Goal: Task Accomplishment & Management: Manage account settings

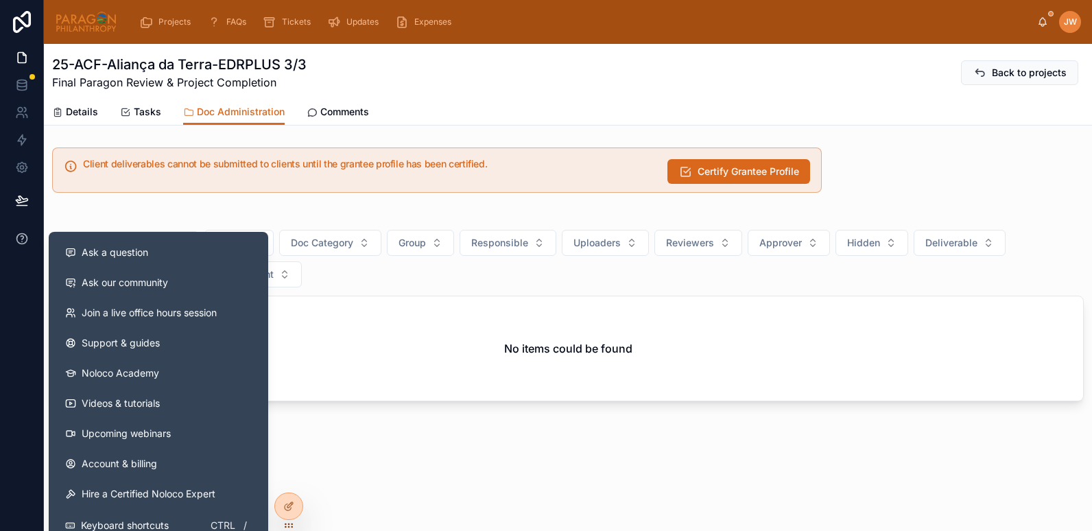
drag, startPoint x: 109, startPoint y: 239, endPoint x: 35, endPoint y: 242, distance: 74.1
click at [35, 242] on div "Ask a question Ask our community Join a live office hours session Support & gui…" at bounding box center [546, 265] width 1092 height 531
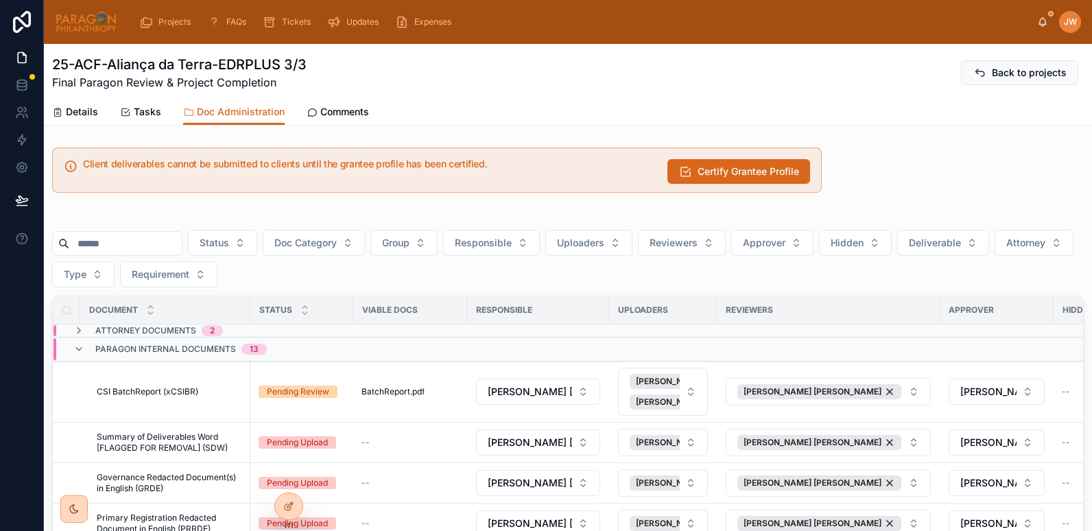
click at [100, 23] on img at bounding box center [86, 22] width 62 height 22
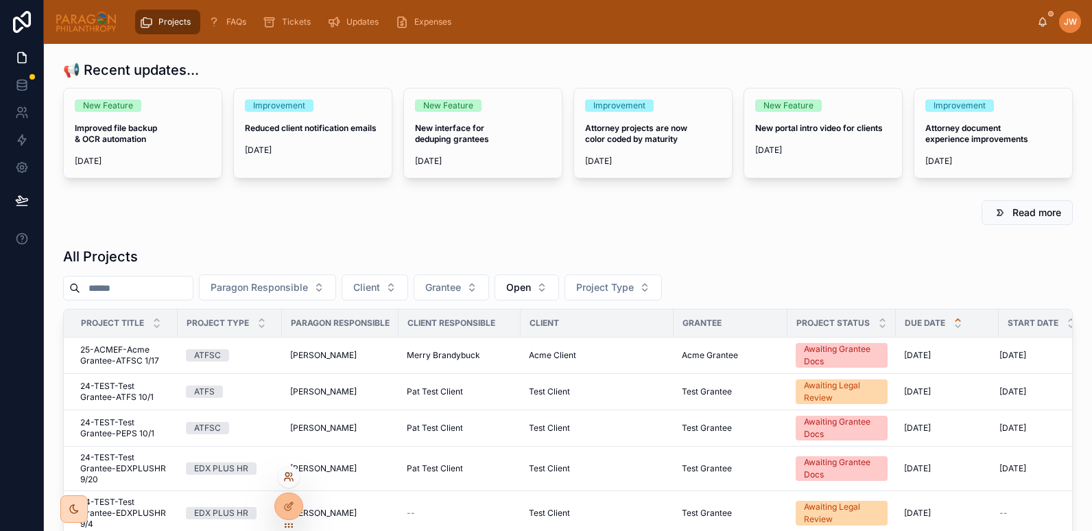
click at [289, 473] on icon at bounding box center [286, 474] width 3 height 3
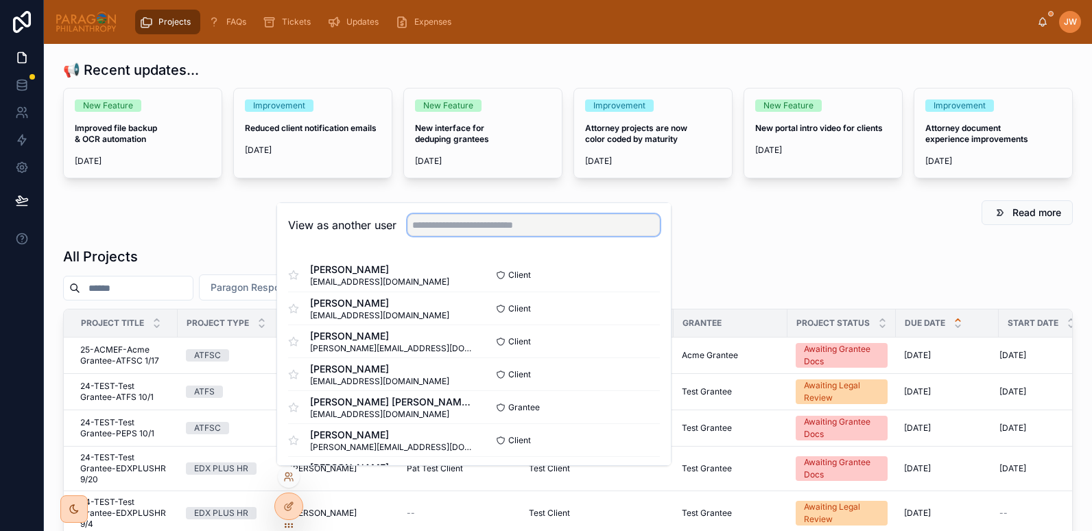
click at [475, 222] on input "text" at bounding box center [534, 225] width 253 height 22
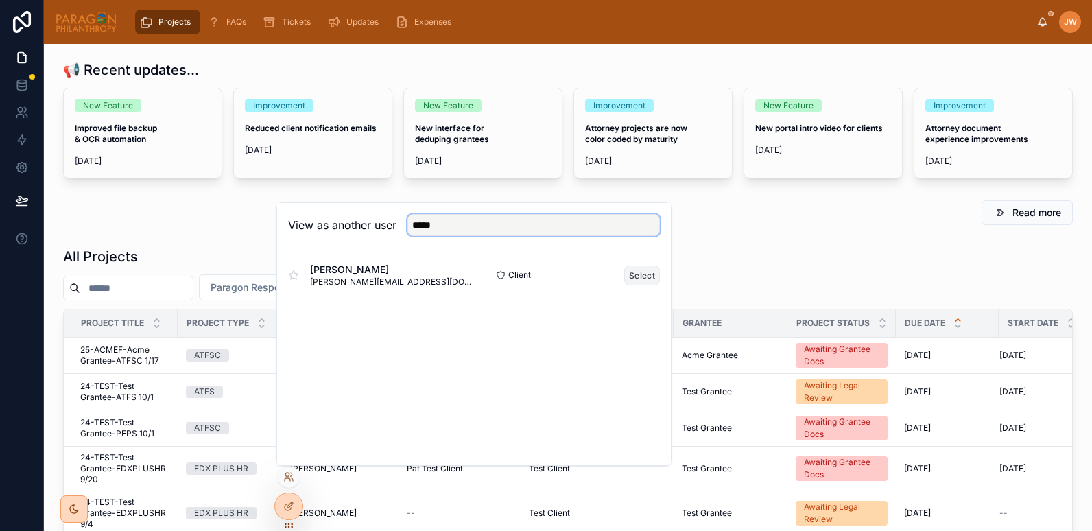
type input "*****"
click at [639, 274] on button "Select" at bounding box center [642, 276] width 36 height 20
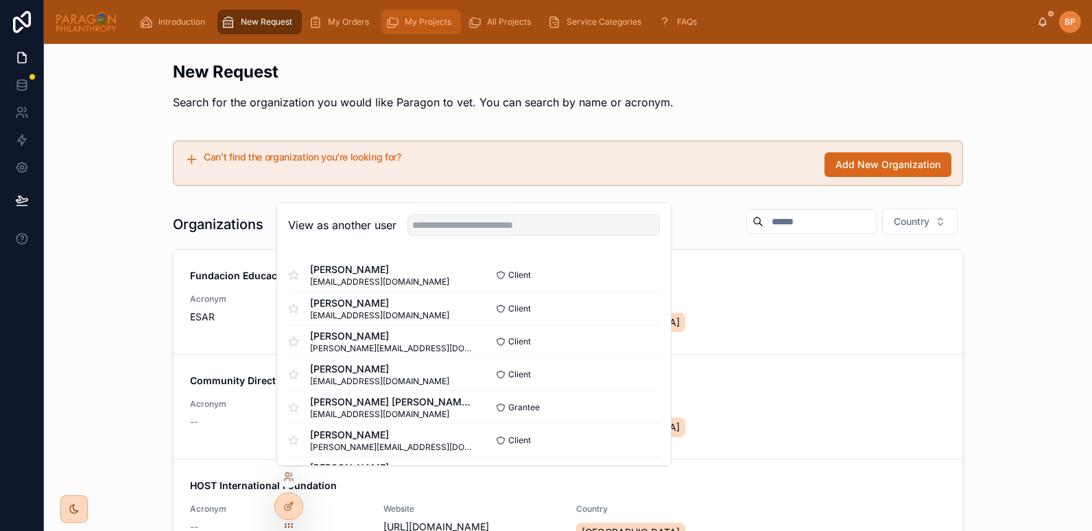
click at [423, 24] on span "My Projects" at bounding box center [428, 21] width 47 height 11
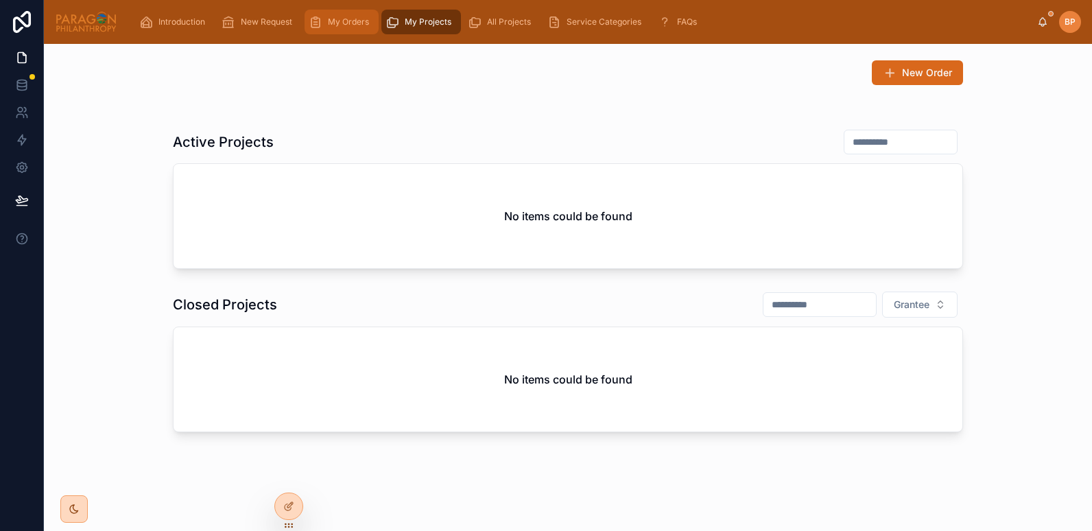
click at [342, 25] on span "My Orders" at bounding box center [348, 21] width 41 height 11
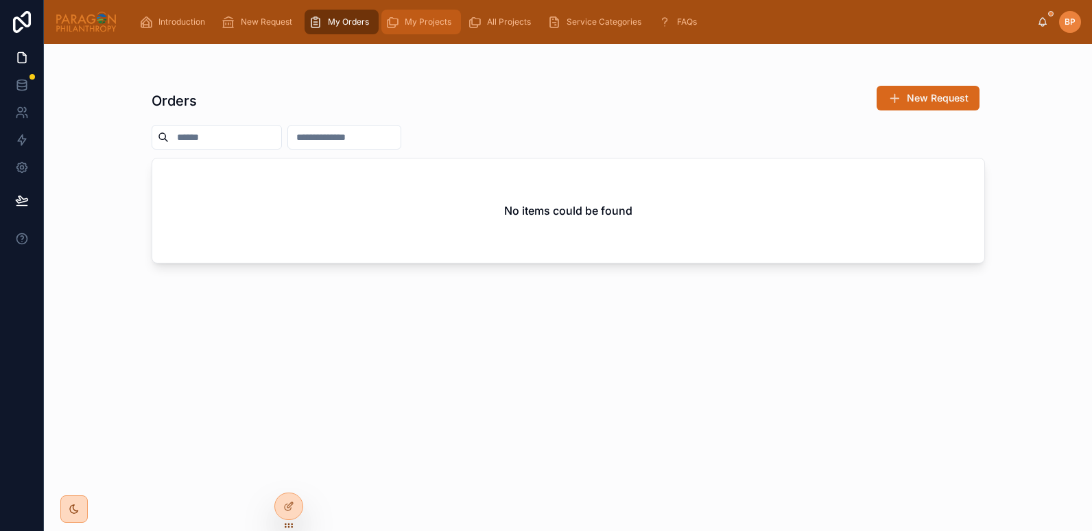
click at [427, 21] on span "My Projects" at bounding box center [428, 21] width 47 height 11
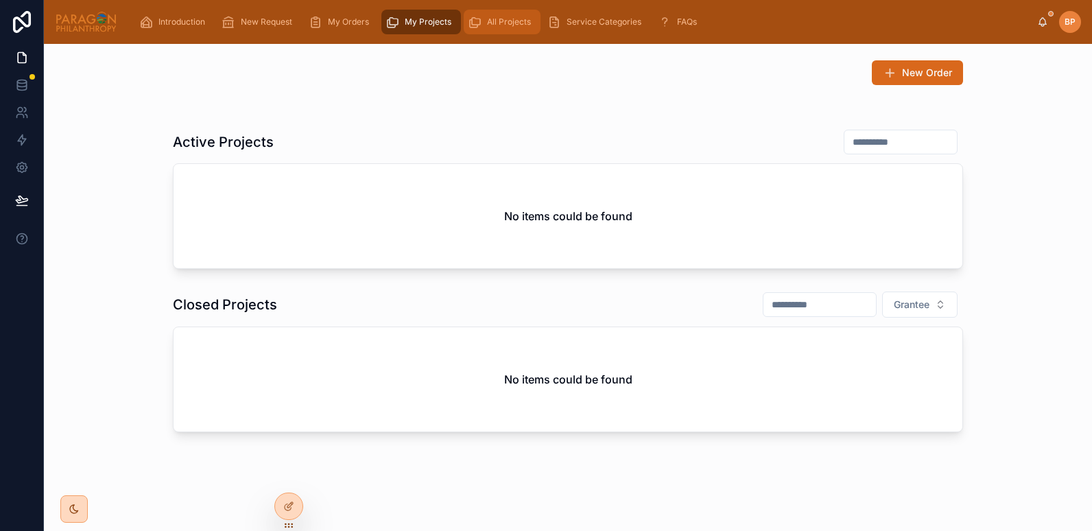
click at [510, 21] on span "All Projects" at bounding box center [509, 21] width 44 height 11
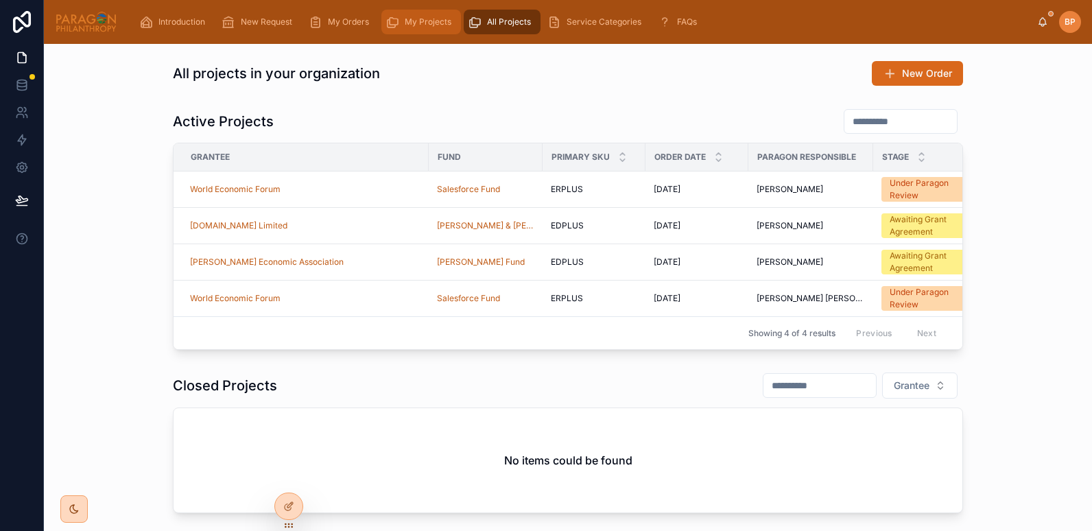
click at [408, 25] on span "My Projects" at bounding box center [428, 21] width 47 height 11
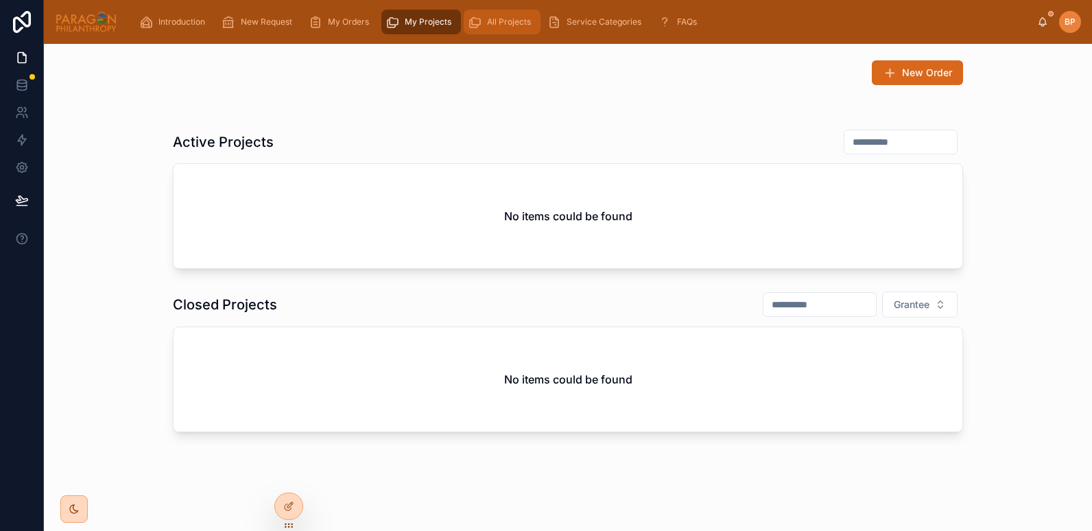
click at [503, 17] on span "All Projects" at bounding box center [509, 21] width 44 height 11
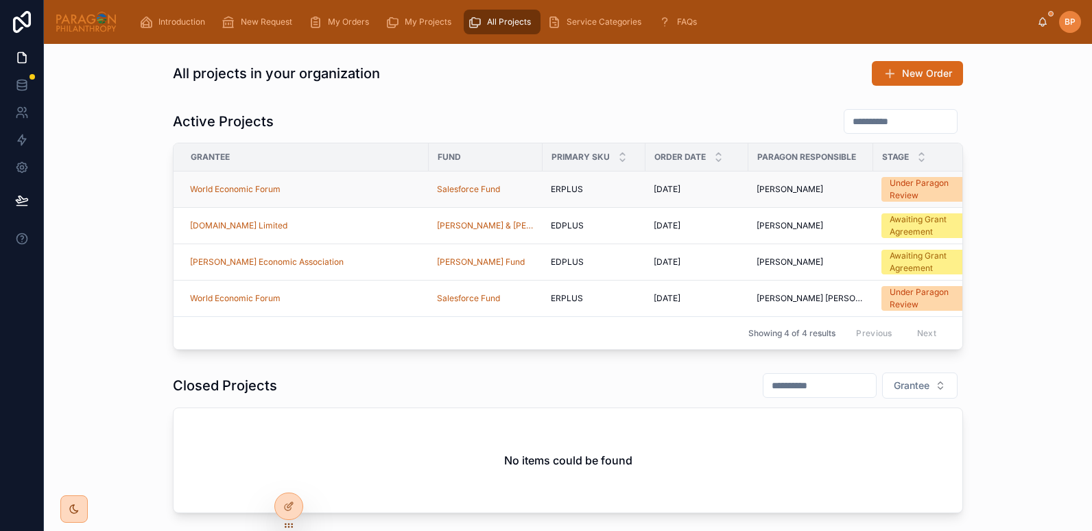
click at [342, 184] on div "World Economic Forum" at bounding box center [305, 189] width 231 height 11
click at [286, 471] on div at bounding box center [289, 477] width 22 height 22
click at [287, 476] on icon at bounding box center [288, 476] width 11 height 11
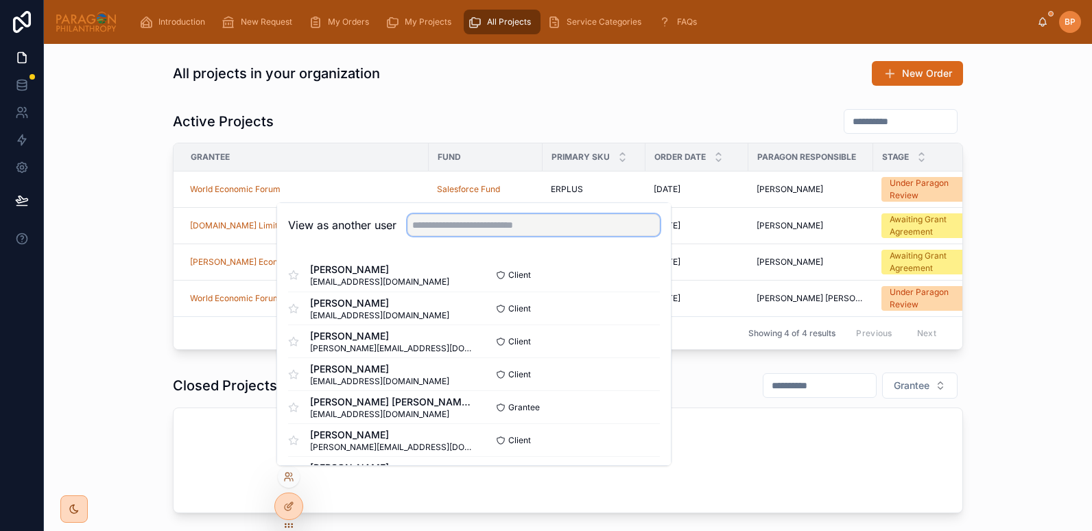
click at [463, 225] on input "text" at bounding box center [534, 225] width 253 height 22
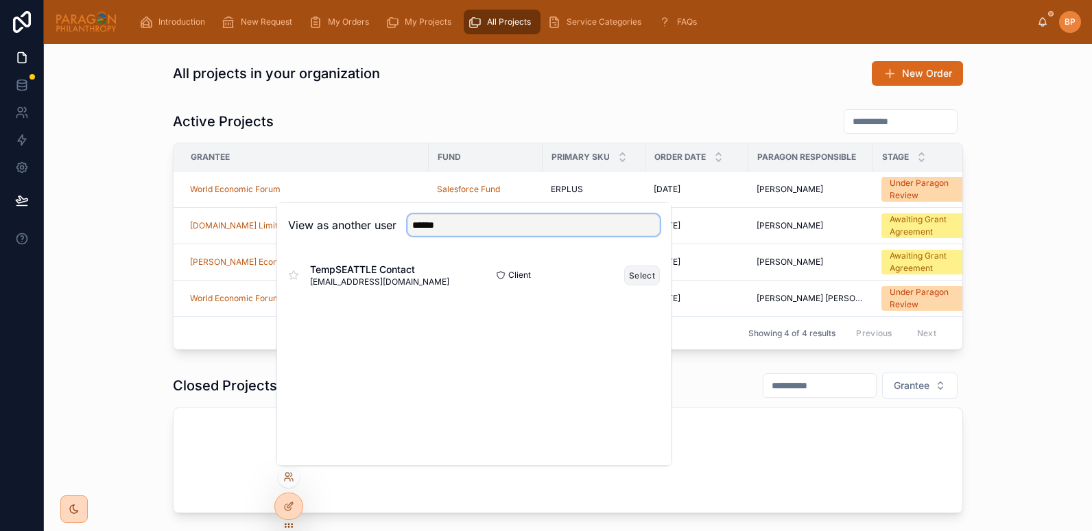
type input "******"
click at [647, 279] on button "Select" at bounding box center [642, 276] width 36 height 20
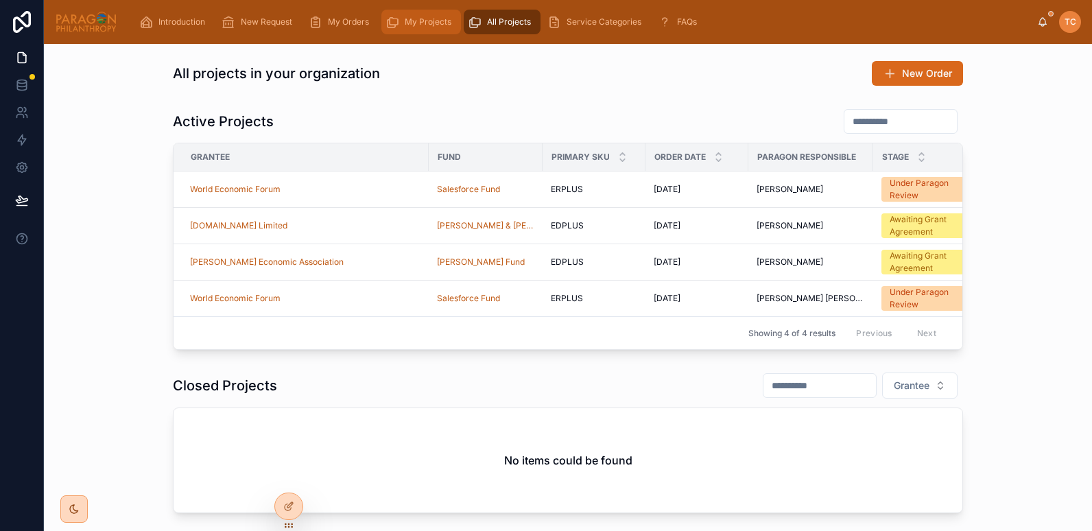
click at [403, 23] on div "My Projects" at bounding box center [421, 22] width 71 height 22
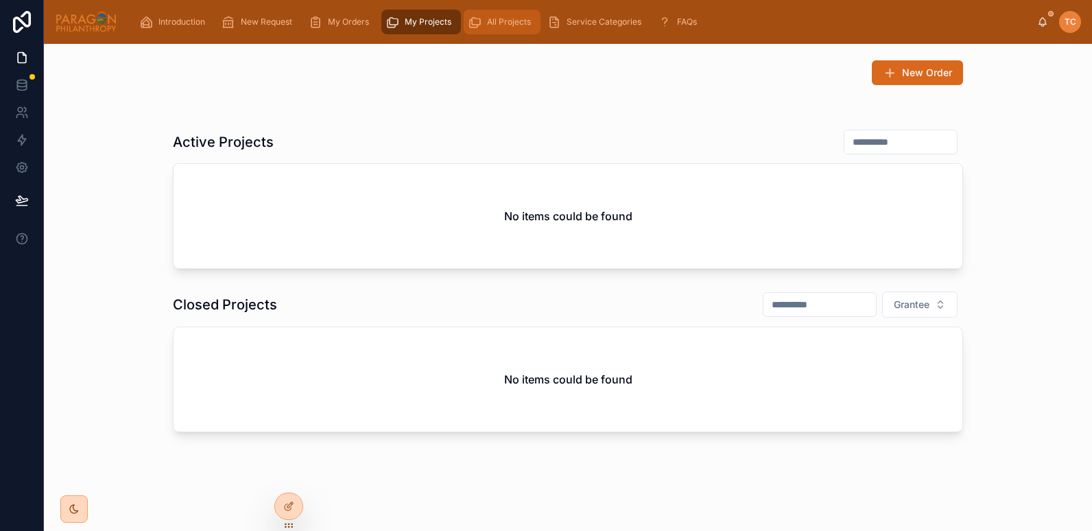
click at [500, 17] on span "All Projects" at bounding box center [509, 21] width 44 height 11
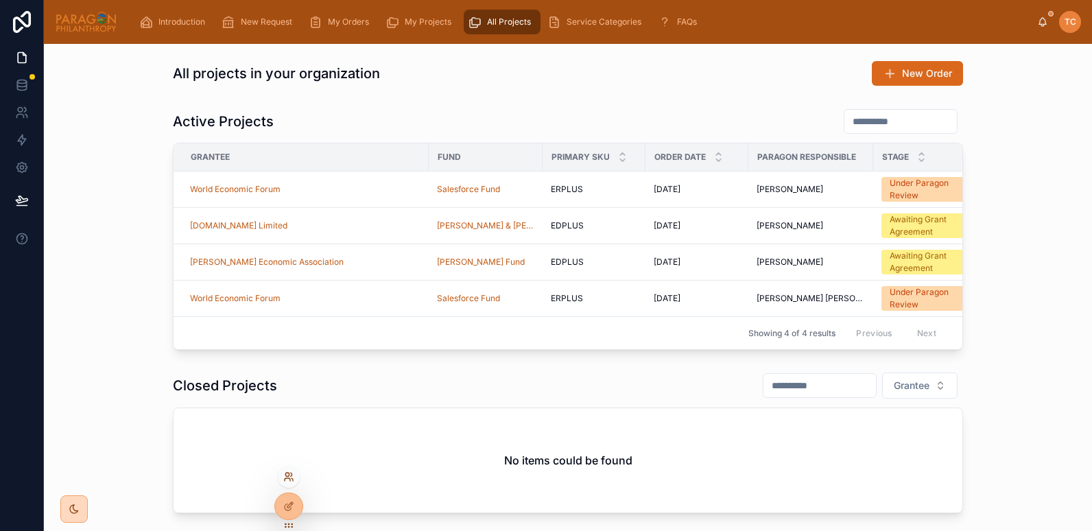
click at [286, 478] on icon at bounding box center [288, 476] width 11 height 11
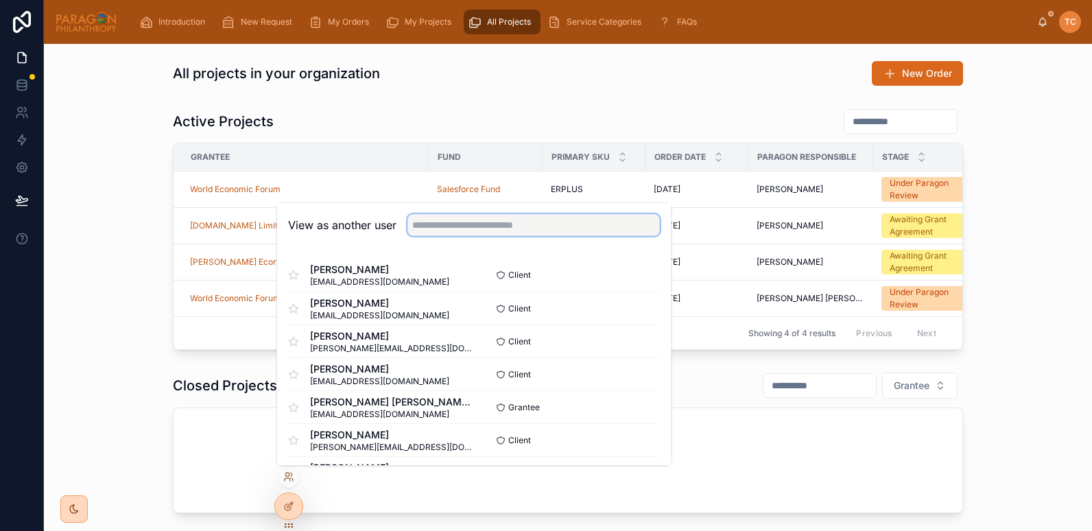
click at [433, 218] on input "text" at bounding box center [534, 225] width 253 height 22
type input "*"
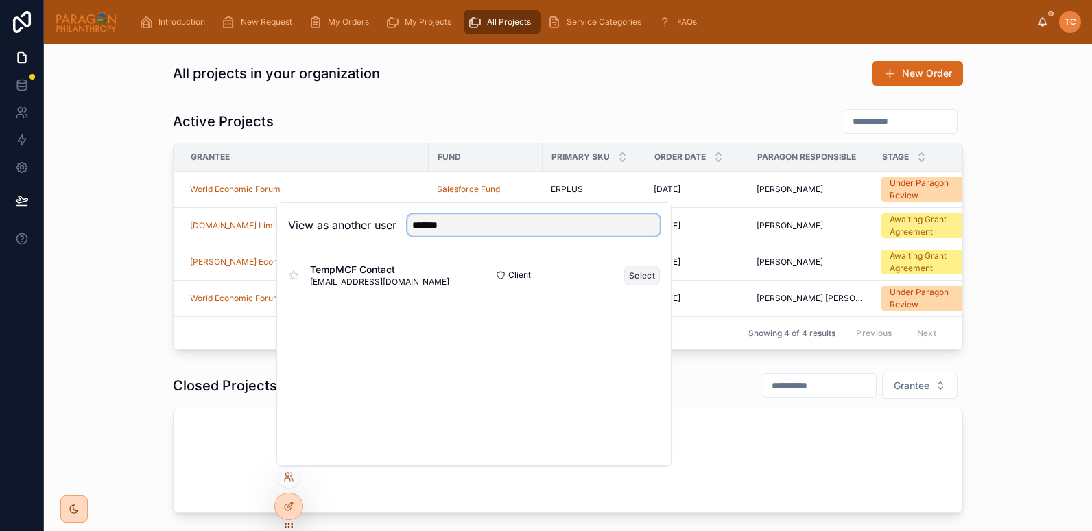
type input "*******"
click at [639, 274] on button "Select" at bounding box center [642, 276] width 36 height 20
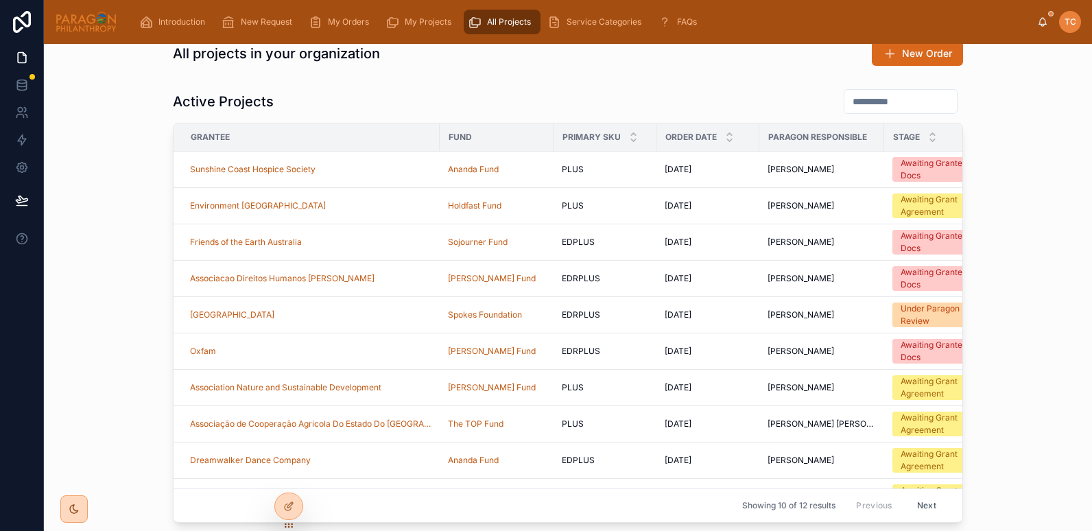
scroll to position [21, 0]
click at [425, 17] on span "My Projects" at bounding box center [428, 21] width 47 height 11
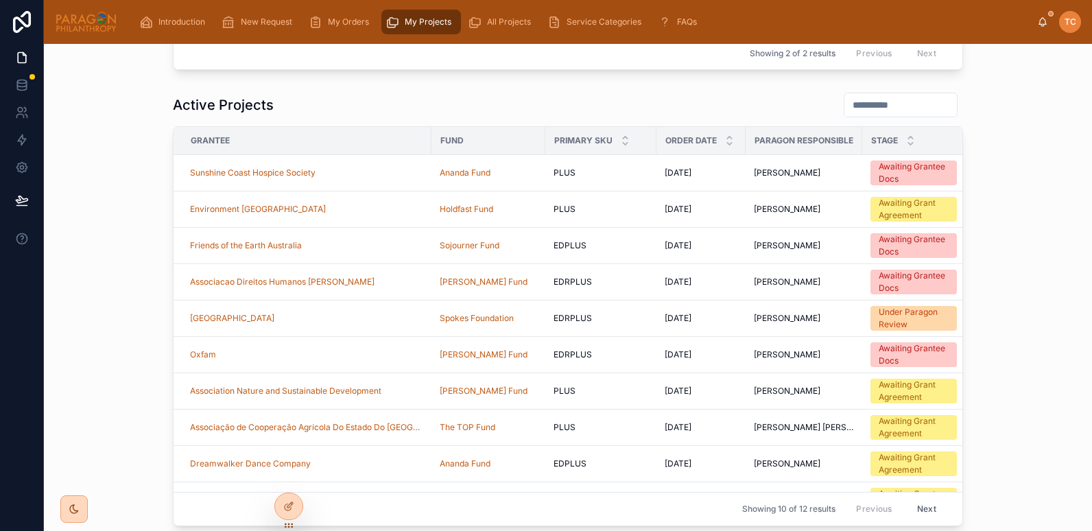
scroll to position [202, 0]
click at [309, 210] on div "Environment Tasmania" at bounding box center [306, 208] width 233 height 11
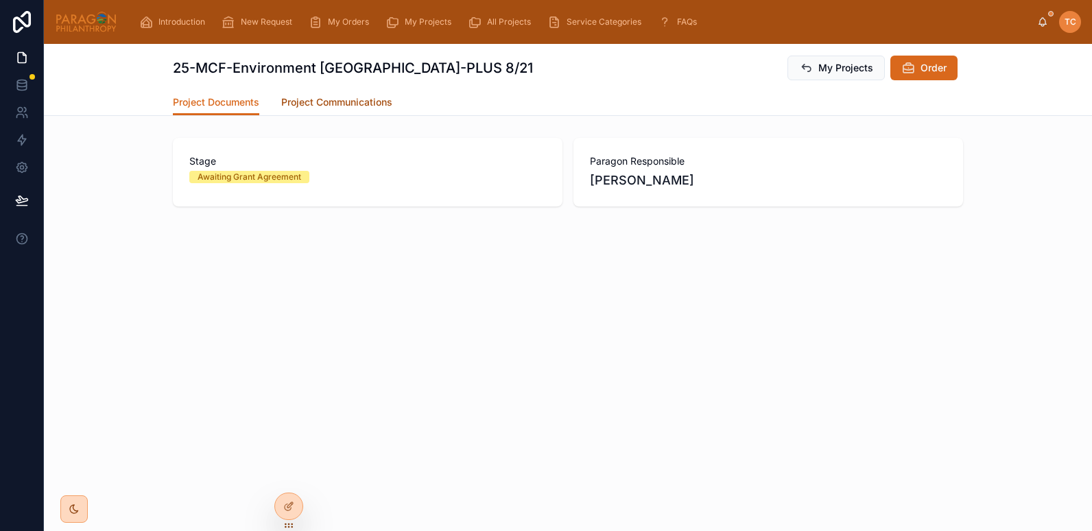
click at [307, 106] on span "Project Communications" at bounding box center [336, 102] width 111 height 14
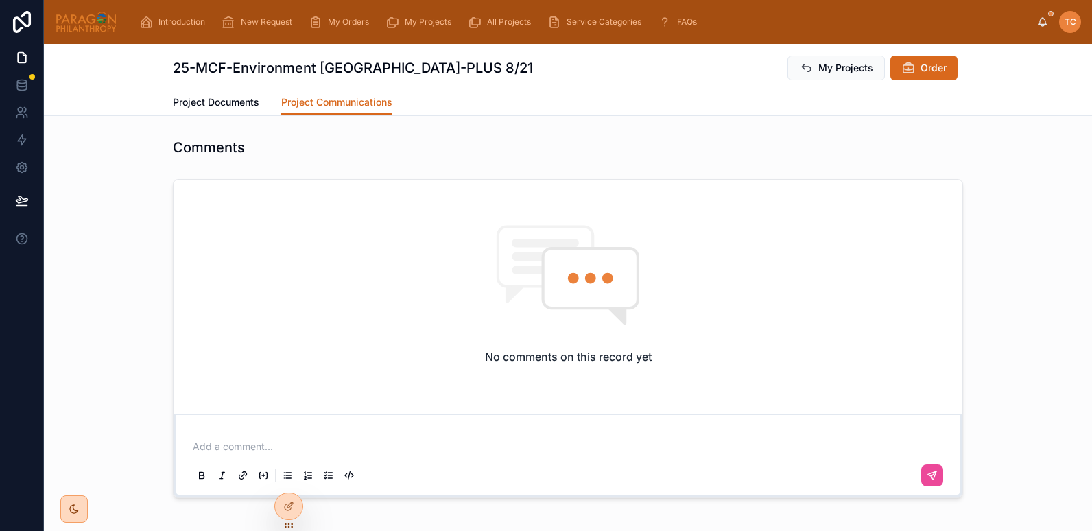
click at [290, 451] on p at bounding box center [571, 447] width 756 height 14
click at [110, 338] on div "No comments on this record yet Add a comment..." at bounding box center [568, 339] width 1048 height 330
drag, startPoint x: 401, startPoint y: 99, endPoint x: 274, endPoint y: 108, distance: 127.2
click at [274, 108] on div "Project Documents Project Communications" at bounding box center [568, 102] width 790 height 26
copy span "Project Communications"
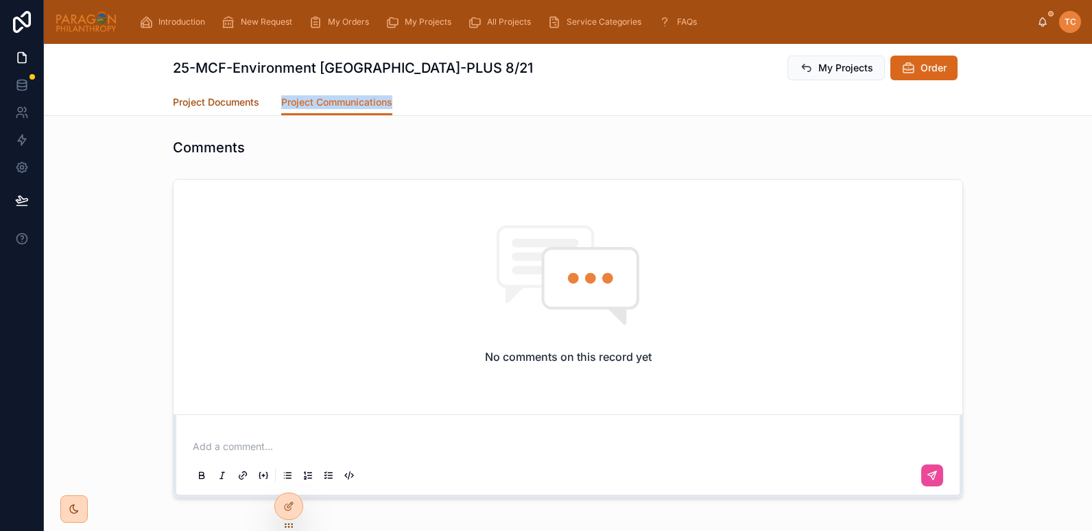
click at [174, 104] on span "Project Documents" at bounding box center [216, 102] width 86 height 14
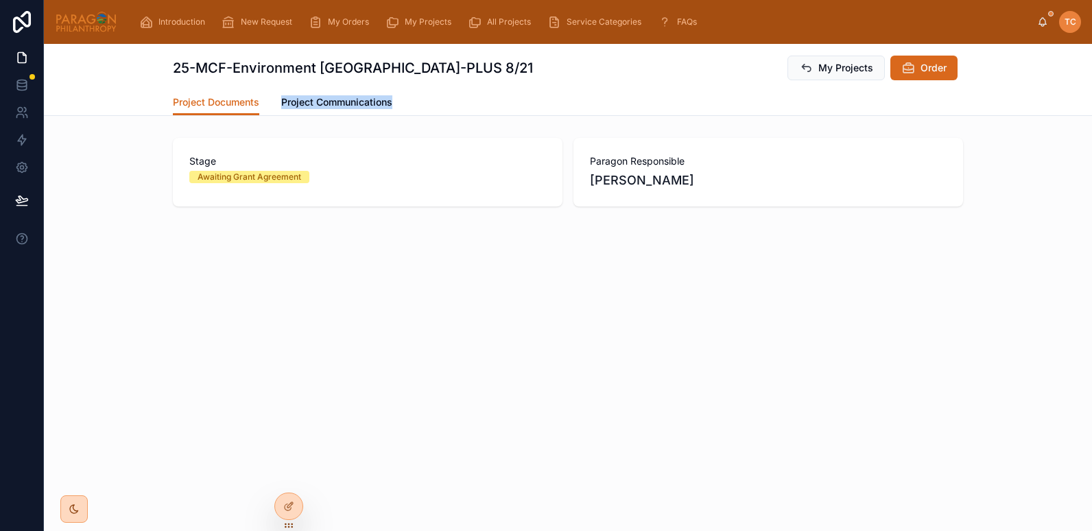
click at [496, 101] on div "Project Documents Project Communications" at bounding box center [568, 102] width 790 height 26
click at [292, 480] on icon at bounding box center [288, 476] width 11 height 11
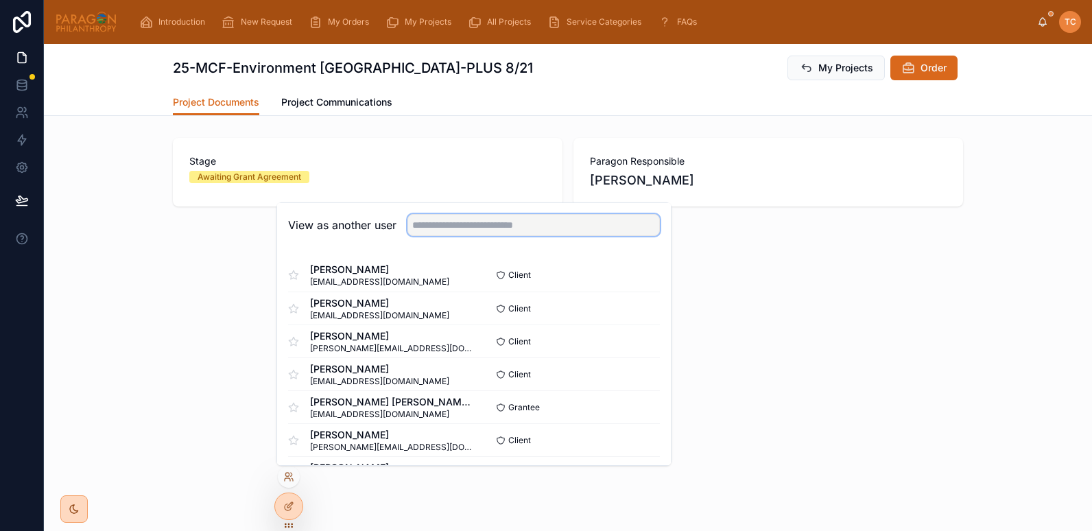
click at [505, 225] on input "text" at bounding box center [534, 225] width 253 height 22
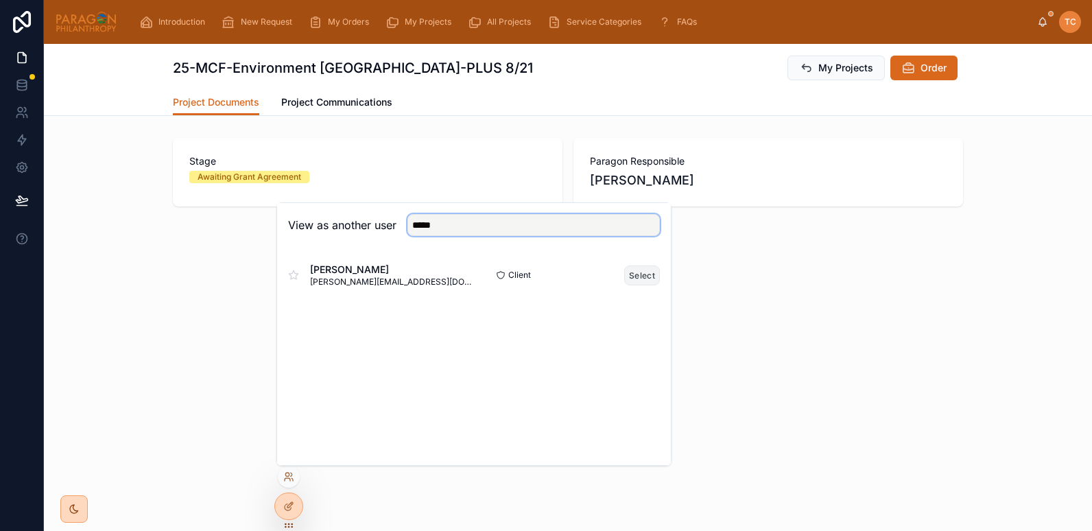
type input "*****"
click at [646, 272] on button "Select" at bounding box center [642, 276] width 36 height 20
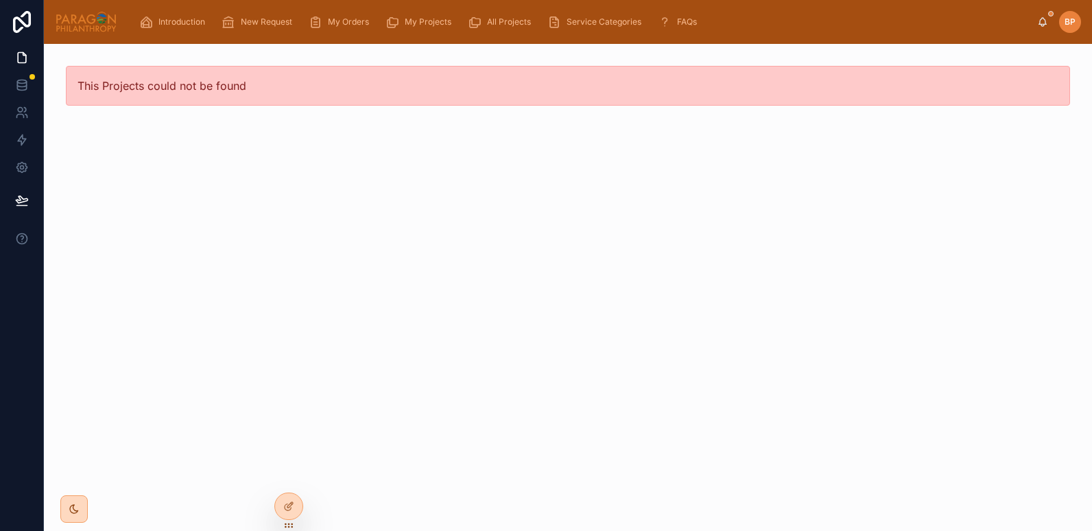
click at [125, 158] on div "This Projects could not be found" at bounding box center [568, 287] width 1048 height 487
click at [407, 25] on span "My Projects" at bounding box center [428, 21] width 47 height 11
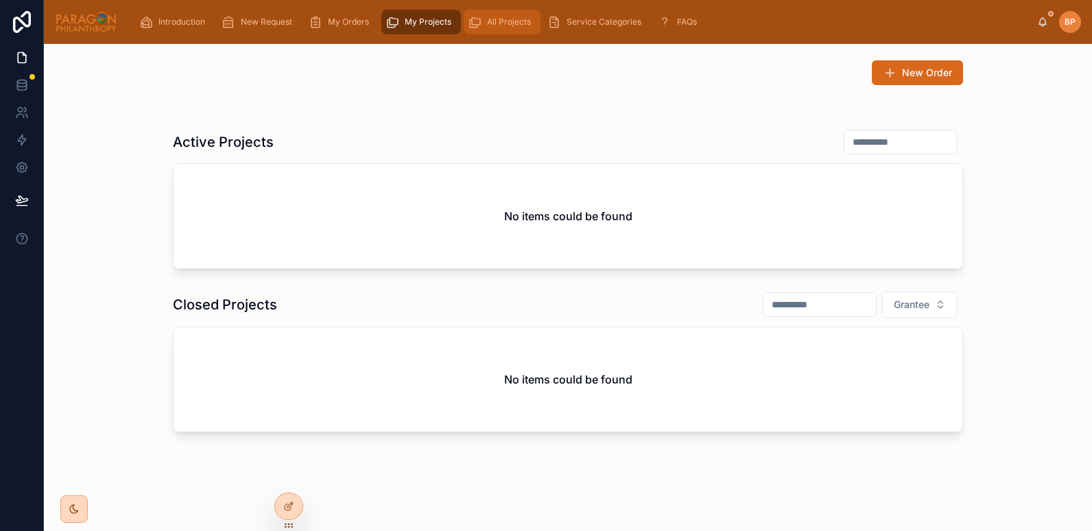
click at [500, 22] on span "All Projects" at bounding box center [509, 21] width 44 height 11
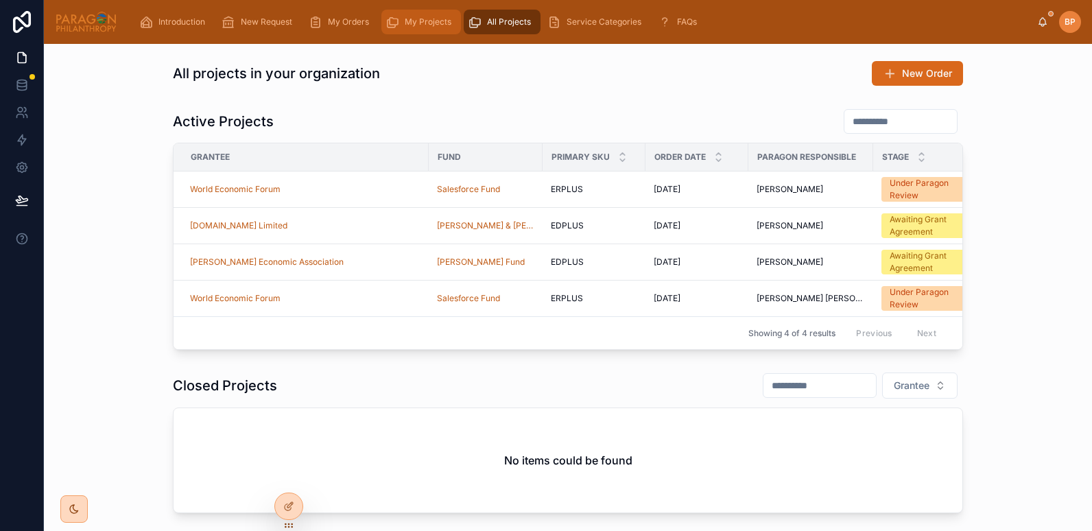
click at [411, 24] on span "My Projects" at bounding box center [428, 21] width 47 height 11
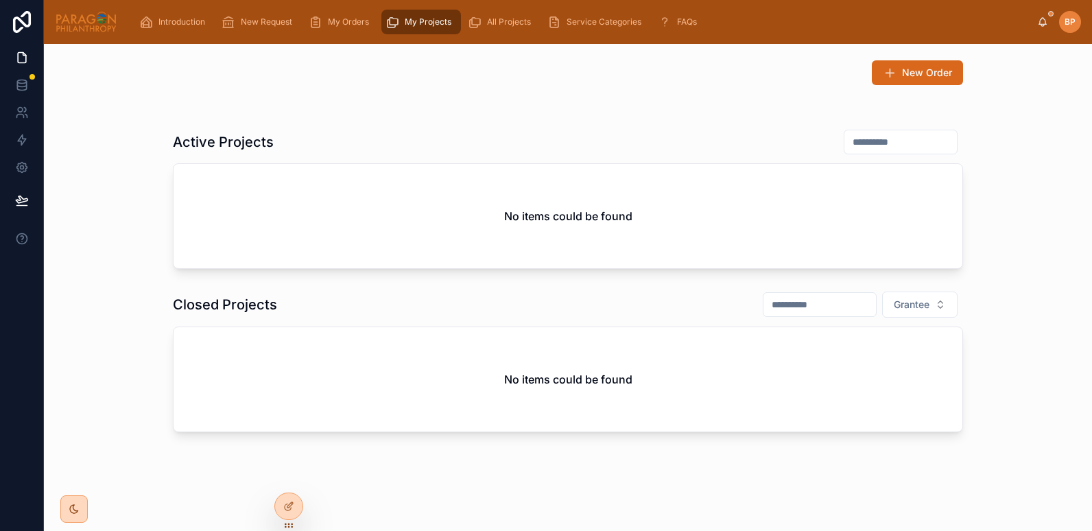
click at [88, 17] on img at bounding box center [86, 22] width 62 height 22
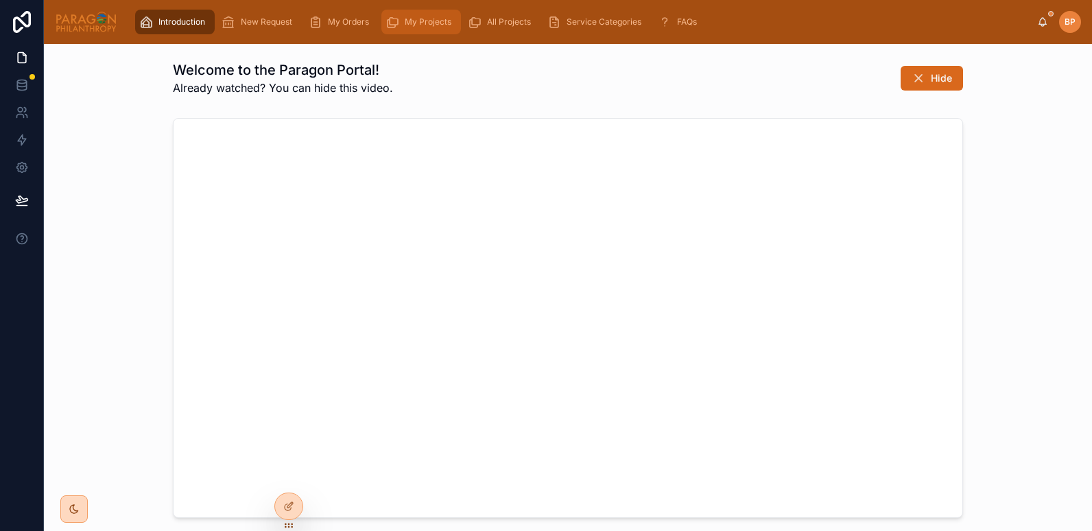
click at [415, 14] on div "My Projects" at bounding box center [421, 22] width 71 height 22
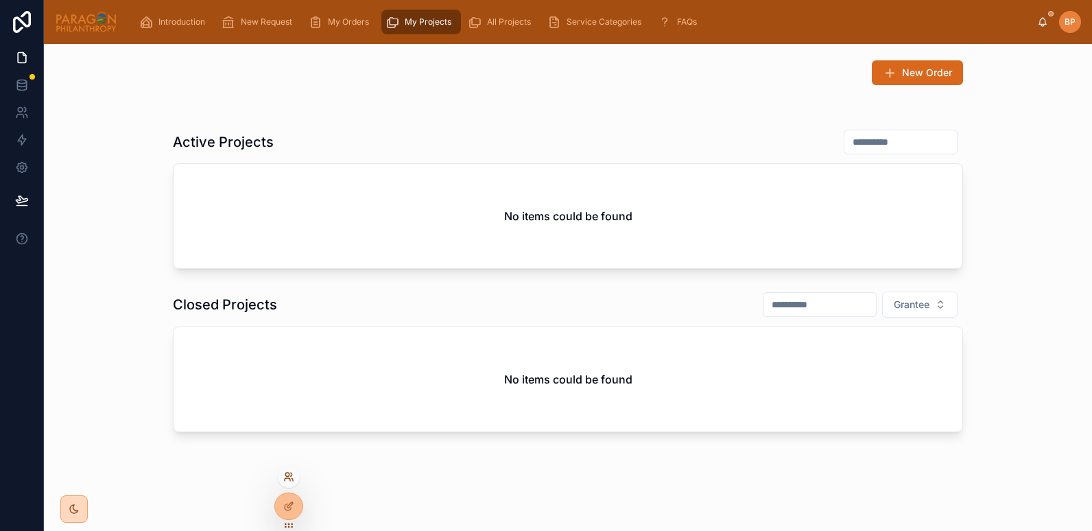
click at [289, 477] on icon at bounding box center [288, 476] width 11 height 11
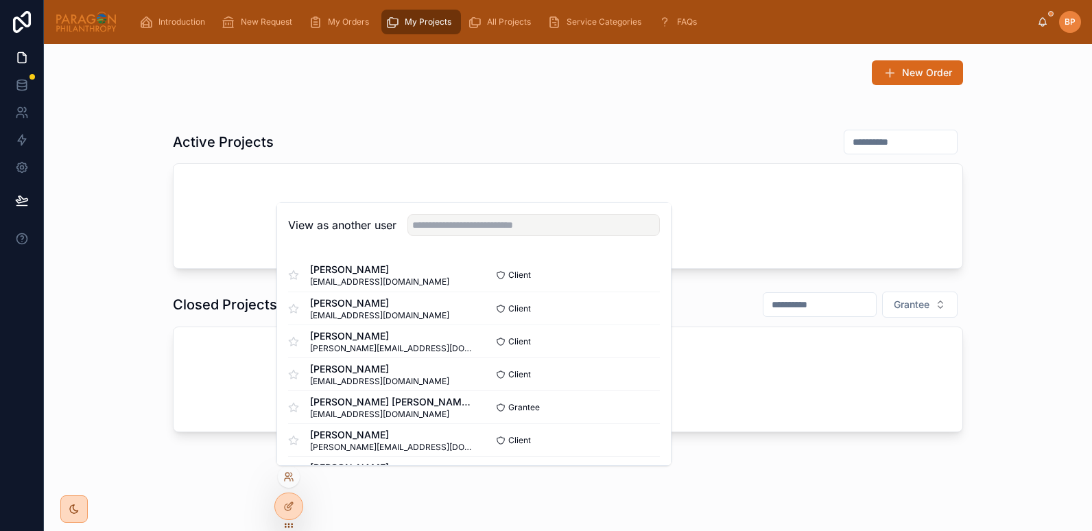
click at [457, 237] on div "View as another user" at bounding box center [474, 225] width 394 height 45
click at [455, 226] on input "text" at bounding box center [534, 225] width 253 height 22
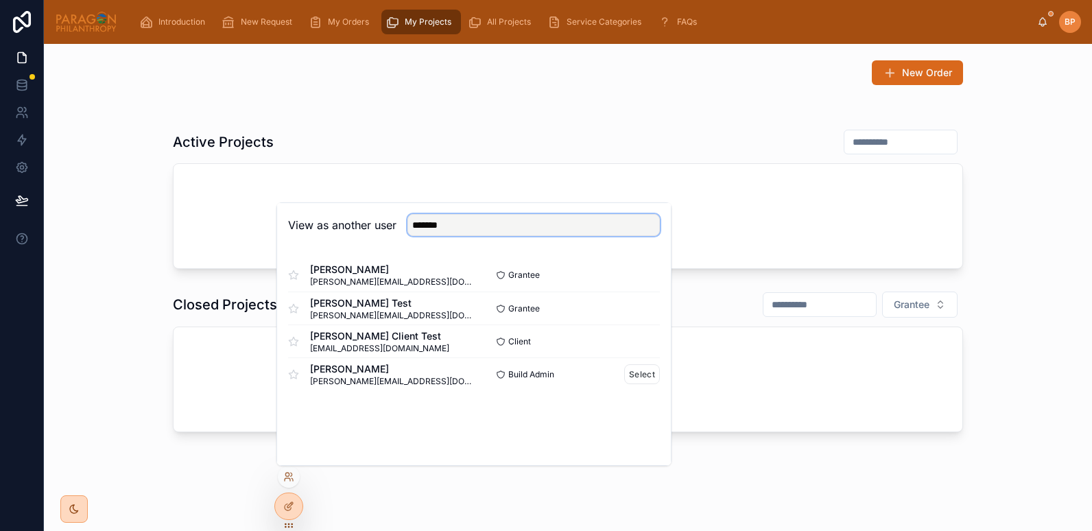
type input "*******"
click at [659, 366] on div "Select" at bounding box center [642, 374] width 36 height 20
click at [632, 379] on button "Select" at bounding box center [642, 374] width 36 height 20
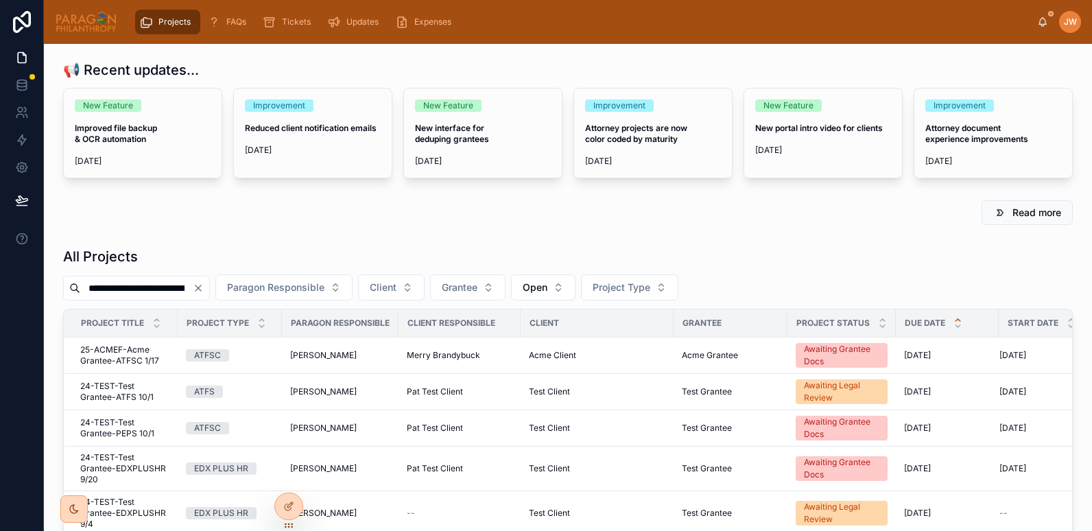
scroll to position [0, 47]
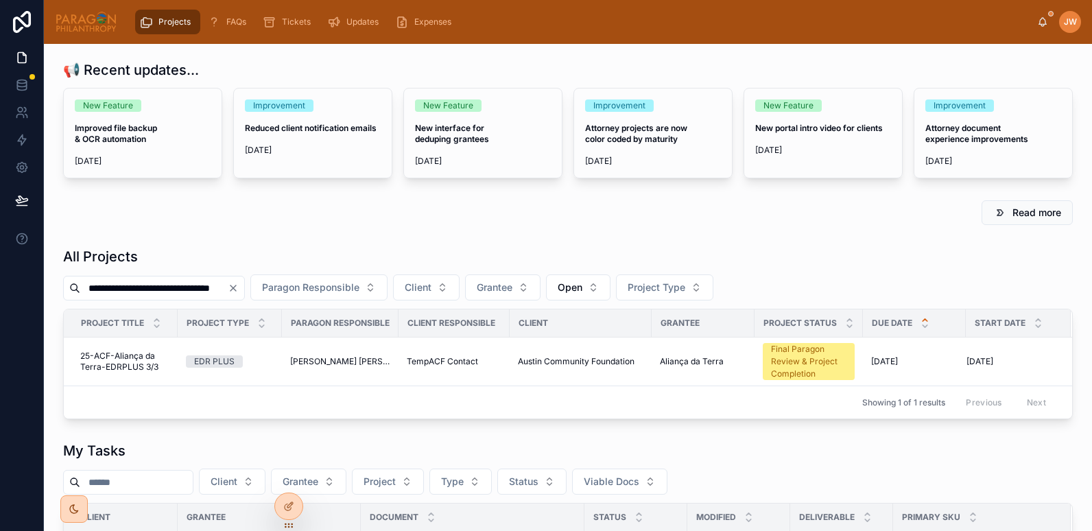
drag, startPoint x: 259, startPoint y: 285, endPoint x: 338, endPoint y: 272, distance: 80.0
click at [338, 272] on div "**********" at bounding box center [568, 333] width 1010 height 172
type input "**********"
click at [121, 360] on span "25-ACF-Aliança da Terra-EDRPLUS 3/3" at bounding box center [124, 362] width 89 height 22
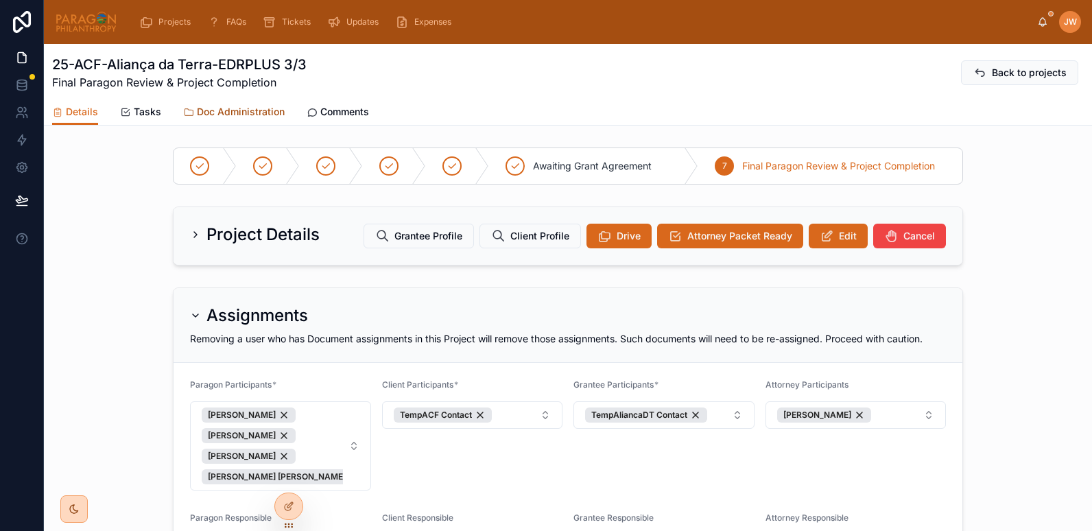
click at [258, 108] on span "Doc Administration" at bounding box center [241, 112] width 88 height 14
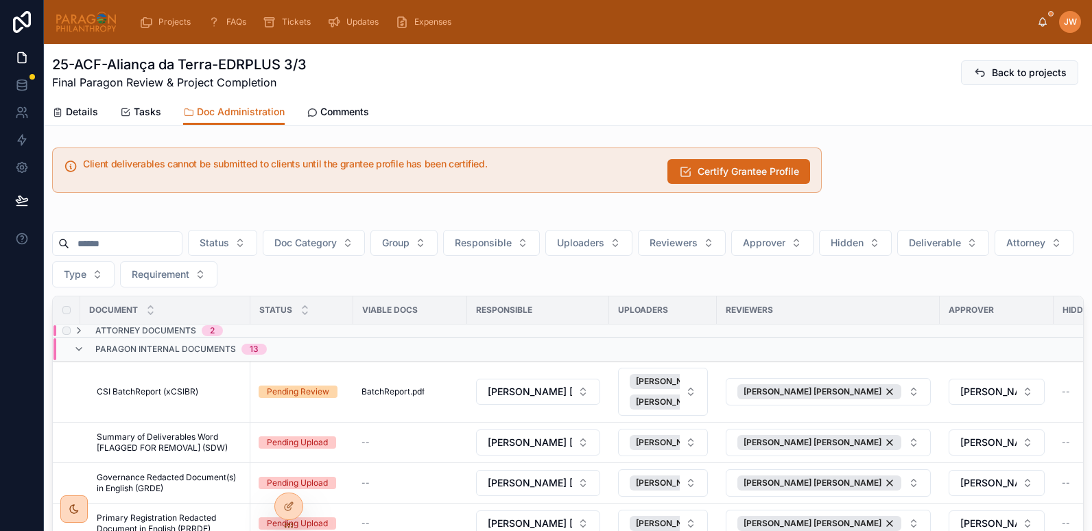
click at [86, 329] on div "Attorney Documents 2" at bounding box center [148, 330] width 150 height 11
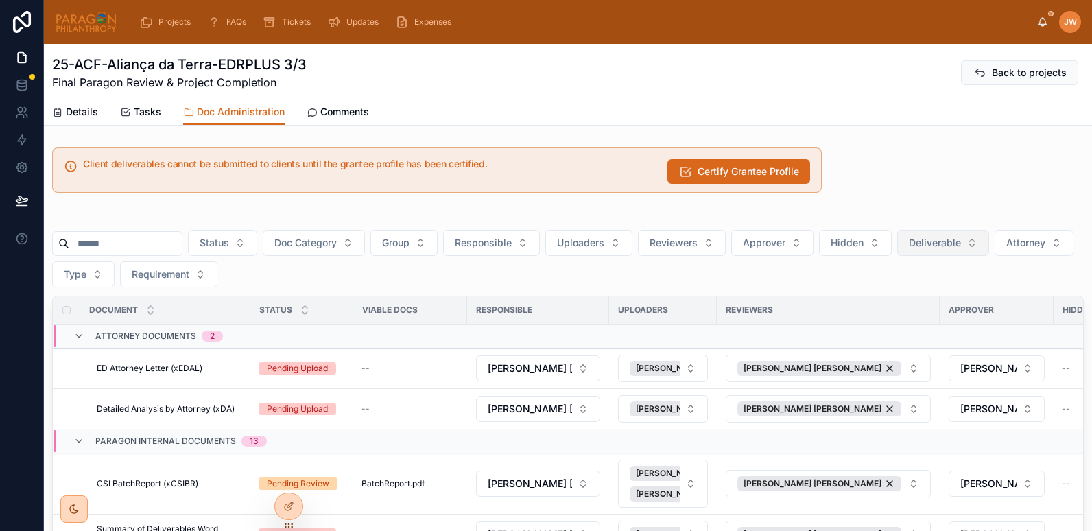
click at [989, 245] on button "Deliverable" at bounding box center [943, 243] width 92 height 26
click at [910, 343] on div "Yes" at bounding box center [977, 342] width 165 height 22
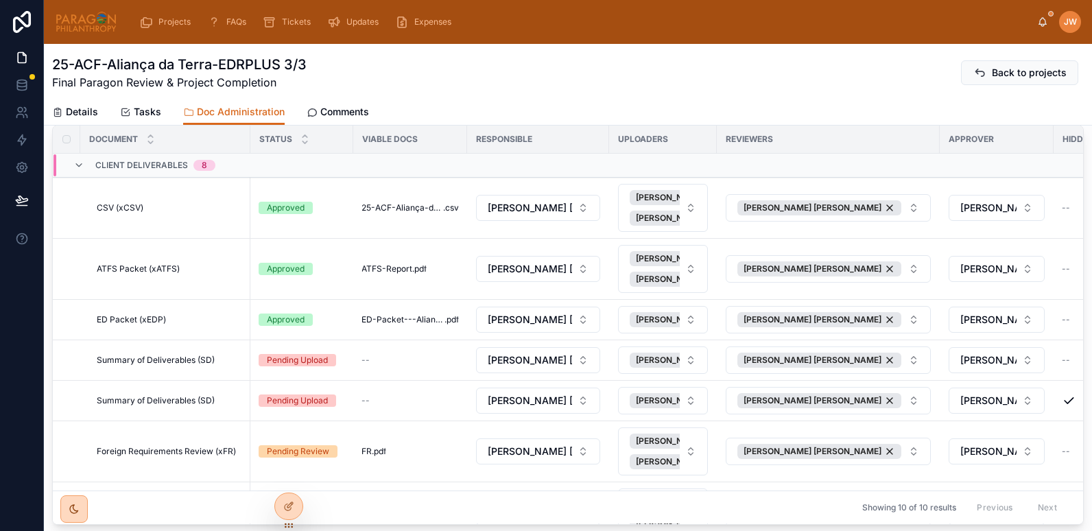
scroll to position [172, 0]
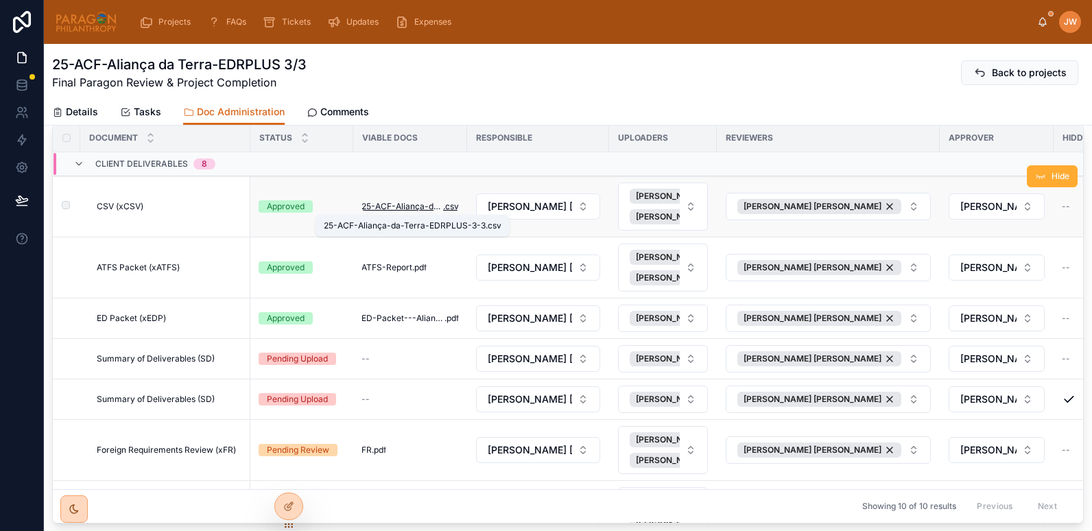
click at [411, 206] on span "25-ACF-Aliança-da-Terra-EDRPLUS-3-3" at bounding box center [403, 206] width 82 height 11
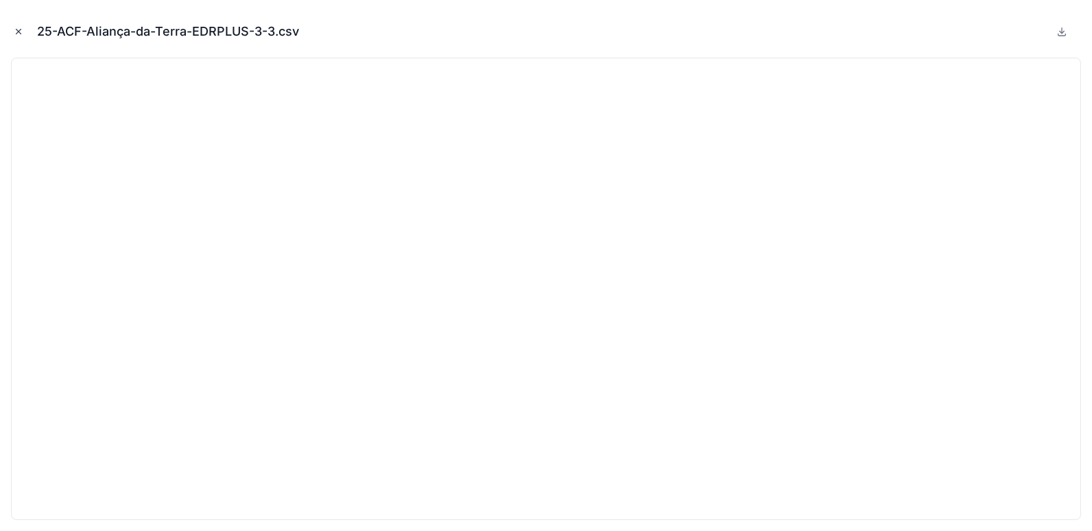
click at [15, 34] on icon "Close modal" at bounding box center [19, 32] width 10 height 10
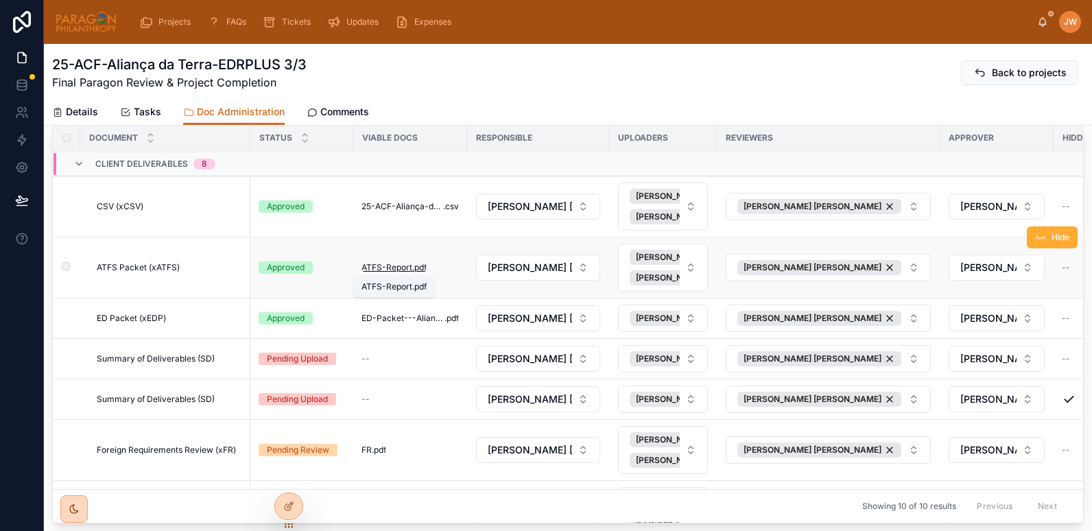
click at [375, 267] on span "ATFS-Report" at bounding box center [387, 267] width 51 height 11
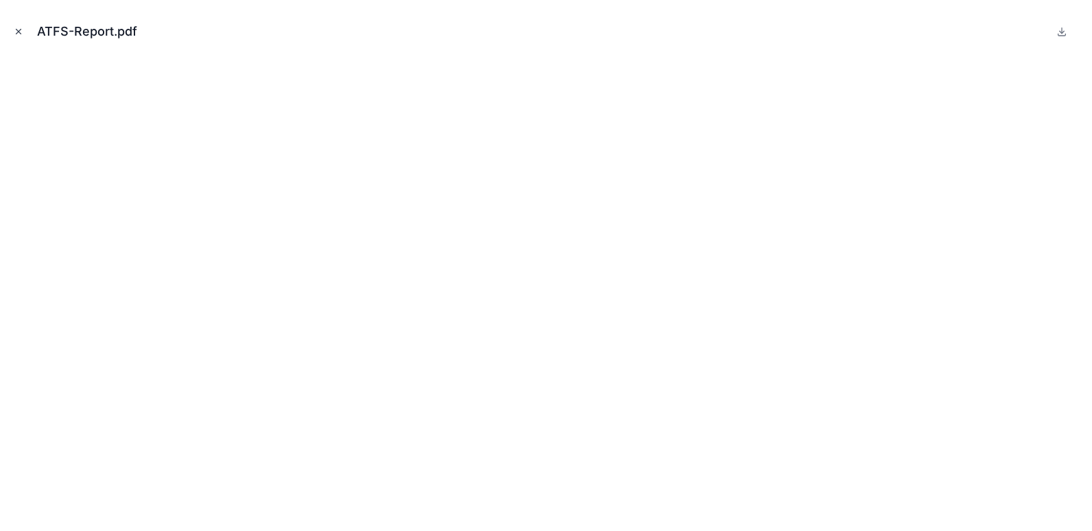
click at [18, 30] on icon "Close modal" at bounding box center [19, 32] width 10 height 10
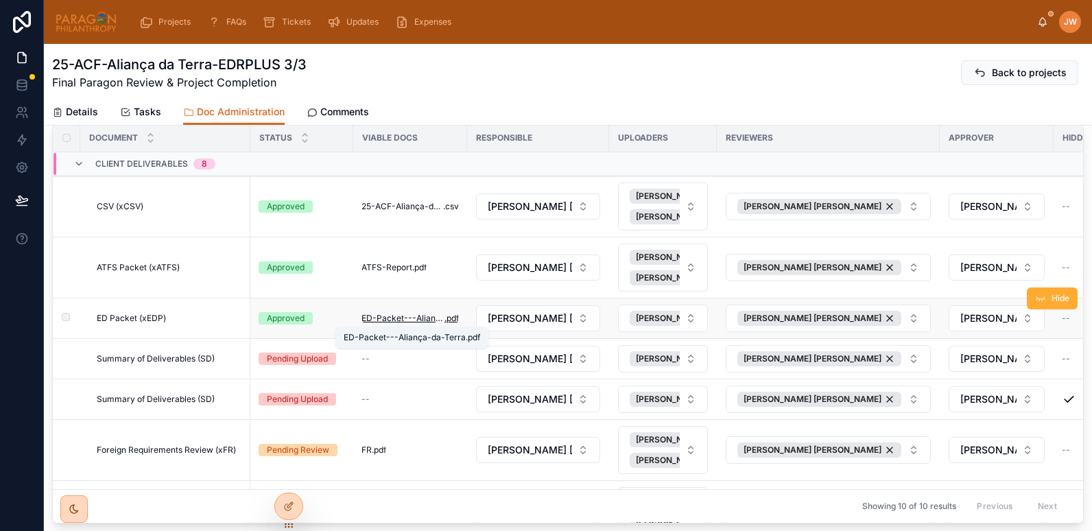
click at [385, 318] on span "ED-Packet---Aliança-da-Terra" at bounding box center [403, 318] width 83 height 11
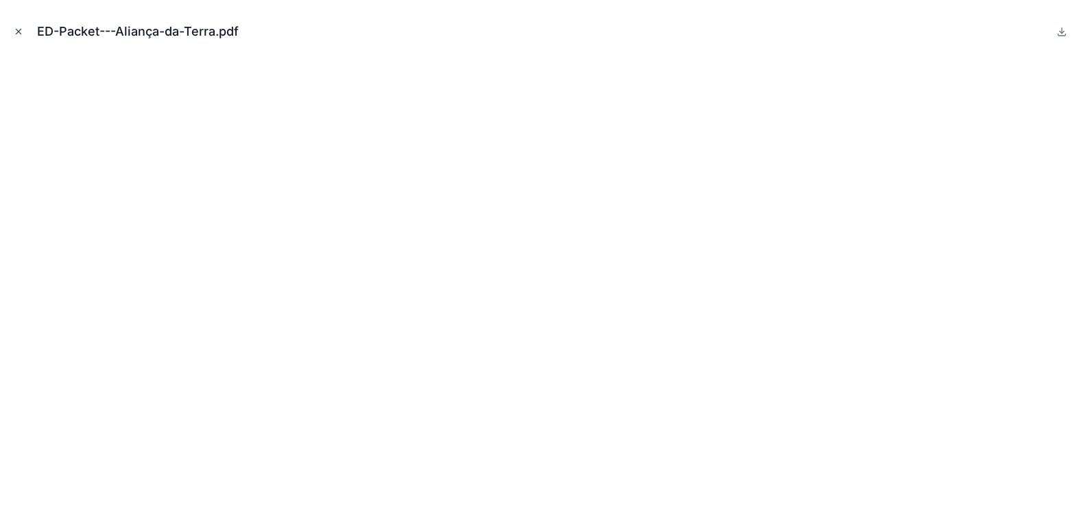
click at [14, 33] on icon "Close modal" at bounding box center [19, 32] width 10 height 10
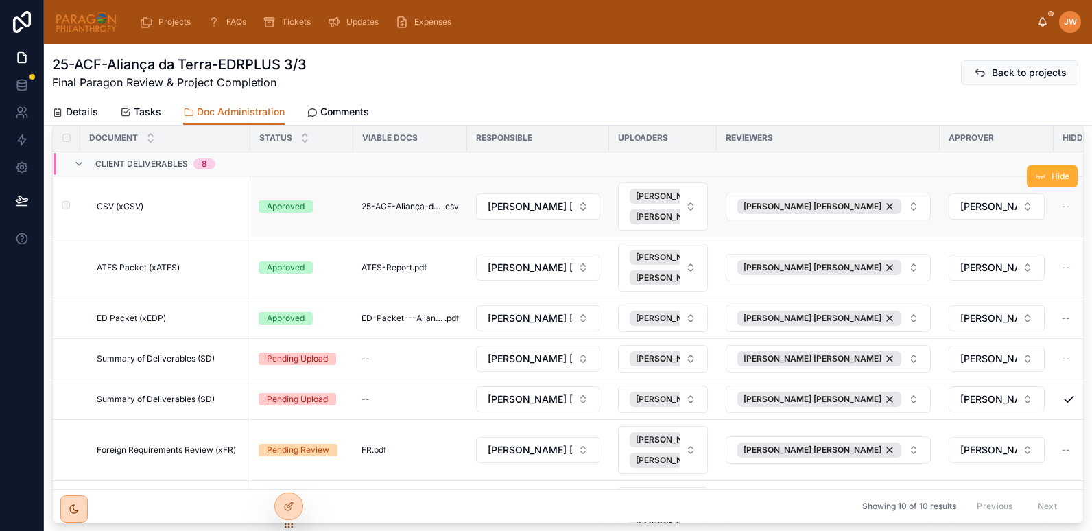
scroll to position [52, 0]
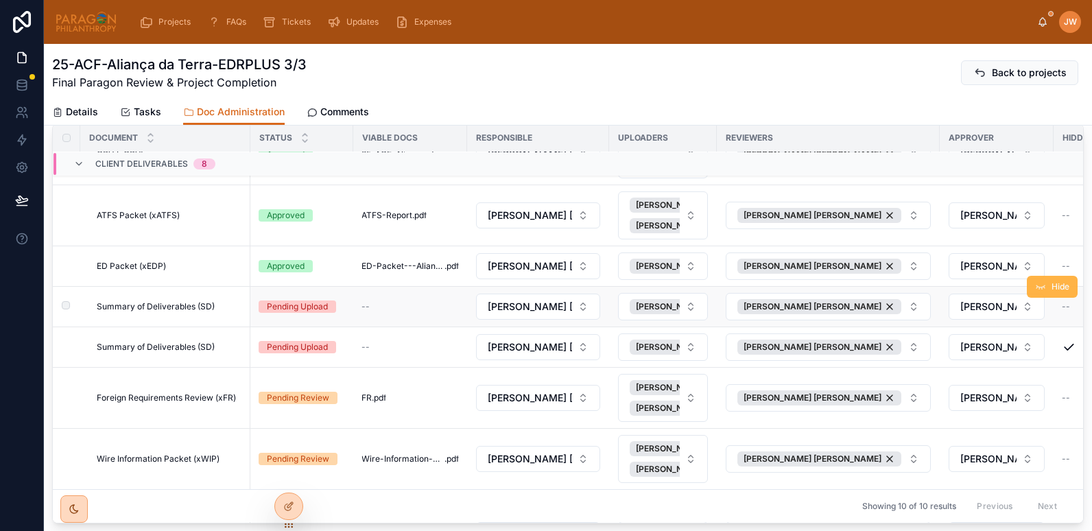
click at [1035, 289] on icon at bounding box center [1040, 286] width 11 height 11
click at [375, 397] on span ".pdf" at bounding box center [379, 397] width 14 height 11
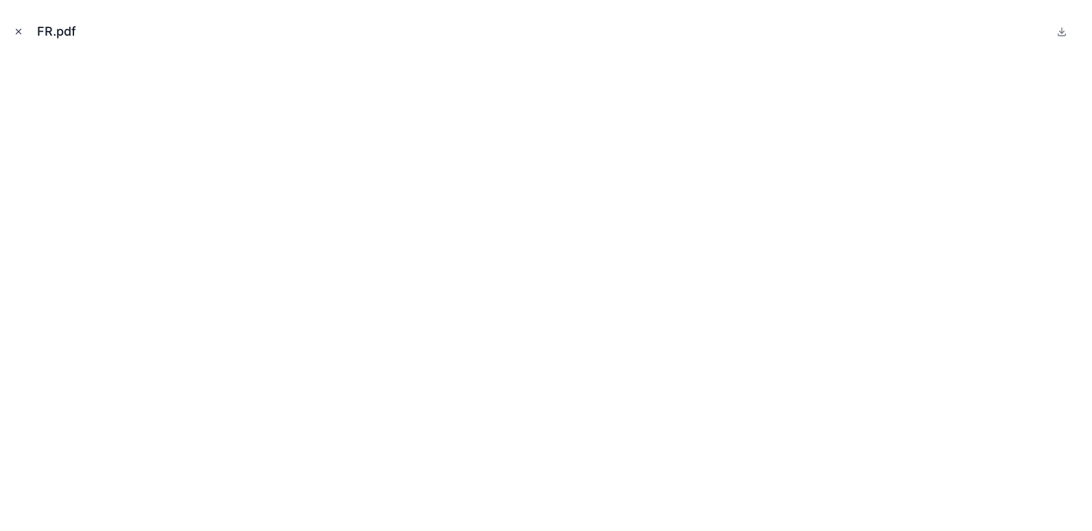
click at [12, 30] on button "Close modal" at bounding box center [18, 31] width 15 height 15
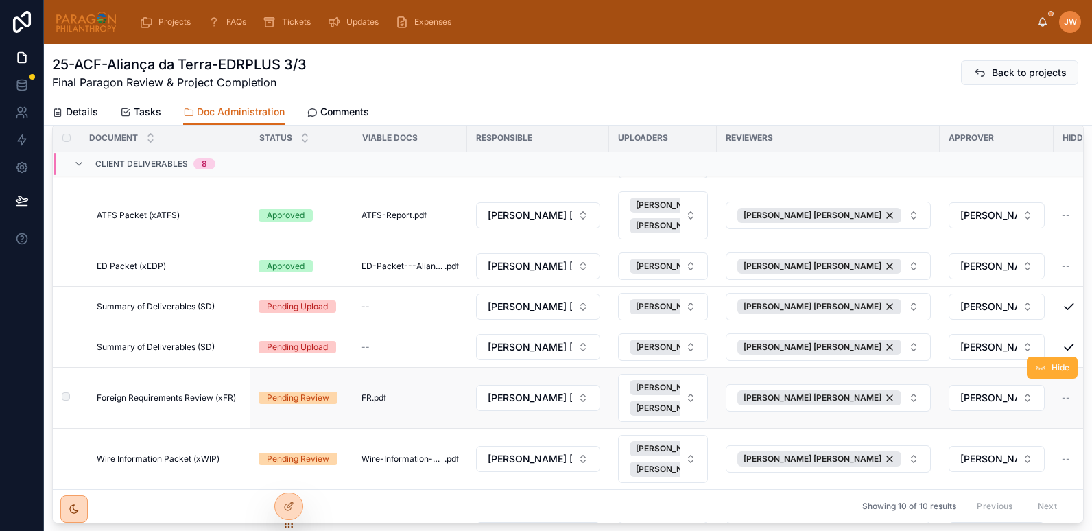
click at [190, 401] on span "Foreign Requirements Review (xFR)" at bounding box center [166, 397] width 139 height 11
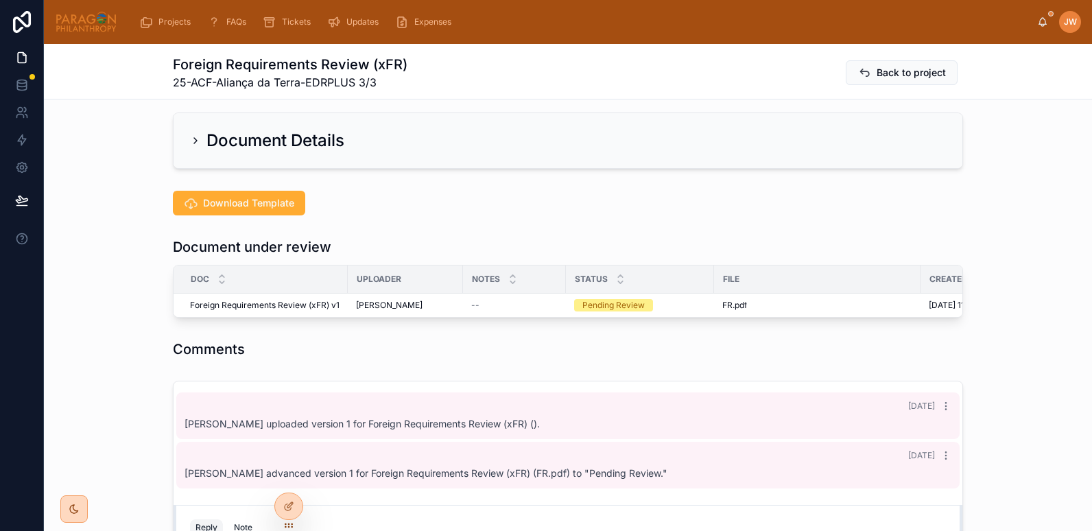
scroll to position [270, 0]
click at [286, 473] on icon at bounding box center [286, 474] width 3 height 3
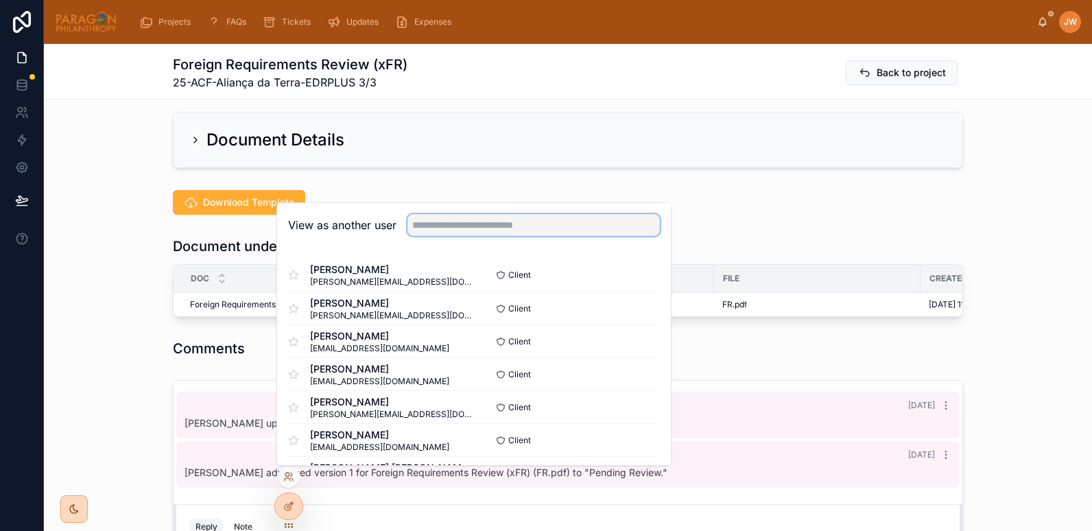
click at [441, 221] on input "text" at bounding box center [534, 225] width 253 height 22
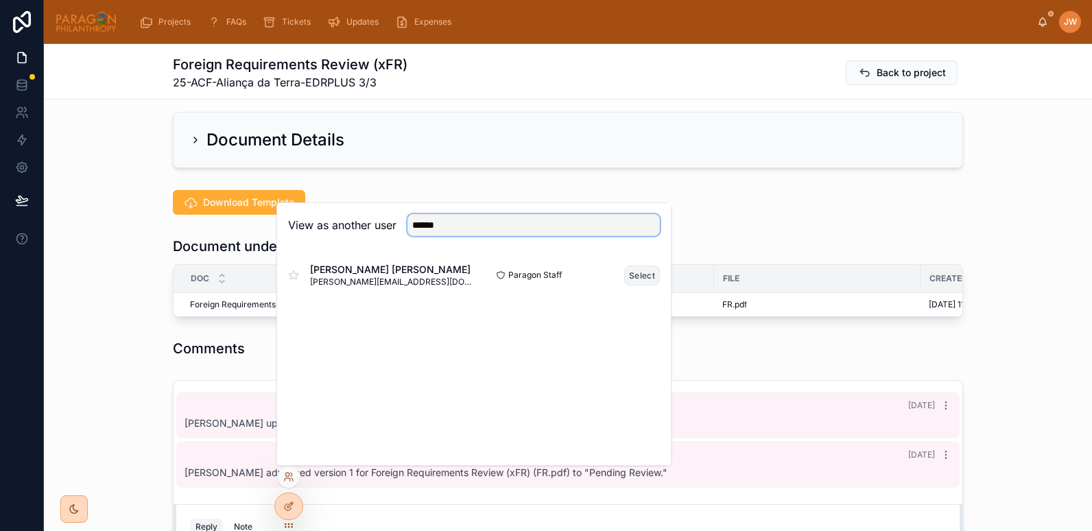
type input "******"
click at [637, 273] on button "Select" at bounding box center [642, 276] width 36 height 20
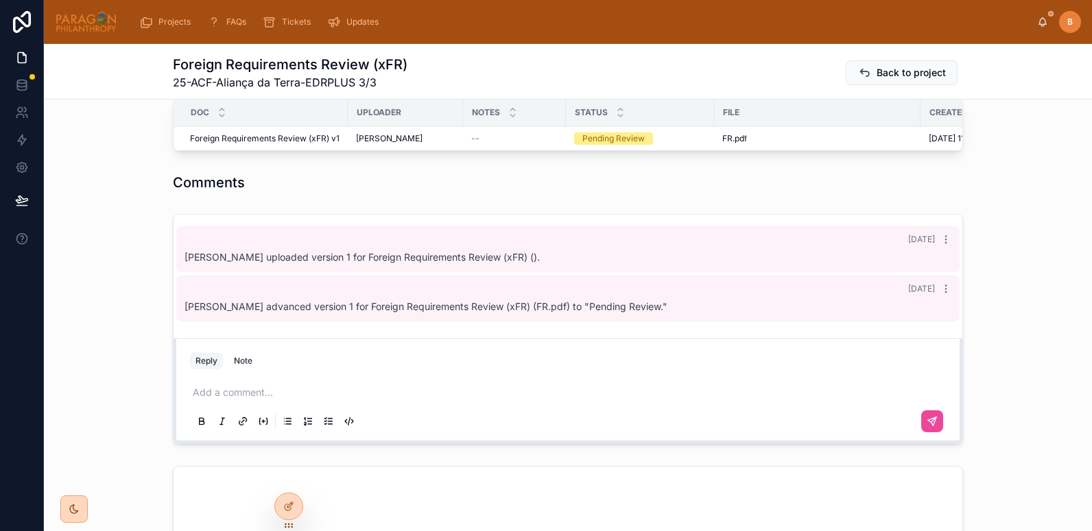
scroll to position [439, 0]
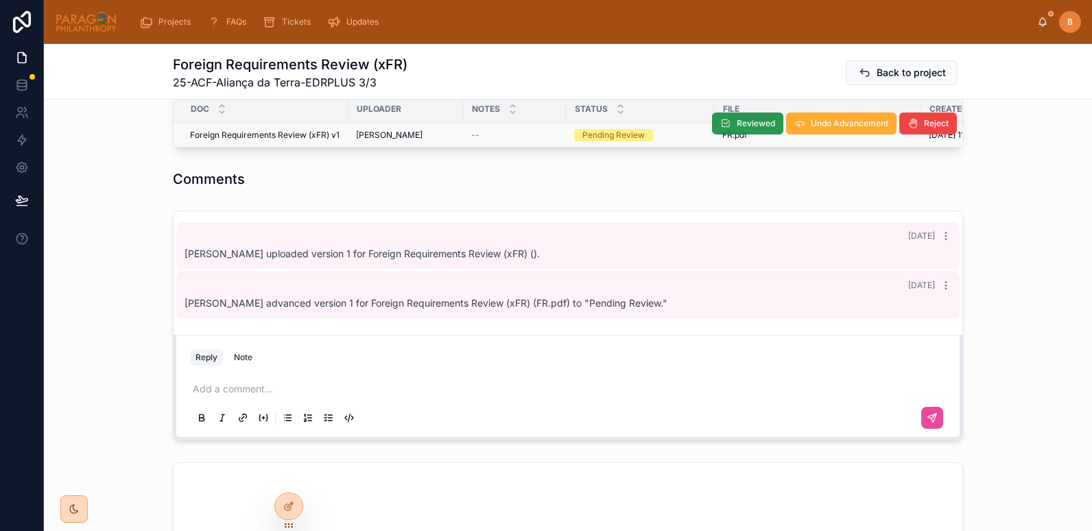
click at [727, 124] on button "Reviewed" at bounding box center [747, 124] width 71 height 22
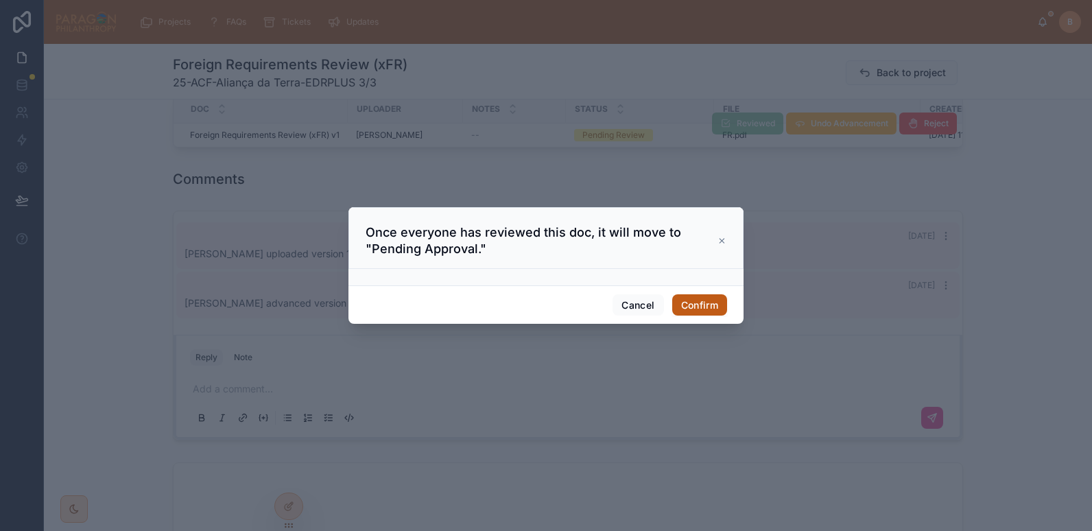
click at [702, 303] on button "Confirm" at bounding box center [699, 305] width 55 height 22
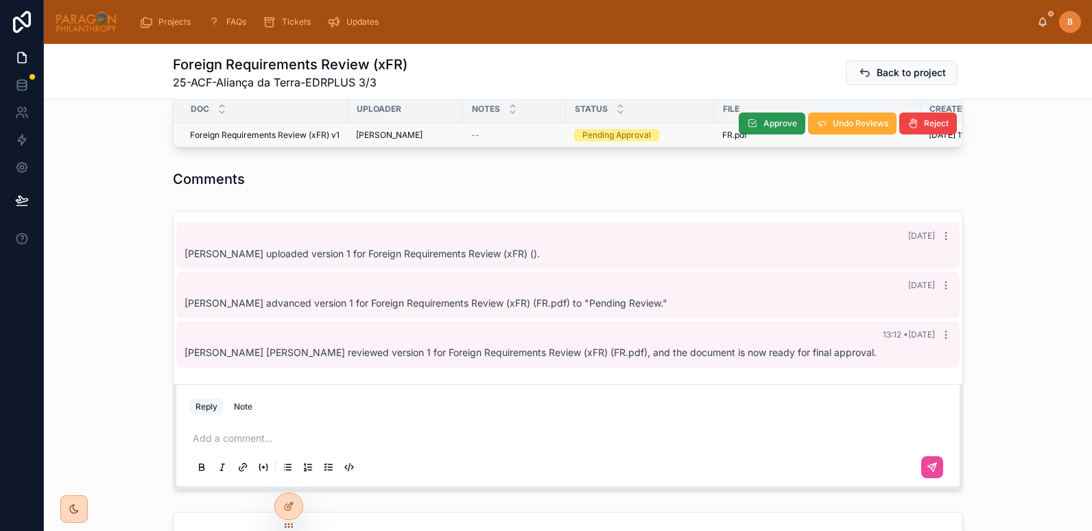
click at [753, 124] on button "Approve" at bounding box center [772, 124] width 67 height 22
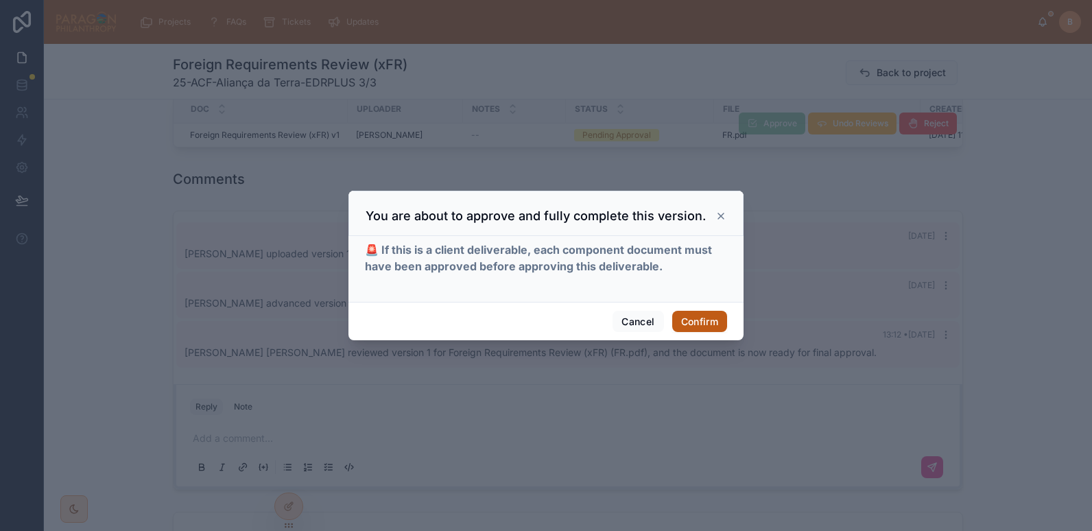
click at [690, 318] on button "Confirm" at bounding box center [699, 322] width 55 height 22
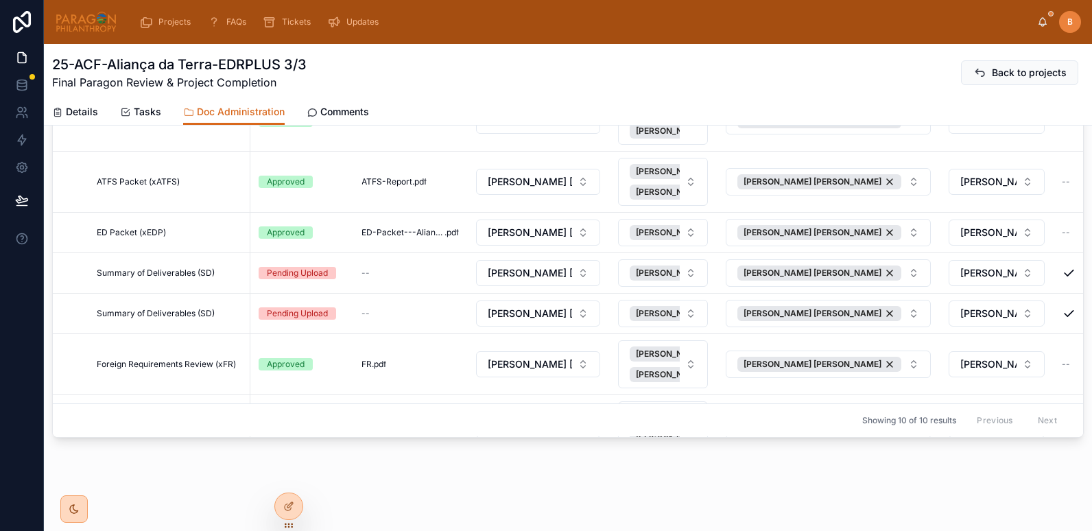
scroll to position [164, 0]
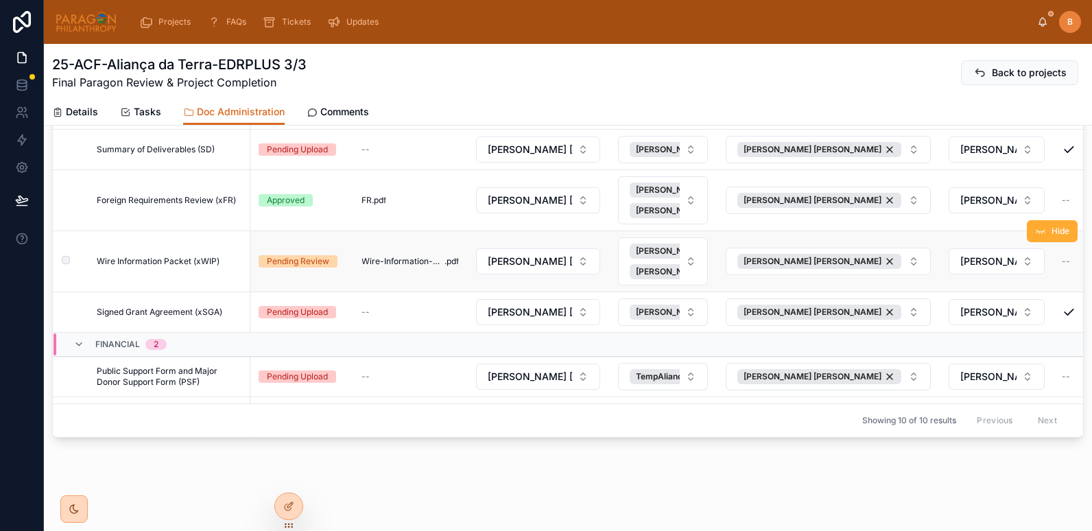
click at [221, 265] on div "Wire Information Packet (xWIP) Wire Information Packet (xWIP)" at bounding box center [169, 261] width 145 height 11
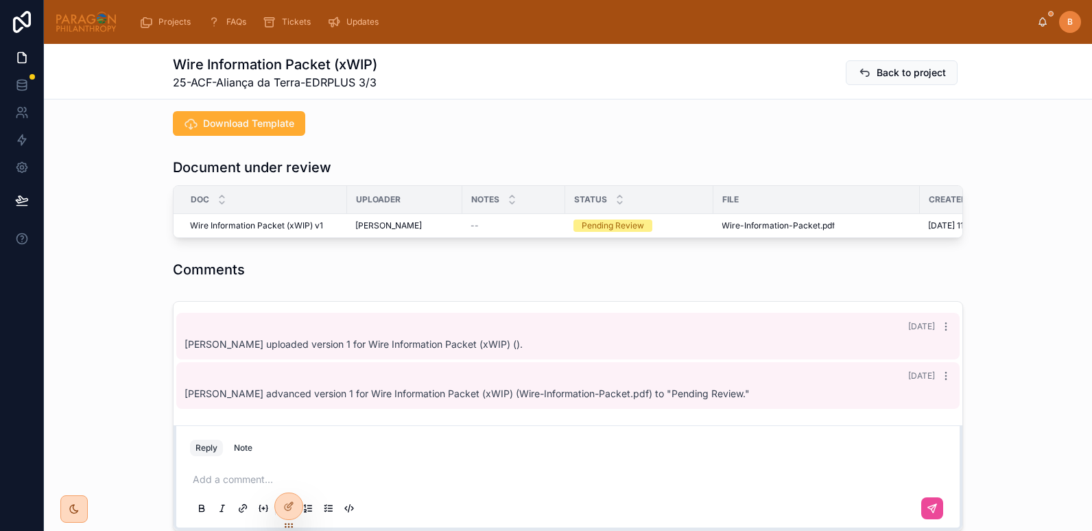
scroll to position [349, 0]
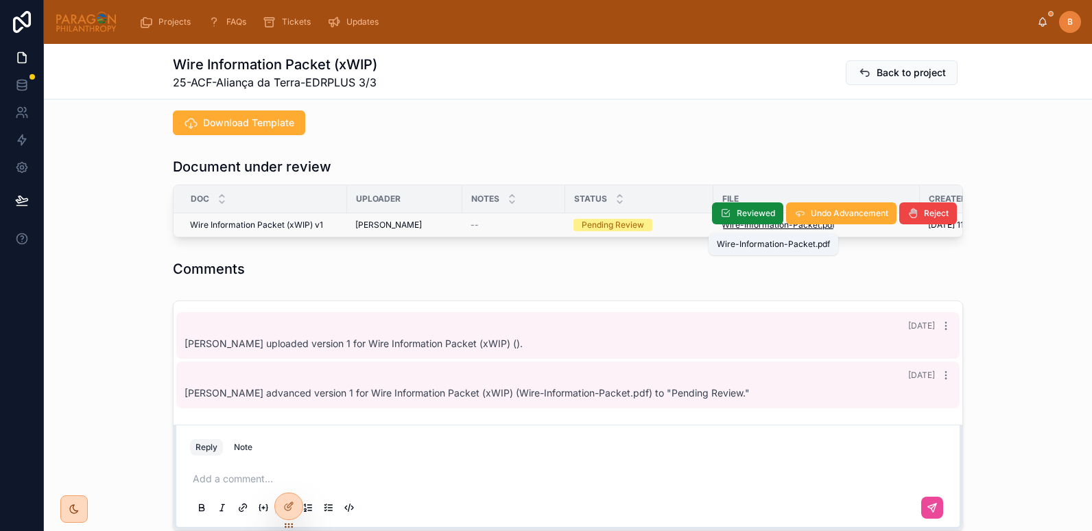
click at [771, 229] on span "Wire-Information-Packet" at bounding box center [771, 225] width 99 height 11
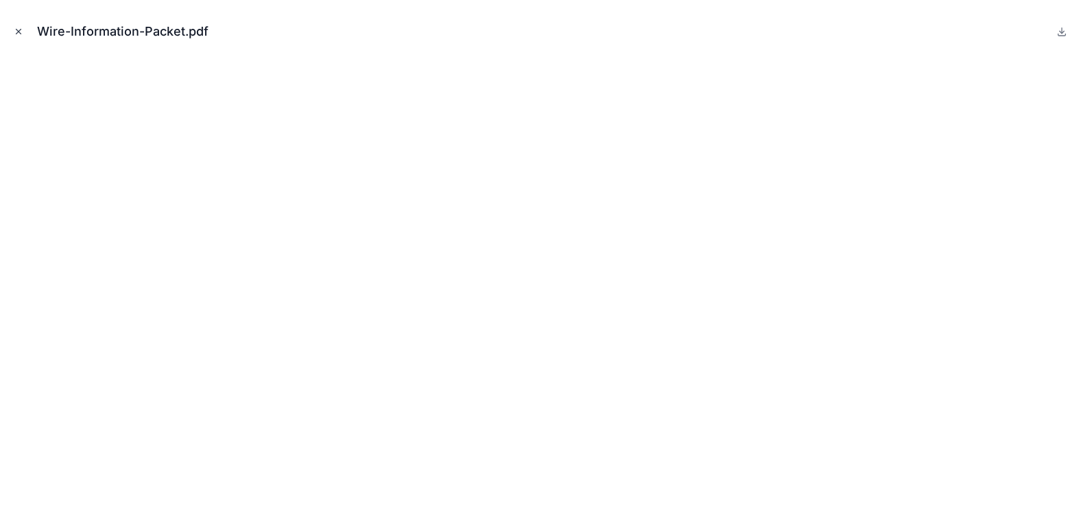
click at [14, 32] on icon "Close modal" at bounding box center [19, 32] width 10 height 10
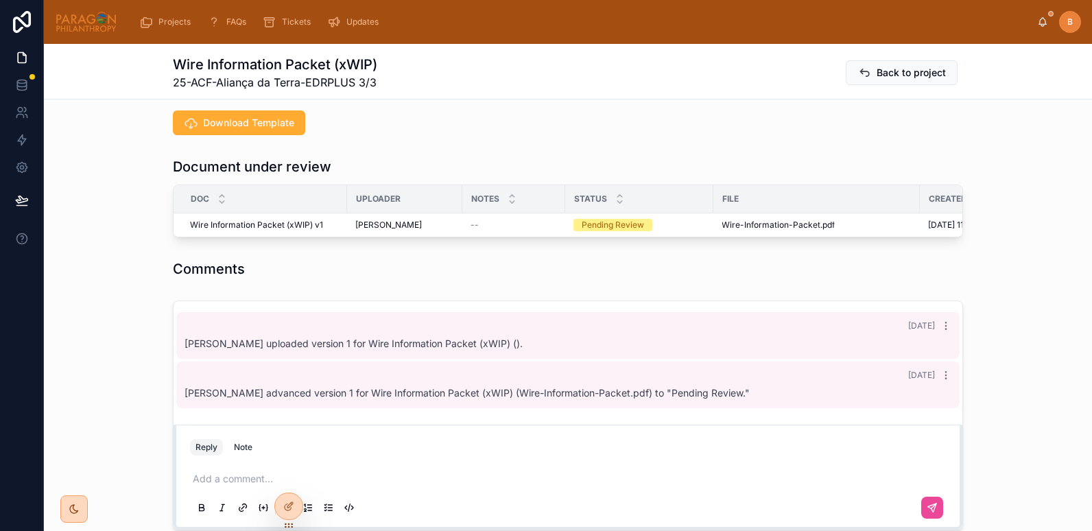
click at [733, 211] on th "File" at bounding box center [817, 199] width 207 height 28
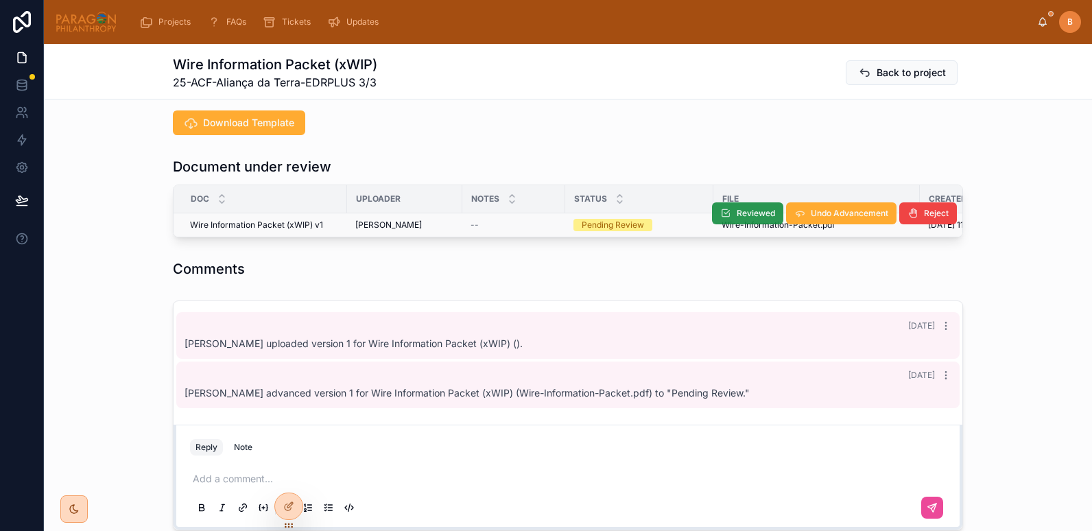
click at [737, 214] on span "Reviewed" at bounding box center [756, 213] width 38 height 11
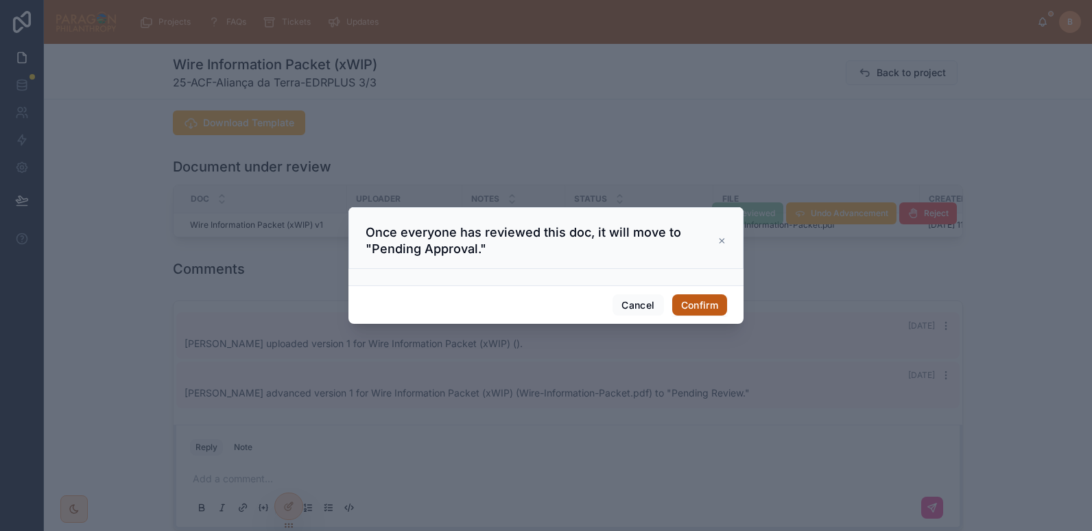
click at [707, 303] on button "Confirm" at bounding box center [699, 305] width 55 height 22
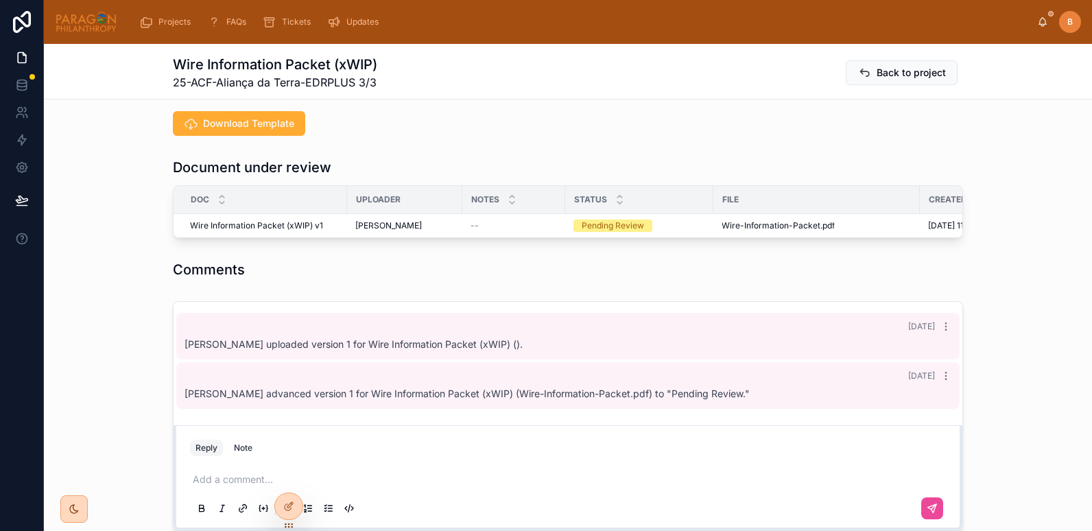
scroll to position [355, 0]
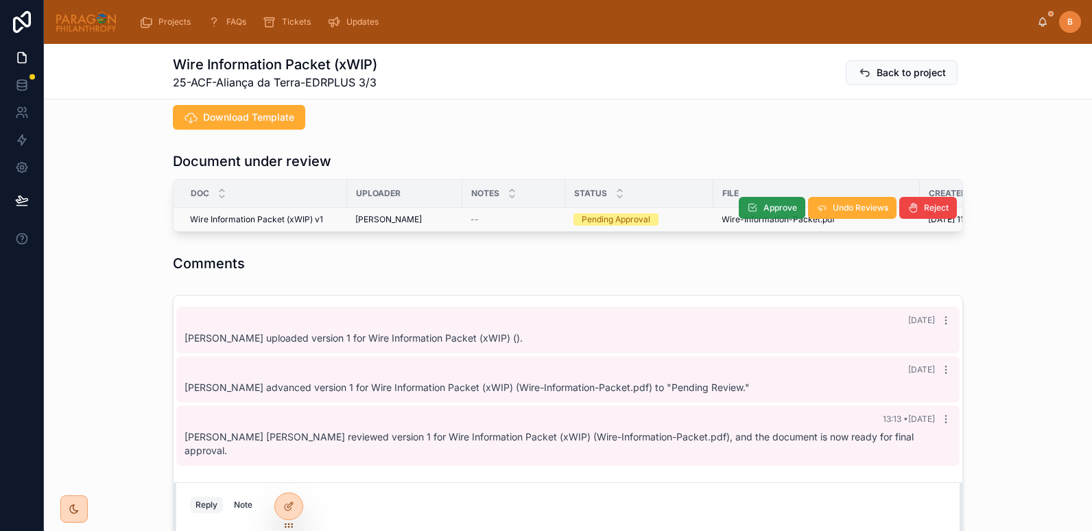
click at [764, 204] on span "Approve" at bounding box center [781, 207] width 34 height 11
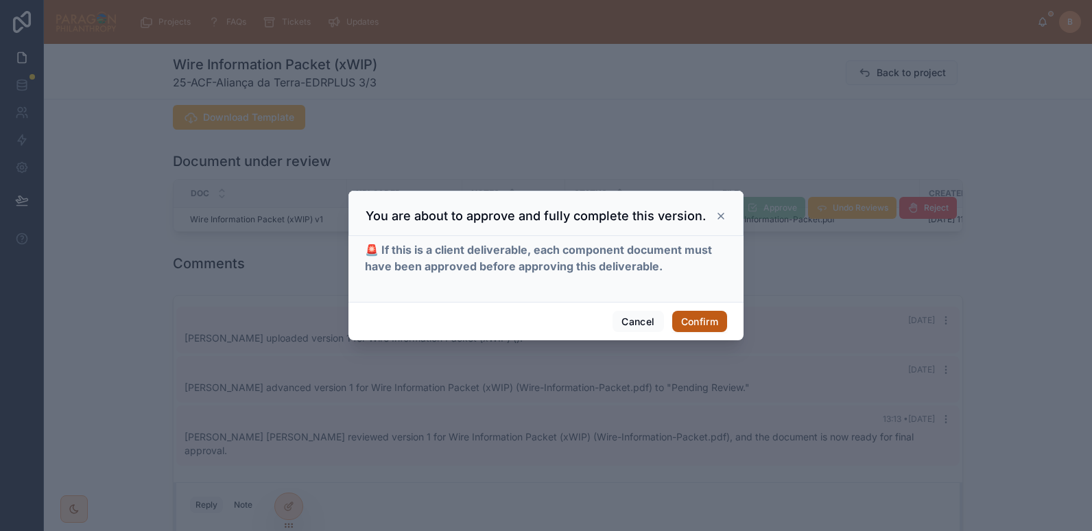
click at [686, 319] on button "Confirm" at bounding box center [699, 322] width 55 height 22
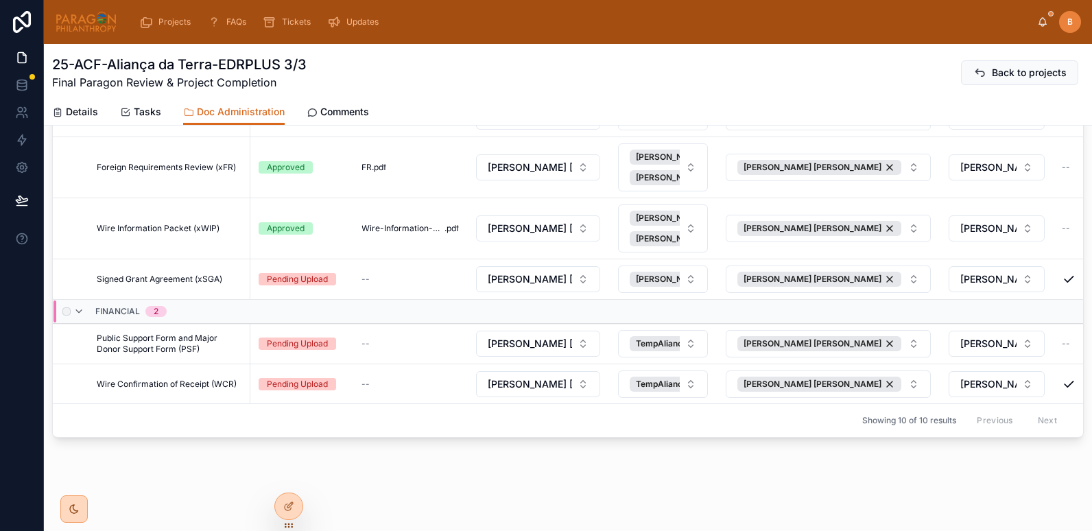
scroll to position [207, 0]
click at [213, 456] on div "25-ACF-Aliança da Terra-EDRPLUS 3/3 Final Paragon Review & Project Completion B…" at bounding box center [568, 158] width 1048 height 745
click at [338, 474] on div "25-ACF-Aliança da Terra-EDRPLUS 3/3 Final Paragon Review & Project Completion B…" at bounding box center [568, 158] width 1048 height 745
click at [207, 340] on span "Public Support Form and Major Donor Support Form (PSF)" at bounding box center [169, 344] width 145 height 22
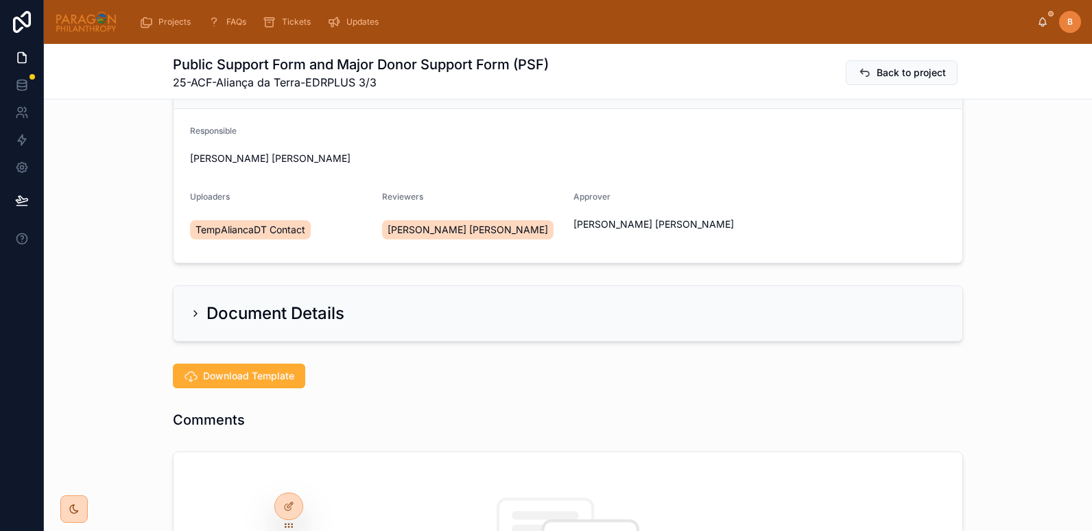
scroll to position [66, 0]
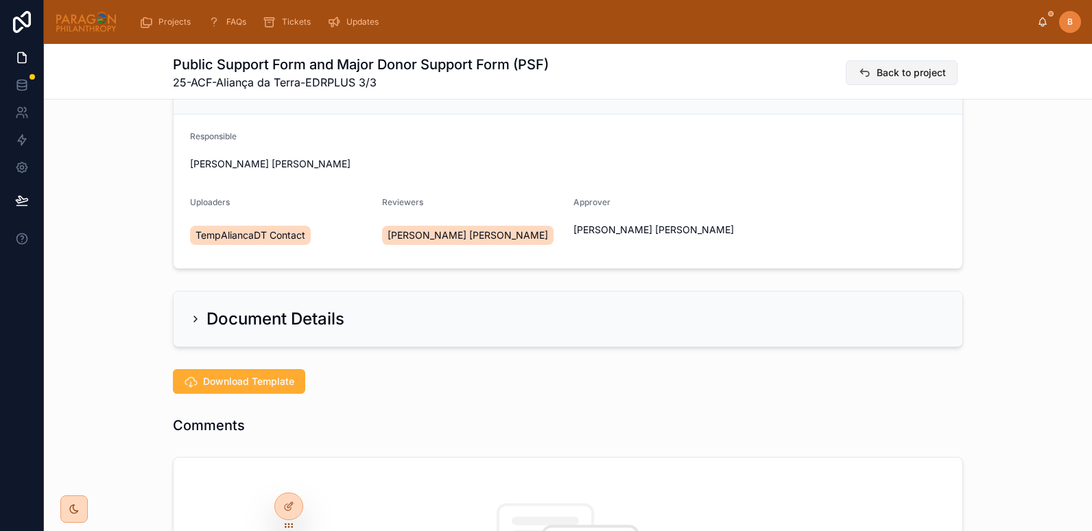
click at [899, 64] on button "Back to project" at bounding box center [902, 72] width 112 height 25
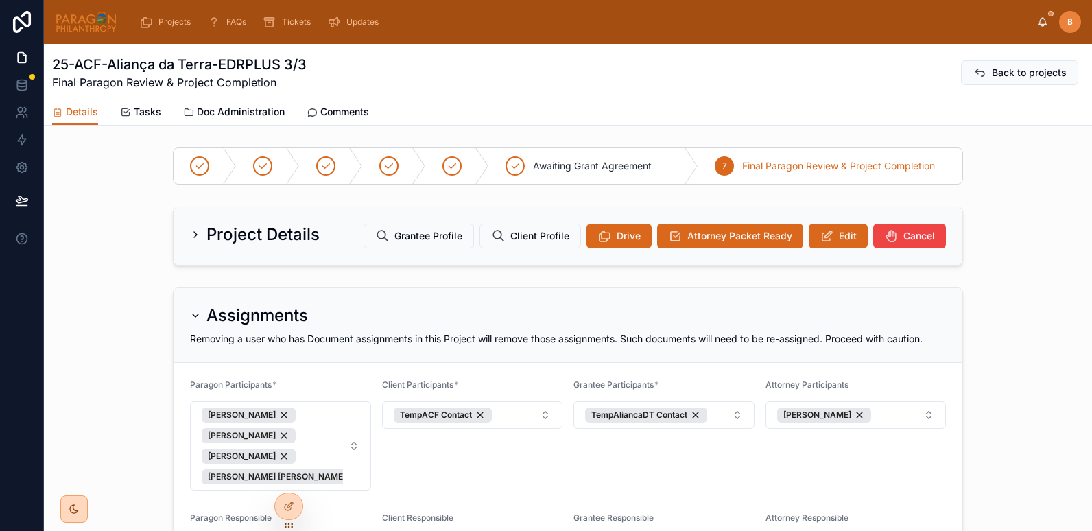
click at [227, 117] on span "Doc Administration" at bounding box center [241, 112] width 88 height 14
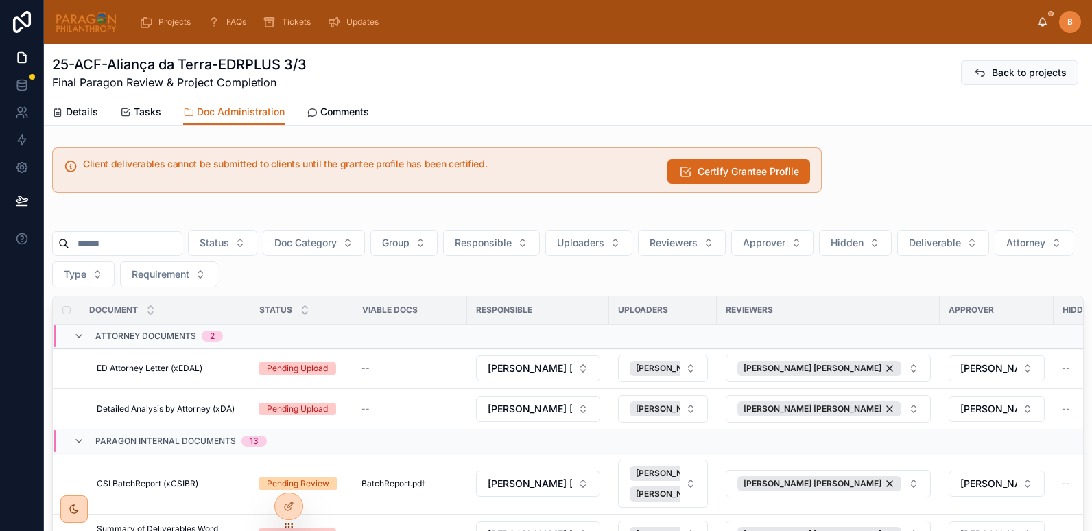
click at [130, 248] on input "text" at bounding box center [125, 243] width 113 height 19
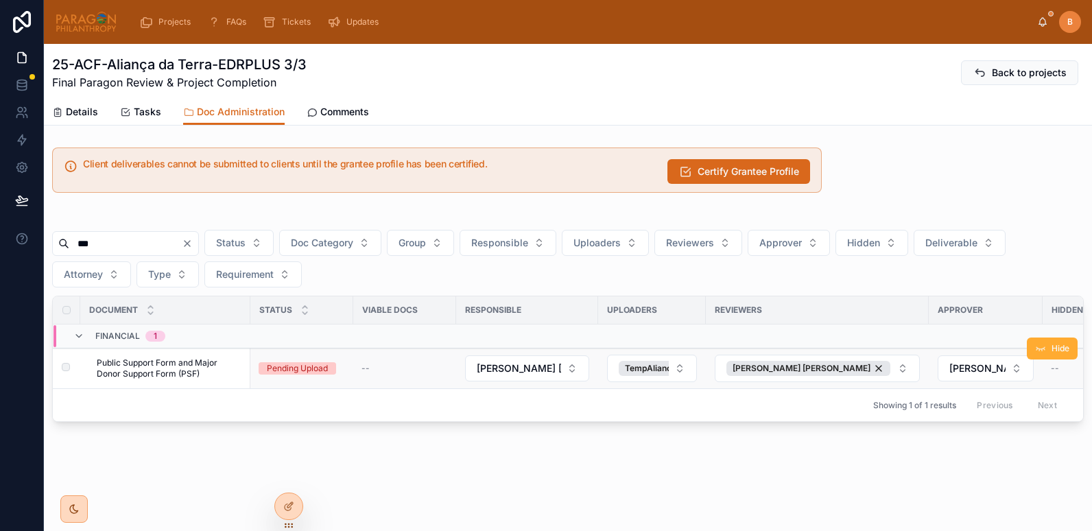
type input "***"
click at [142, 374] on span "Public Support Form and Major Donor Support Form (PSF)" at bounding box center [169, 368] width 145 height 22
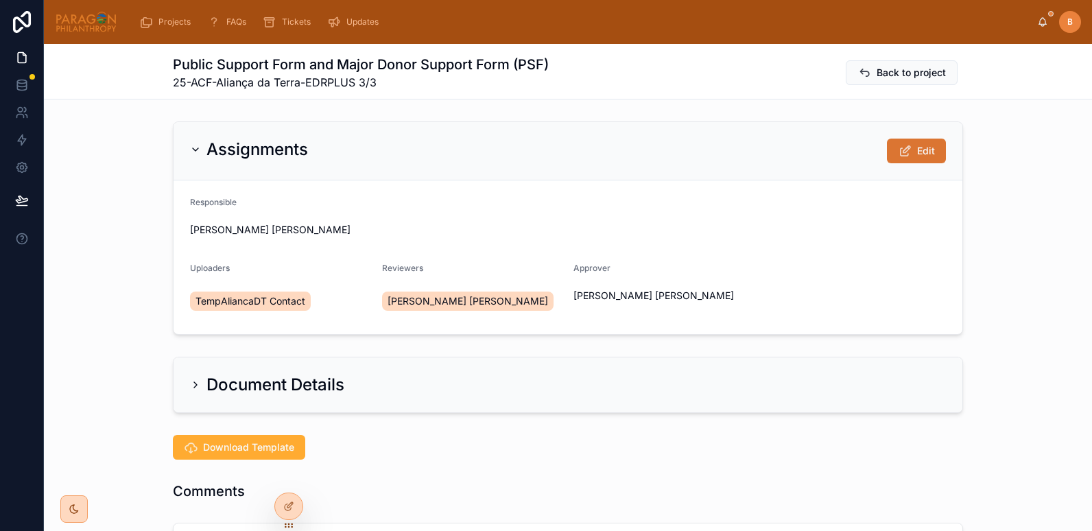
click at [919, 154] on span "Edit" at bounding box center [926, 151] width 18 height 14
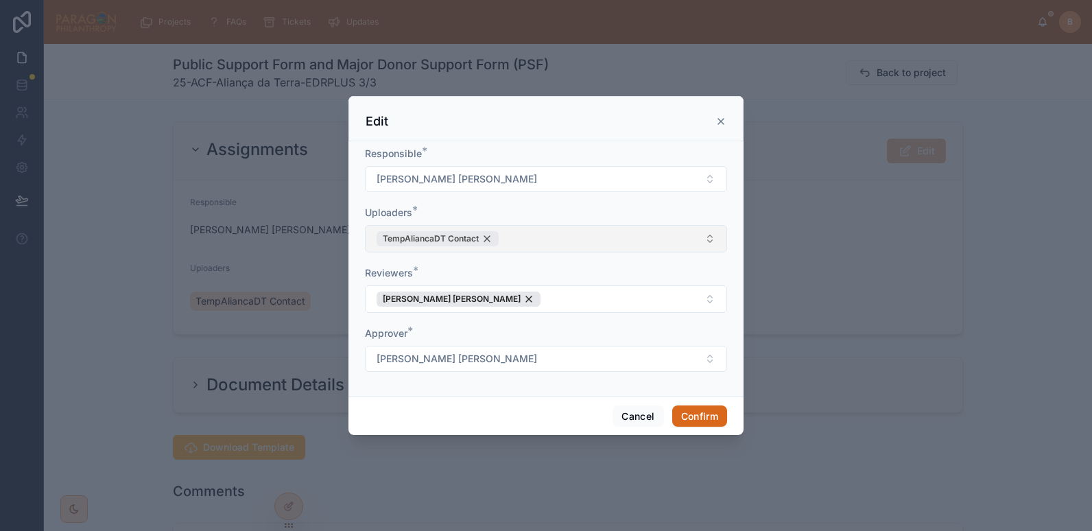
click at [489, 242] on div "TempAliancaDT Contact" at bounding box center [438, 238] width 122 height 15
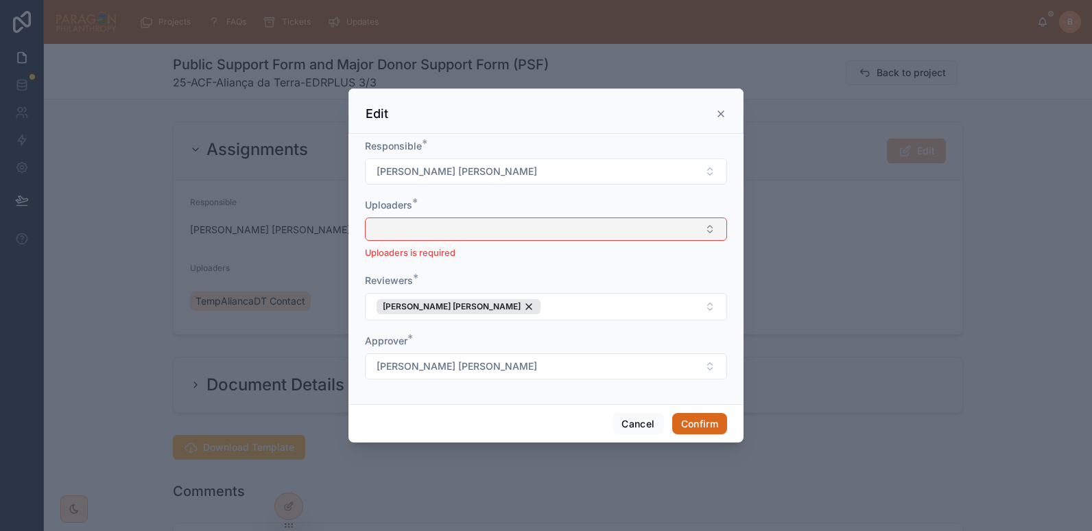
click at [439, 234] on button "Select Button" at bounding box center [546, 229] width 362 height 23
click at [396, 263] on input "******" at bounding box center [554, 256] width 328 height 25
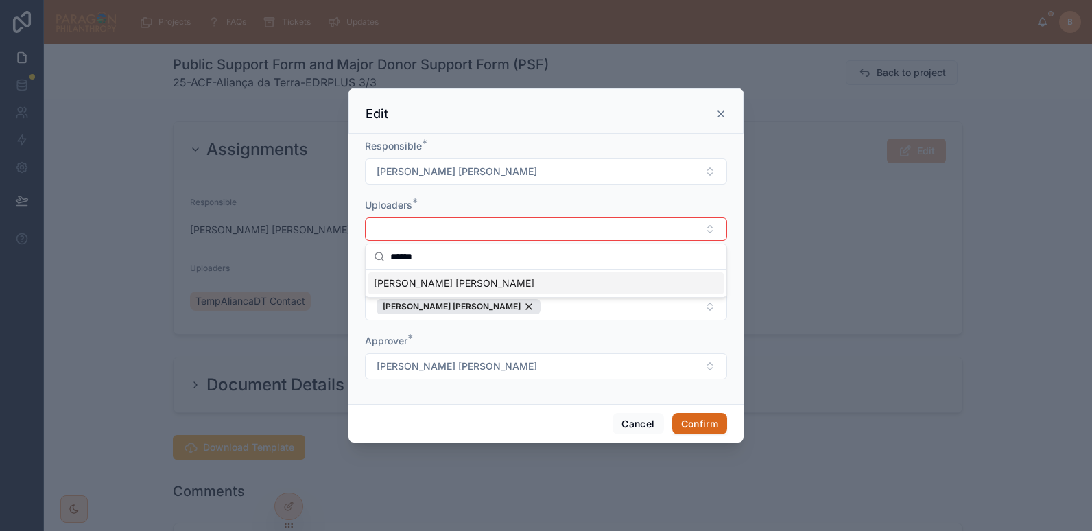
type input "******"
click at [424, 289] on span "[PERSON_NAME] [PERSON_NAME]" at bounding box center [454, 284] width 161 height 14
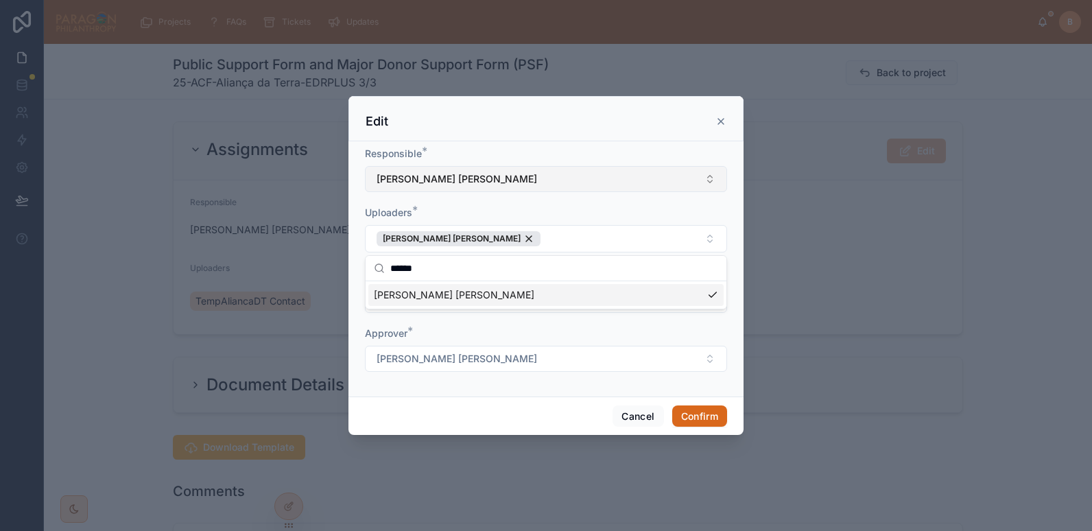
click at [519, 190] on button "[PERSON_NAME] [PERSON_NAME]" at bounding box center [546, 179] width 362 height 26
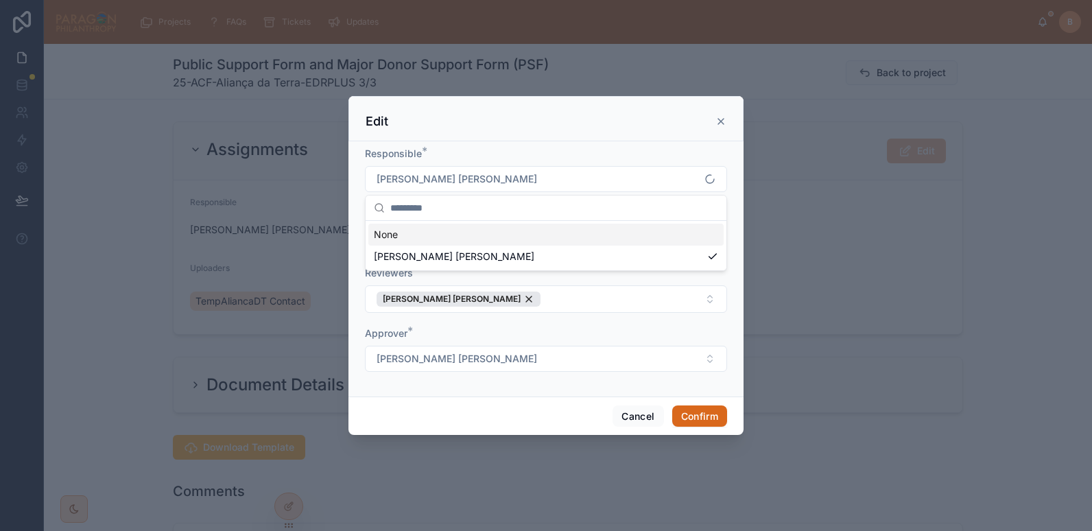
click at [461, 148] on div "Responsible *" at bounding box center [546, 154] width 362 height 14
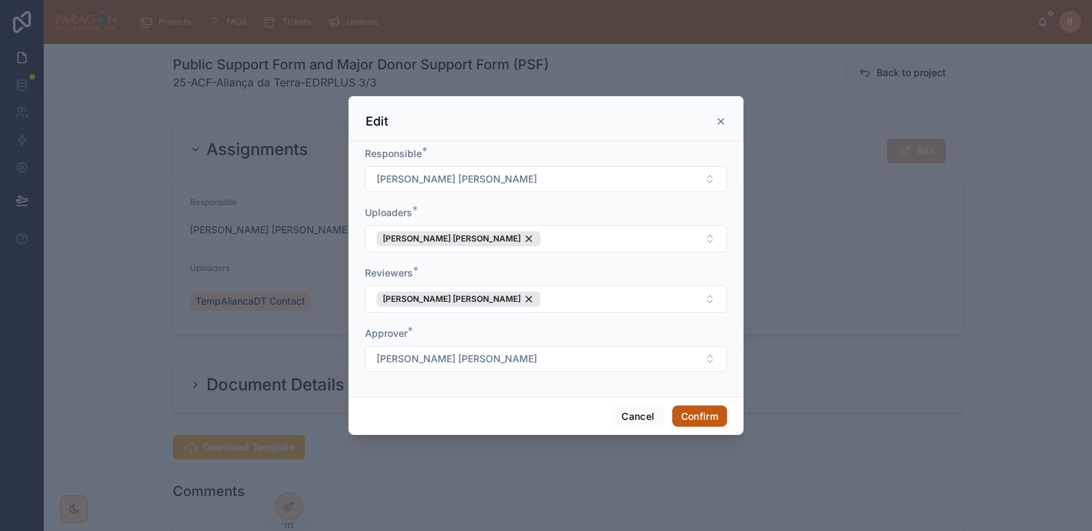
click at [695, 416] on button "Confirm" at bounding box center [699, 417] width 55 height 22
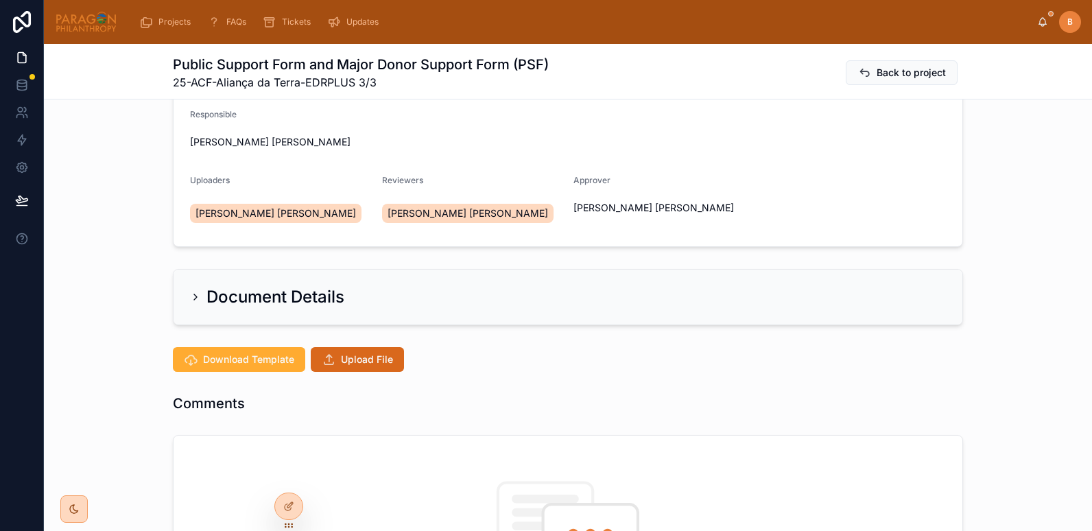
scroll to position [89, 0]
click at [334, 357] on button "Upload File" at bounding box center [357, 359] width 93 height 25
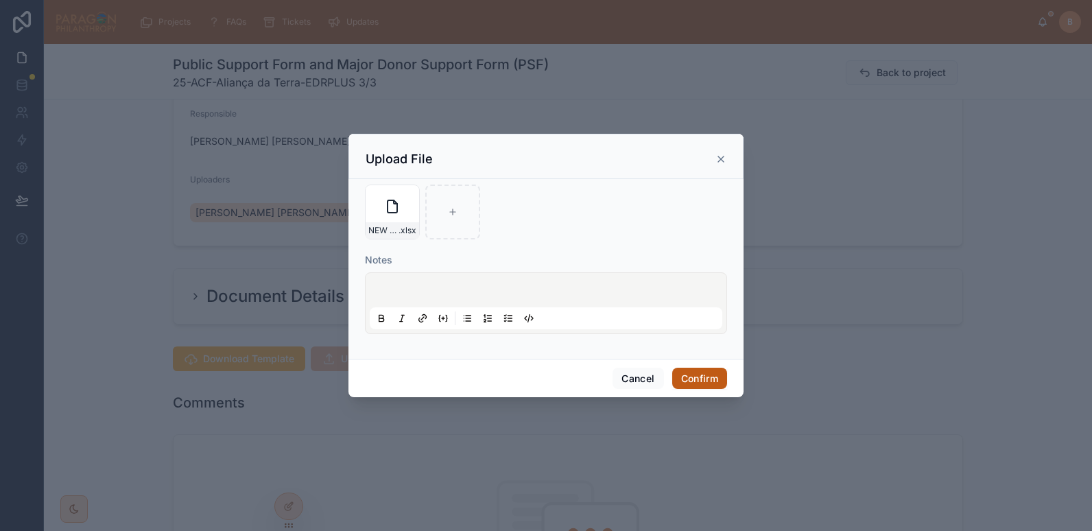
click at [717, 373] on button "Confirm" at bounding box center [699, 379] width 55 height 22
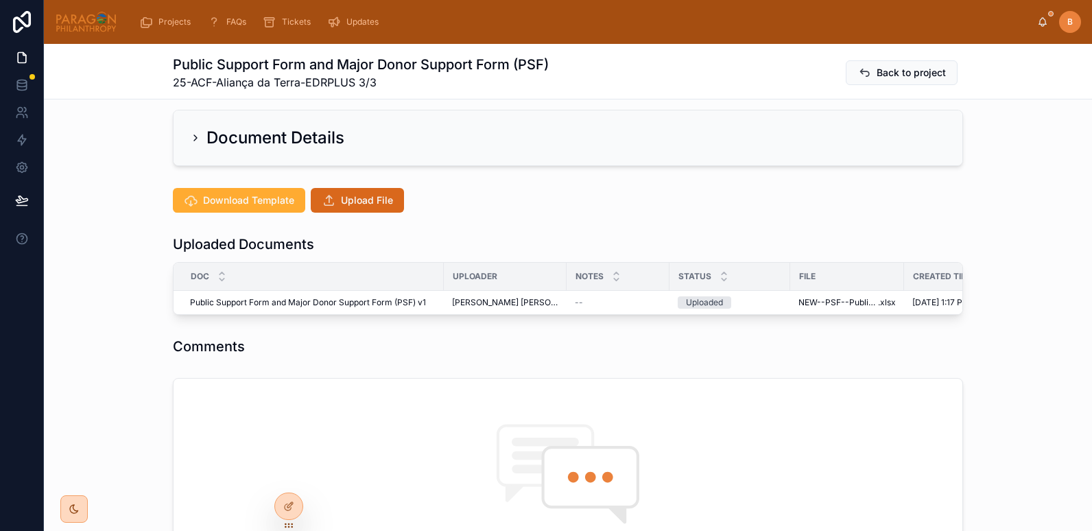
scroll to position [248, 0]
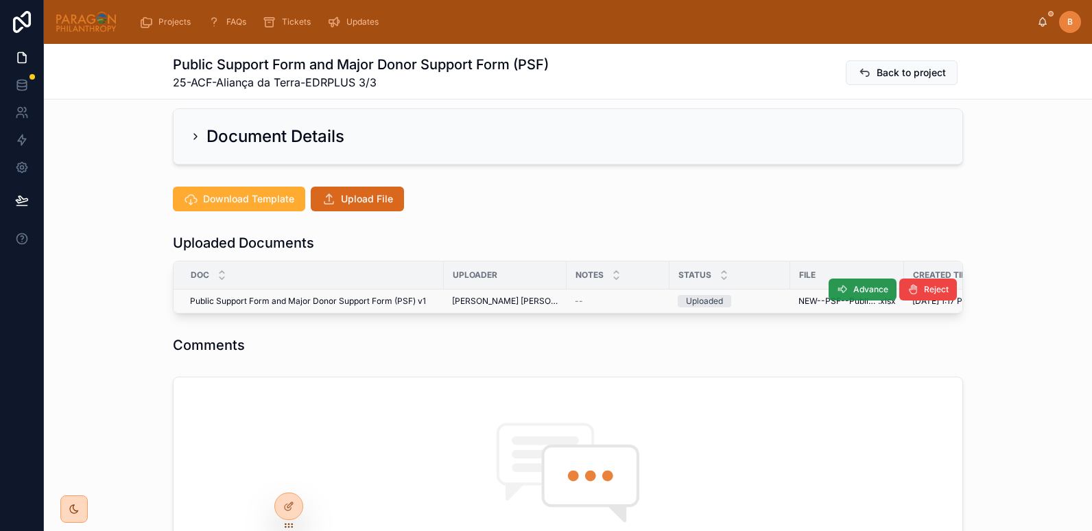
click at [842, 293] on icon at bounding box center [842, 289] width 11 height 11
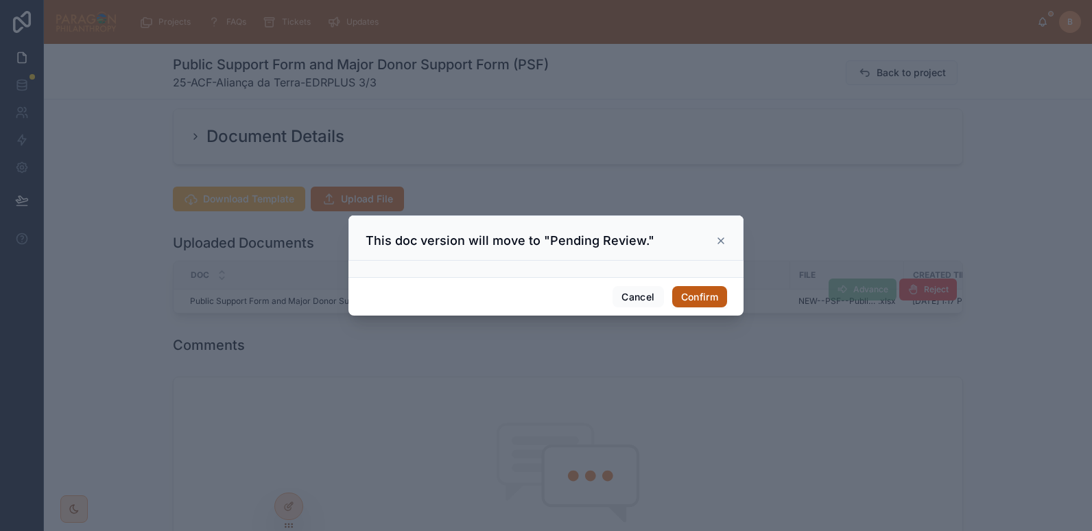
click at [689, 288] on button "Confirm" at bounding box center [699, 297] width 55 height 22
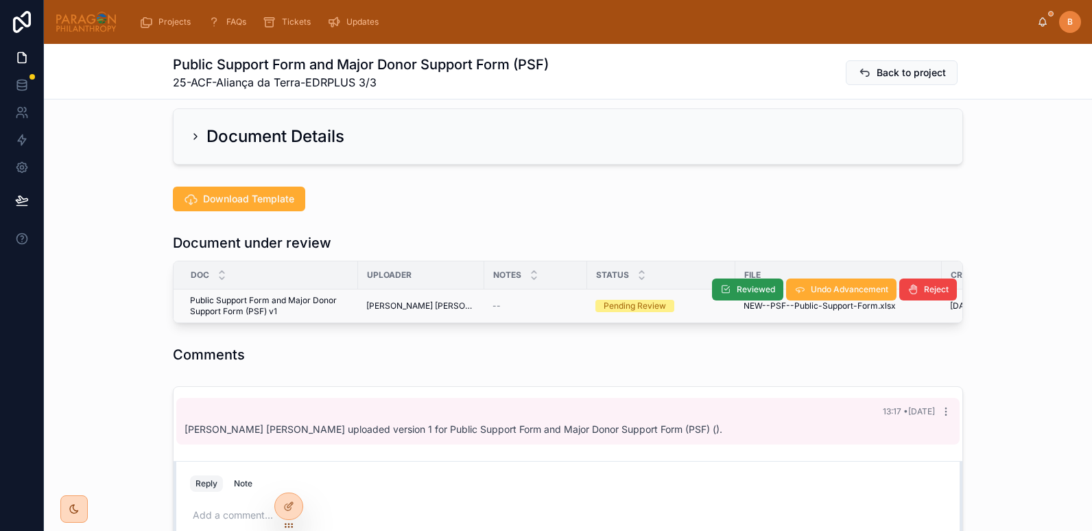
click at [750, 286] on span "Reviewed" at bounding box center [756, 289] width 38 height 11
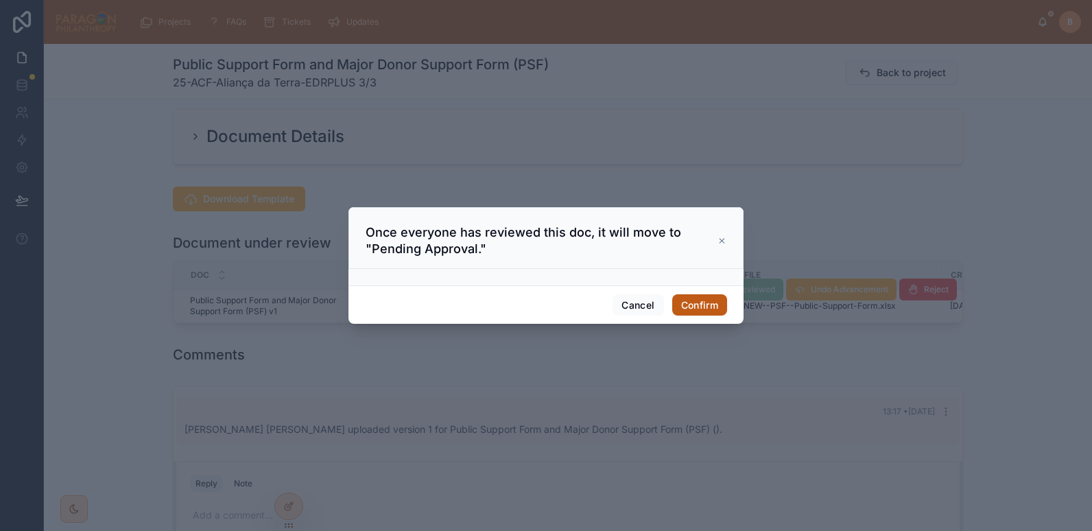
click at [703, 302] on button "Confirm" at bounding box center [699, 305] width 55 height 22
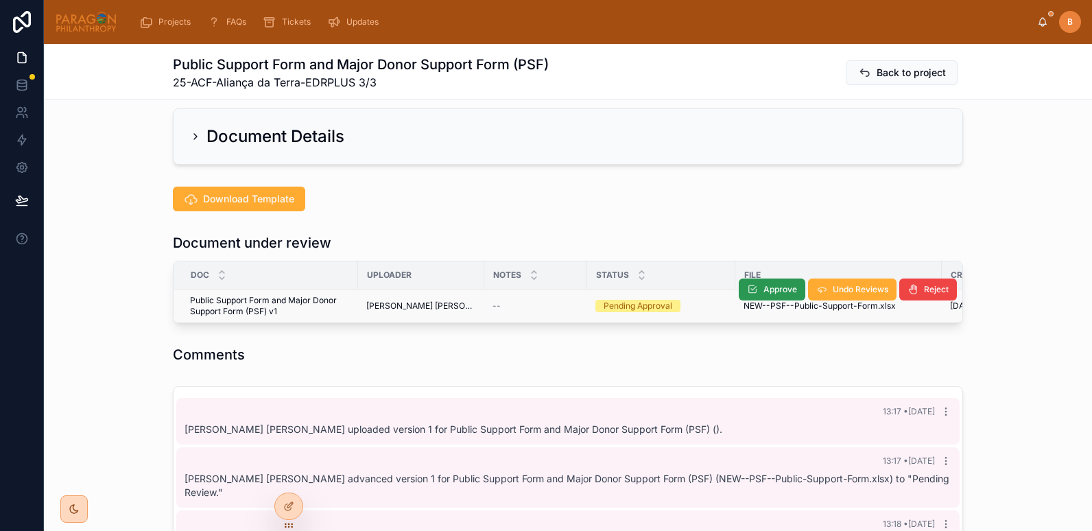
click at [764, 286] on span "Approve" at bounding box center [781, 289] width 34 height 11
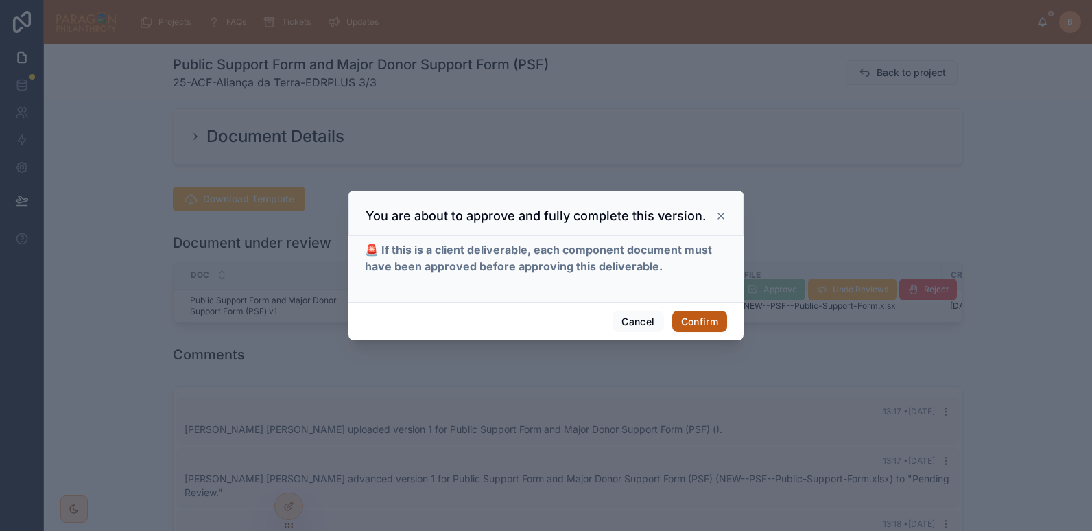
click at [696, 314] on button "Confirm" at bounding box center [699, 322] width 55 height 22
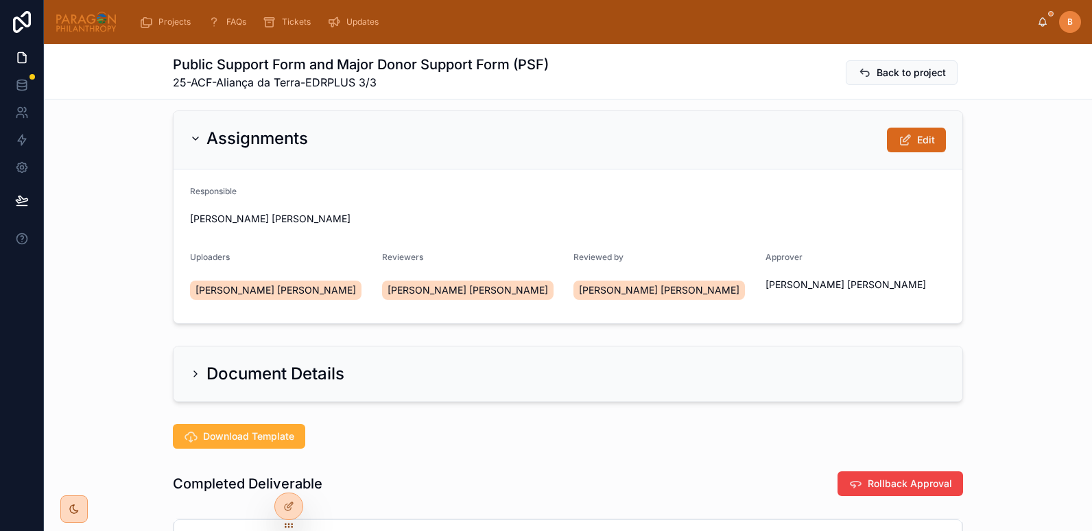
scroll to position [0, 0]
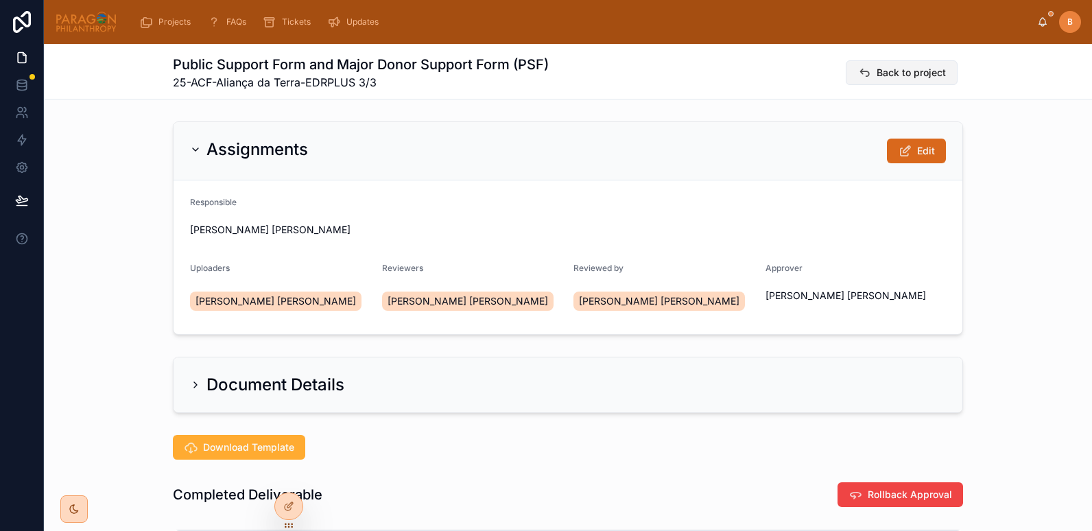
click at [871, 73] on button "Back to project" at bounding box center [902, 72] width 112 height 25
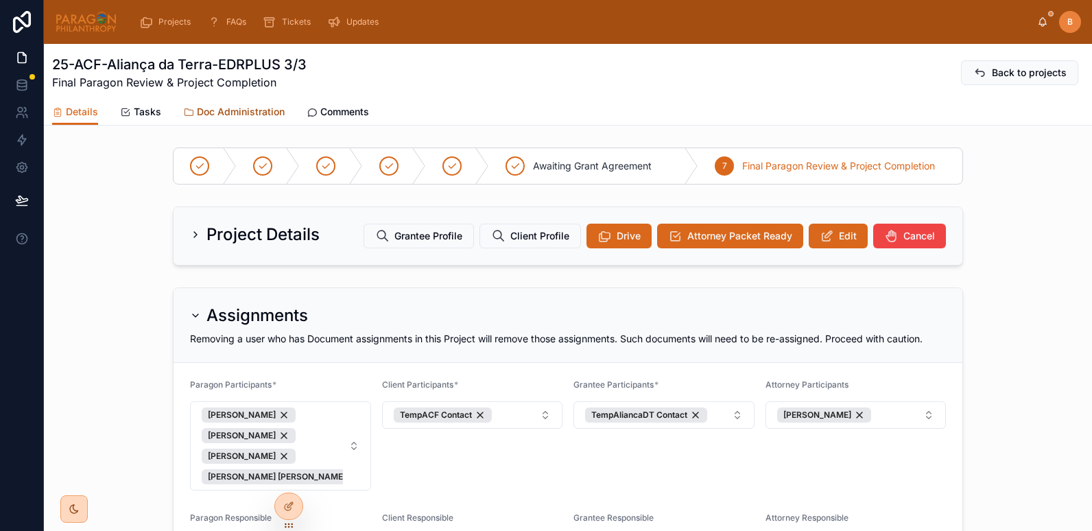
click at [242, 116] on span "Doc Administration" at bounding box center [241, 112] width 88 height 14
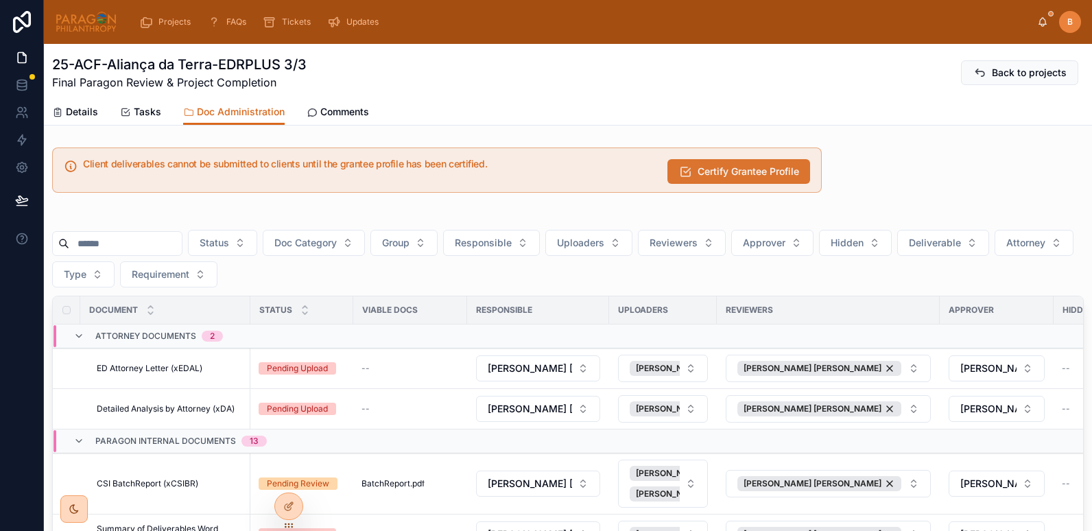
click at [712, 171] on span "Certify Grantee Profile" at bounding box center [749, 172] width 102 height 14
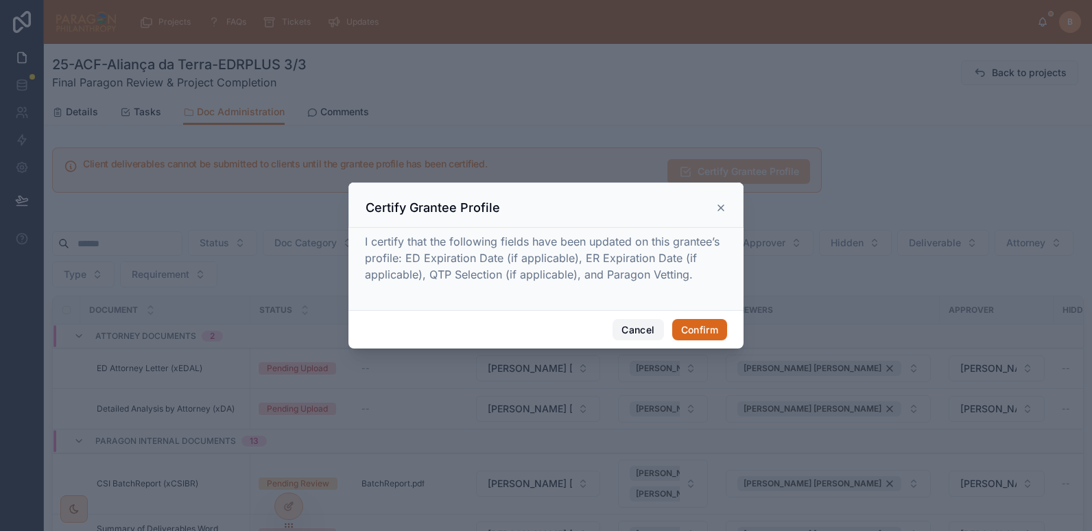
click at [637, 329] on button "Cancel" at bounding box center [638, 330] width 51 height 22
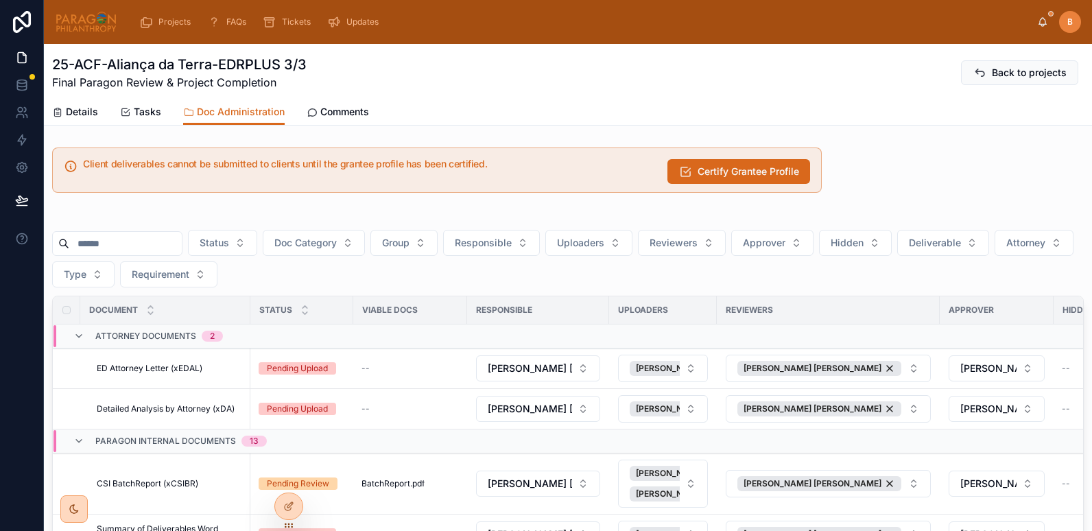
scroll to position [282, 0]
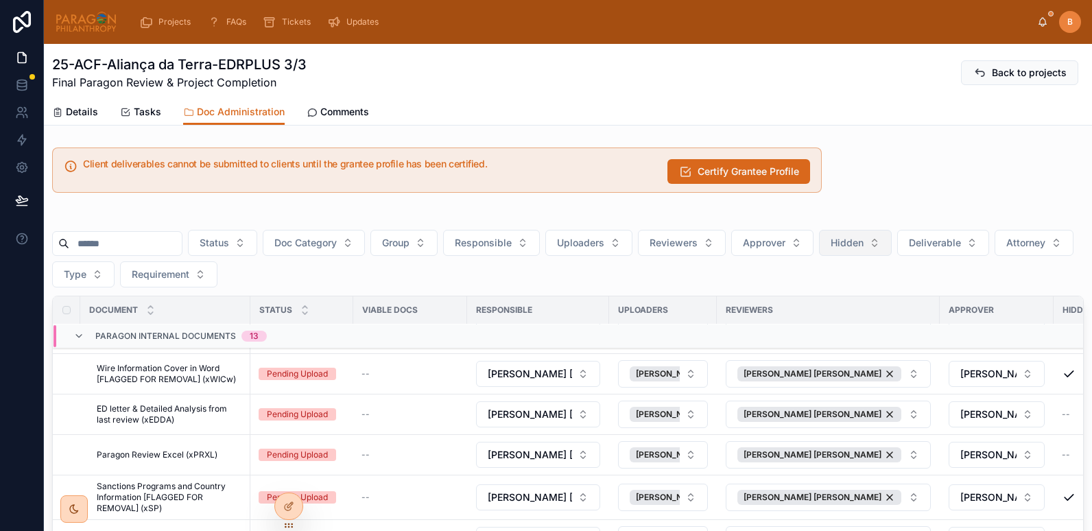
click at [864, 243] on span "Hidden" at bounding box center [847, 243] width 33 height 14
click at [961, 246] on span "Deliverable" at bounding box center [935, 243] width 52 height 14
click at [899, 344] on div "Yes" at bounding box center [977, 342] width 165 height 22
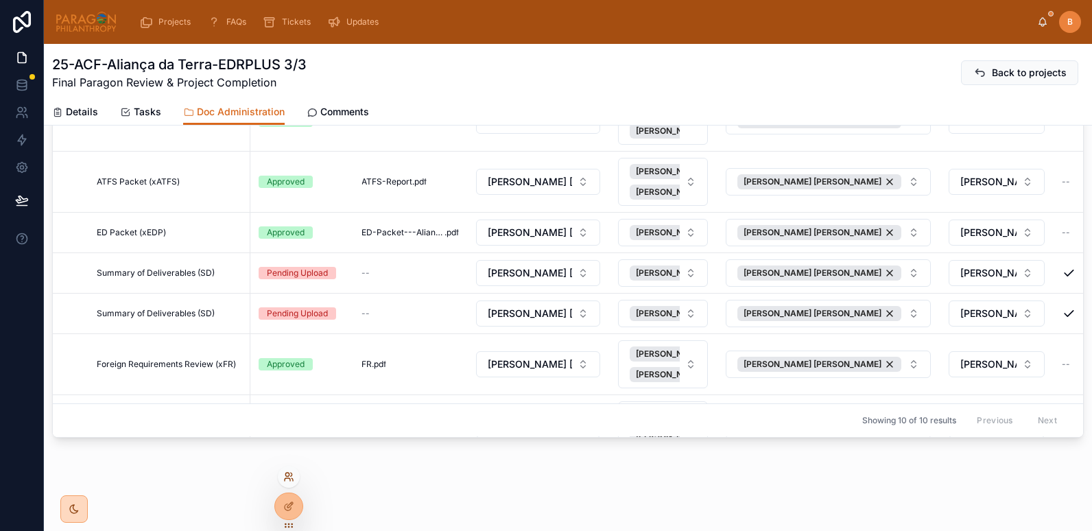
click at [288, 478] on icon at bounding box center [287, 479] width 5 height 3
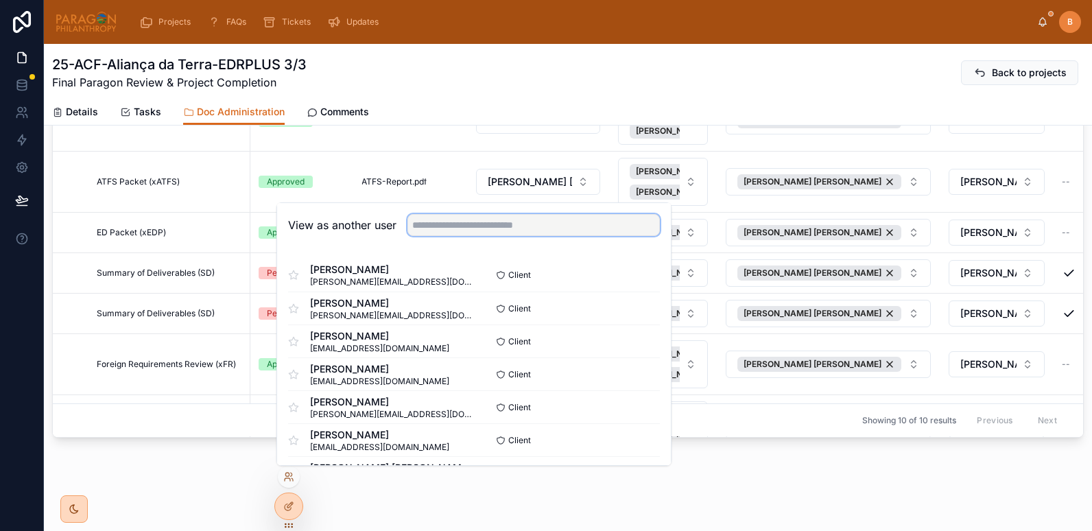
click at [433, 226] on input "text" at bounding box center [534, 225] width 253 height 22
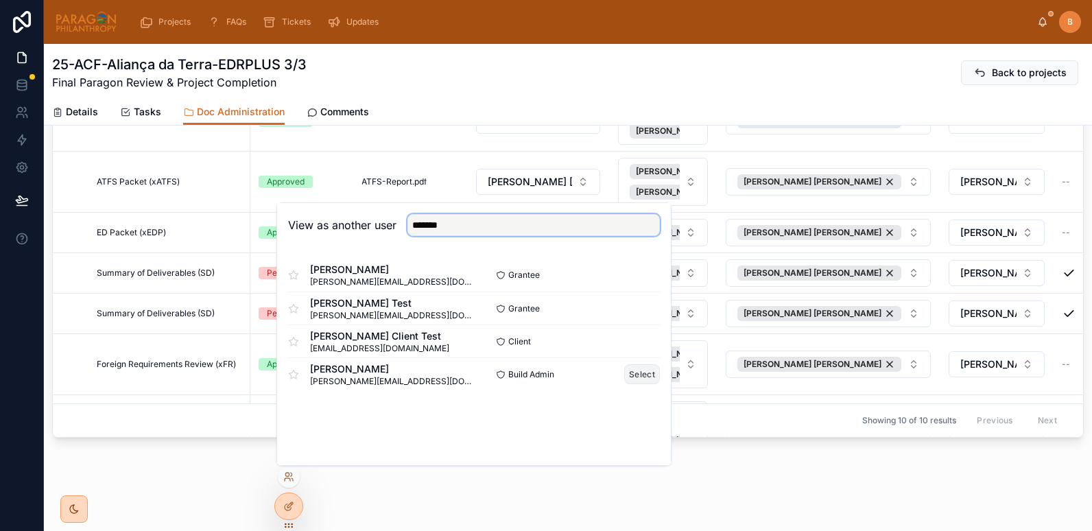
type input "*******"
click at [634, 377] on button "Select" at bounding box center [642, 374] width 36 height 20
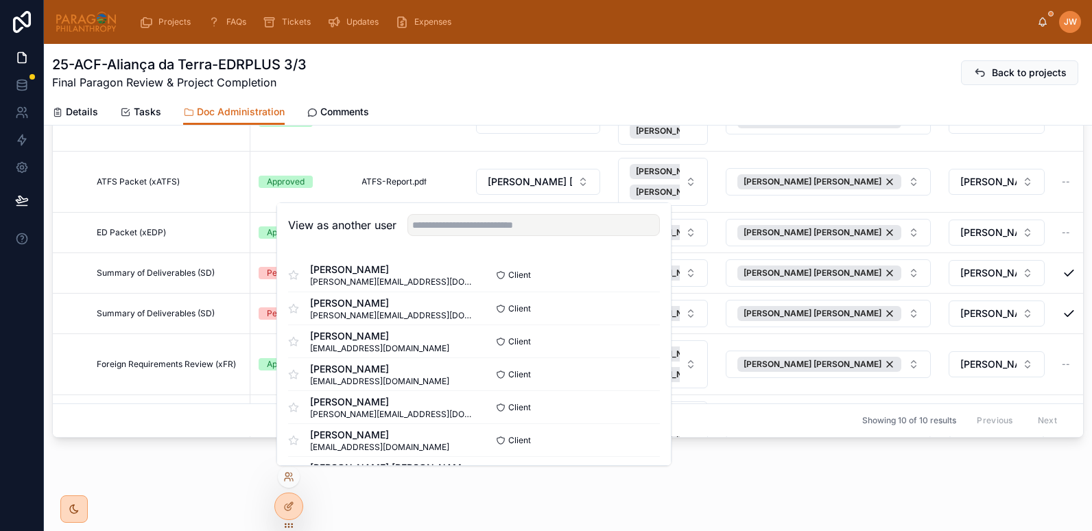
click at [494, 71] on div "25-ACF-Aliança da Terra-EDRPLUS 3/3 Final Paragon Review & Project Completion B…" at bounding box center [568, 73] width 1032 height 36
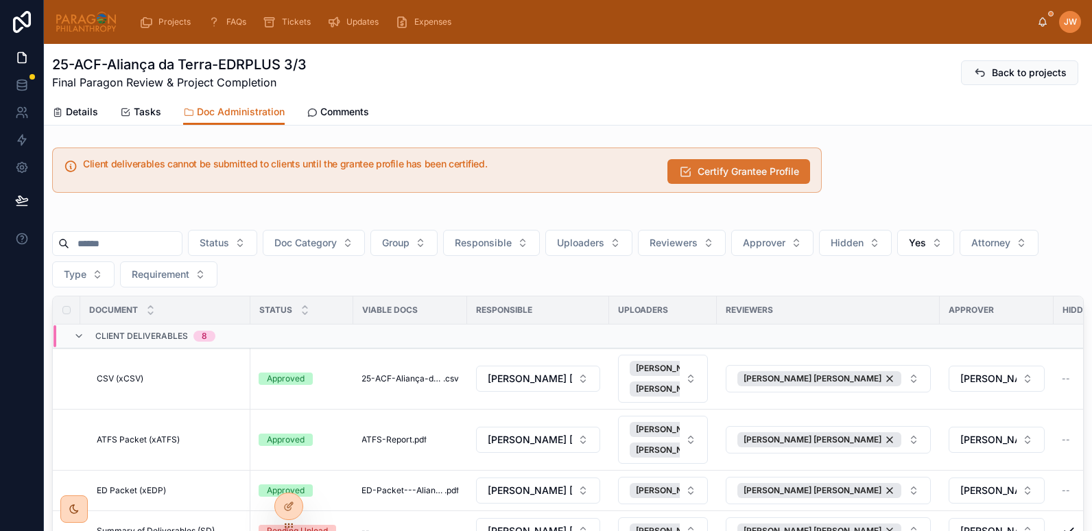
click at [704, 178] on button "Certify Grantee Profile" at bounding box center [739, 171] width 143 height 25
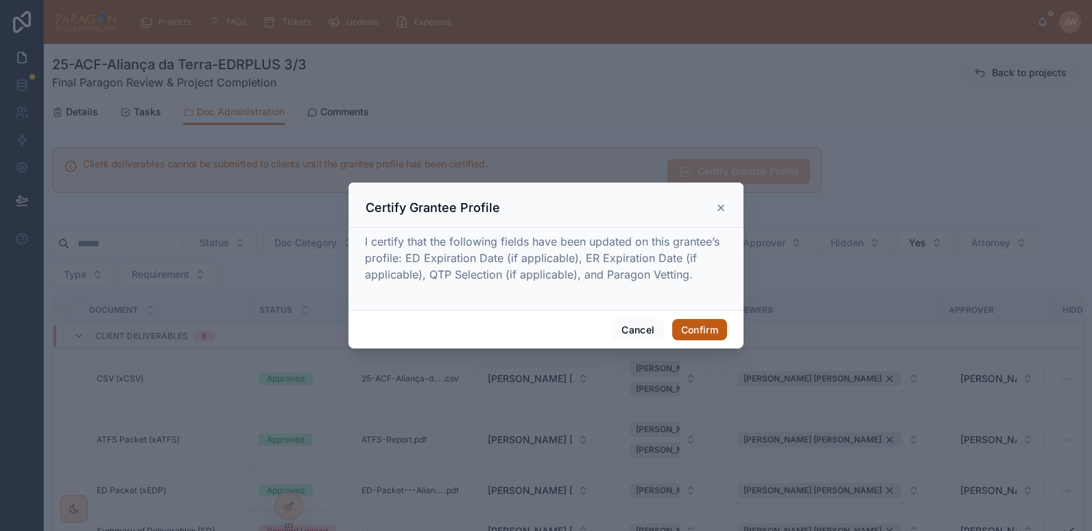
click at [688, 329] on button "Confirm" at bounding box center [699, 330] width 55 height 22
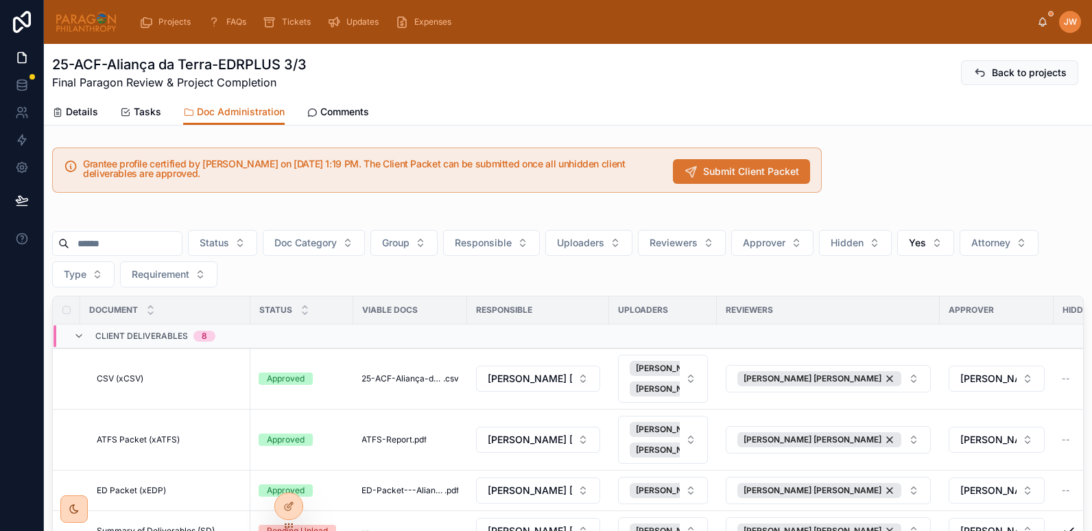
click at [684, 168] on icon at bounding box center [691, 172] width 14 height 14
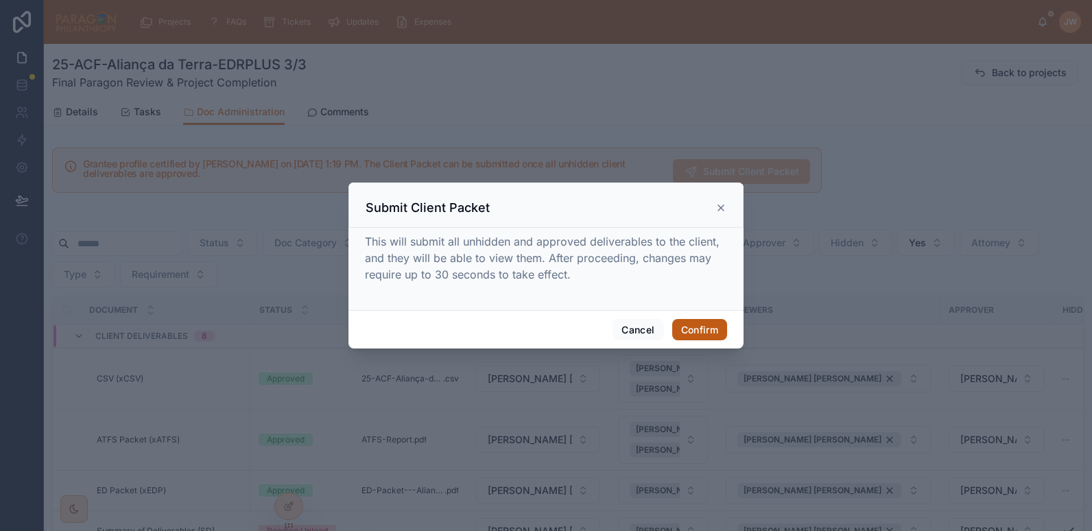
click at [720, 331] on button "Confirm" at bounding box center [699, 330] width 55 height 22
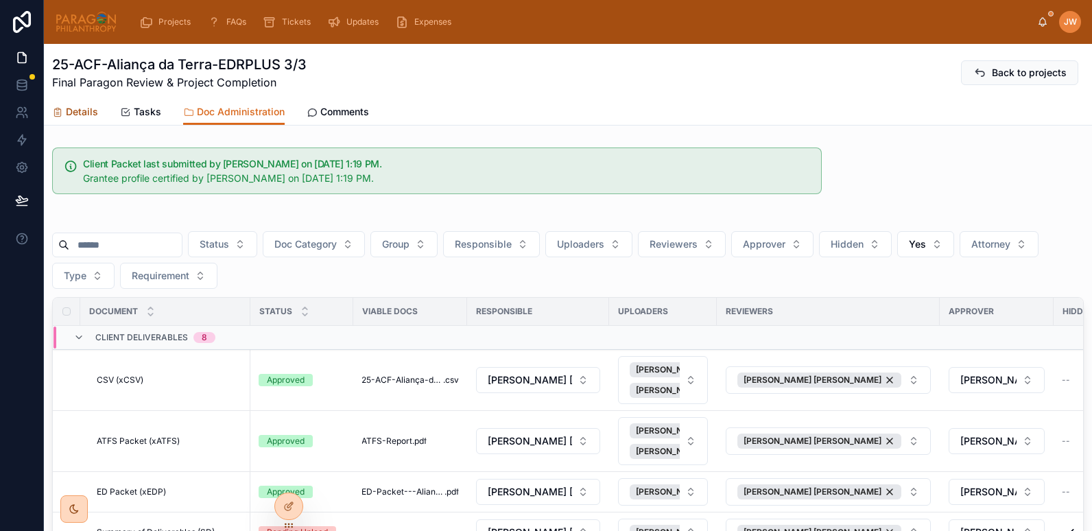
click at [78, 111] on span "Details" at bounding box center [82, 112] width 32 height 14
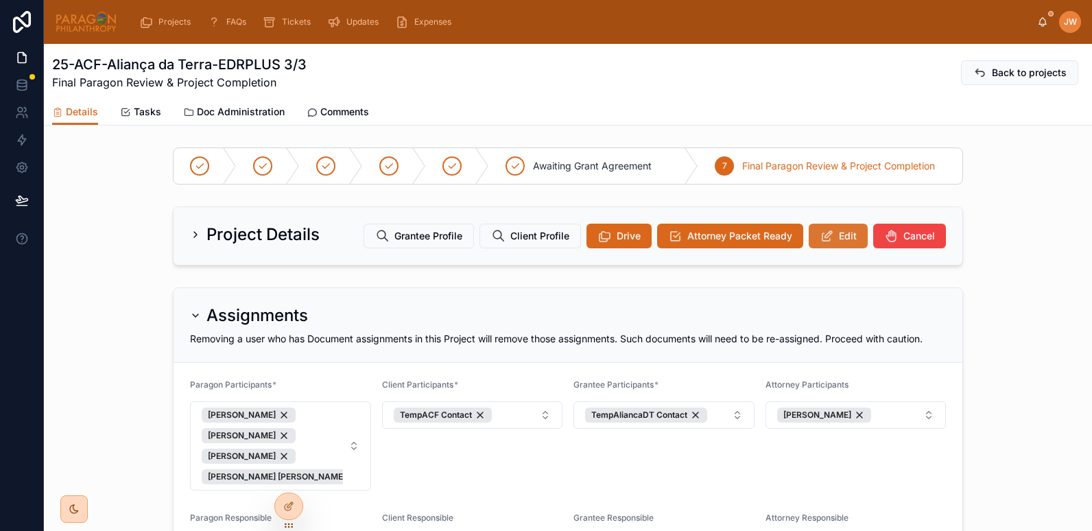
click at [824, 234] on icon at bounding box center [827, 236] width 14 height 14
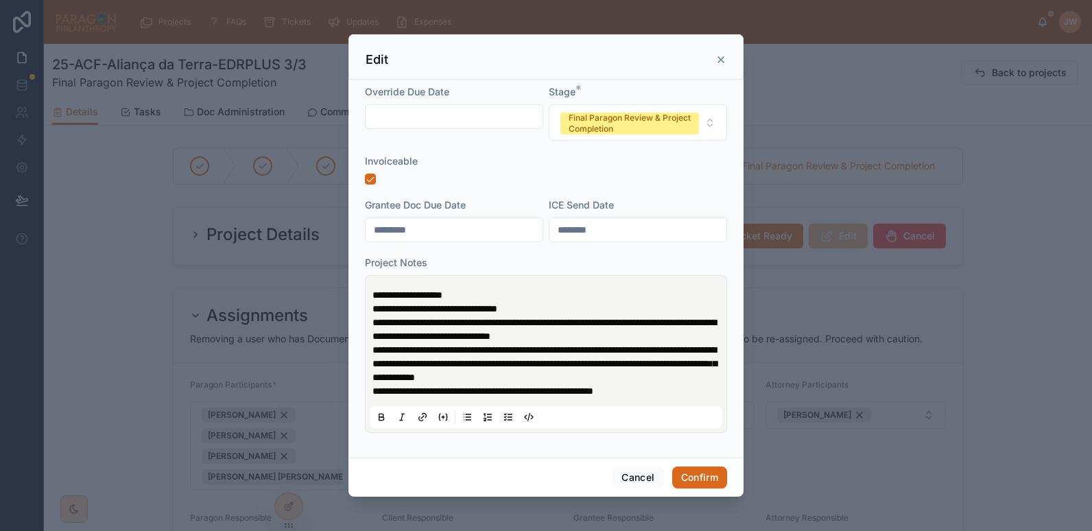
click at [374, 296] on span "**********" at bounding box center [408, 295] width 70 height 10
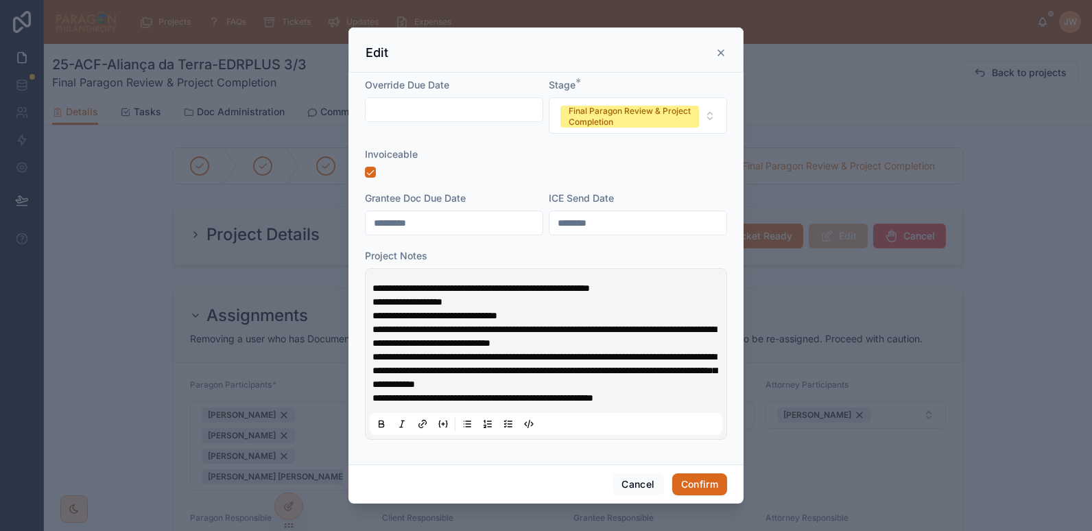
click at [661, 290] on p "**********" at bounding box center [549, 288] width 353 height 14
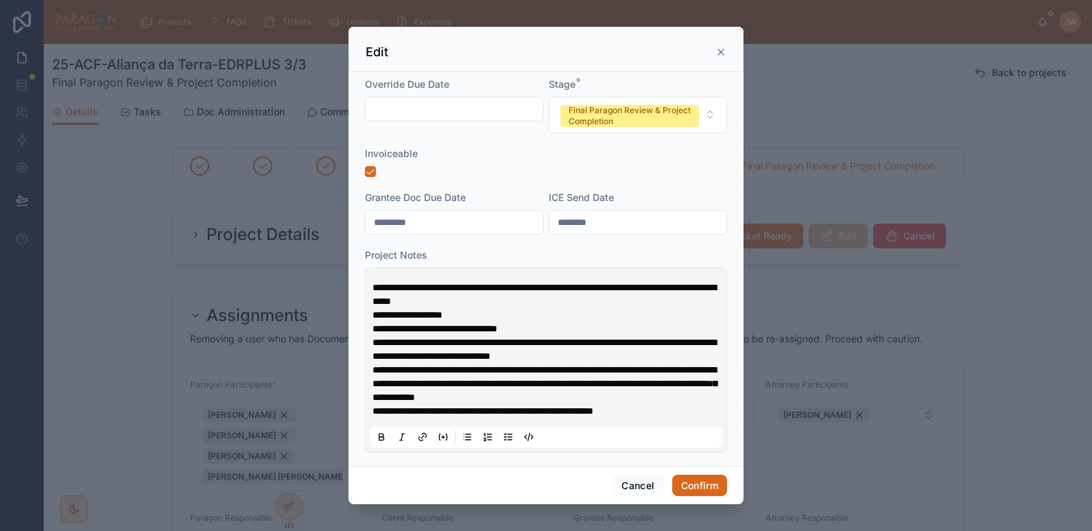
click at [463, 299] on span "**********" at bounding box center [545, 294] width 344 height 23
click at [587, 307] on p "**********" at bounding box center [549, 294] width 353 height 27
click at [698, 483] on button "Confirm" at bounding box center [699, 486] width 55 height 22
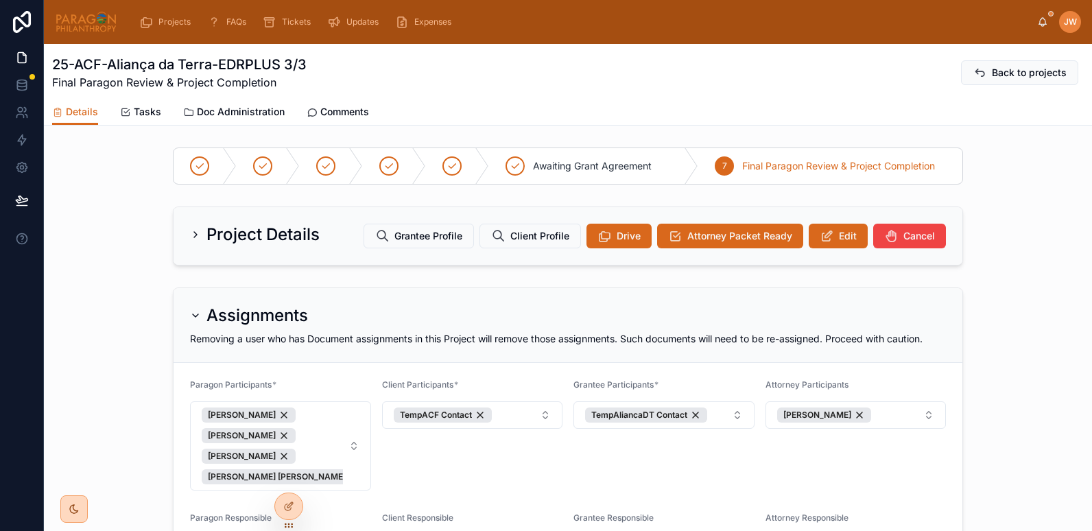
click at [289, 474] on icon at bounding box center [286, 474] width 3 height 3
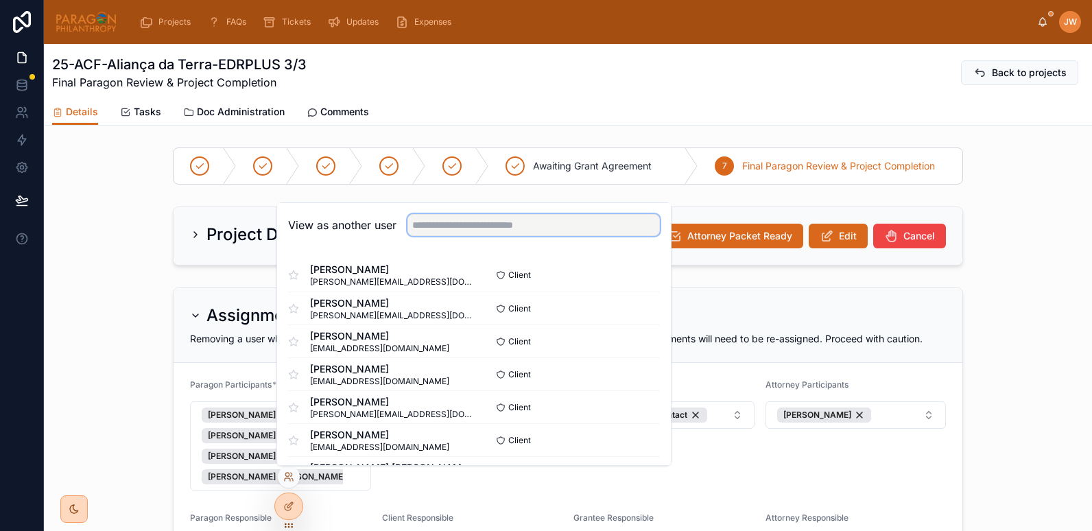
click at [465, 232] on input "text" at bounding box center [534, 225] width 253 height 22
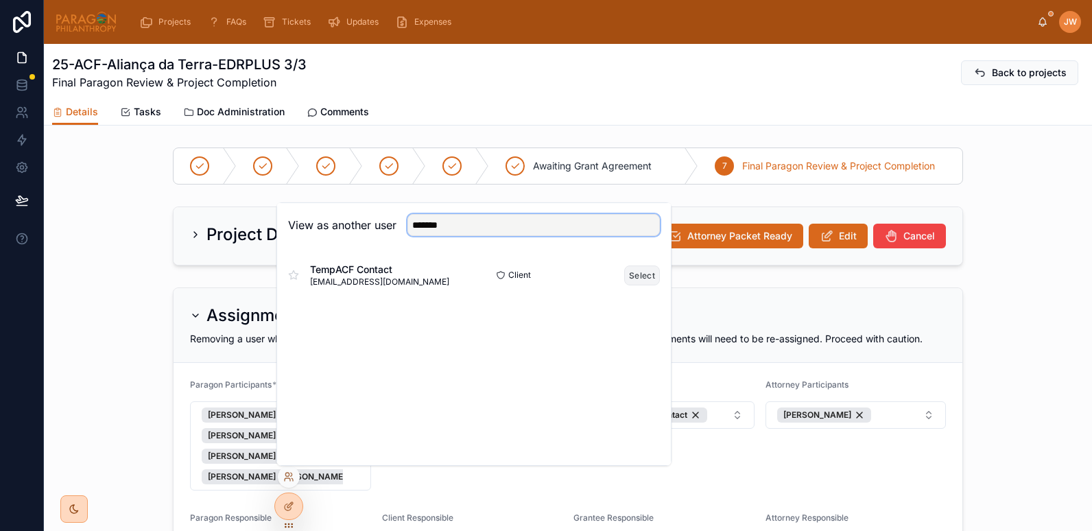
type input "*******"
click at [635, 274] on button "Select" at bounding box center [642, 276] width 36 height 20
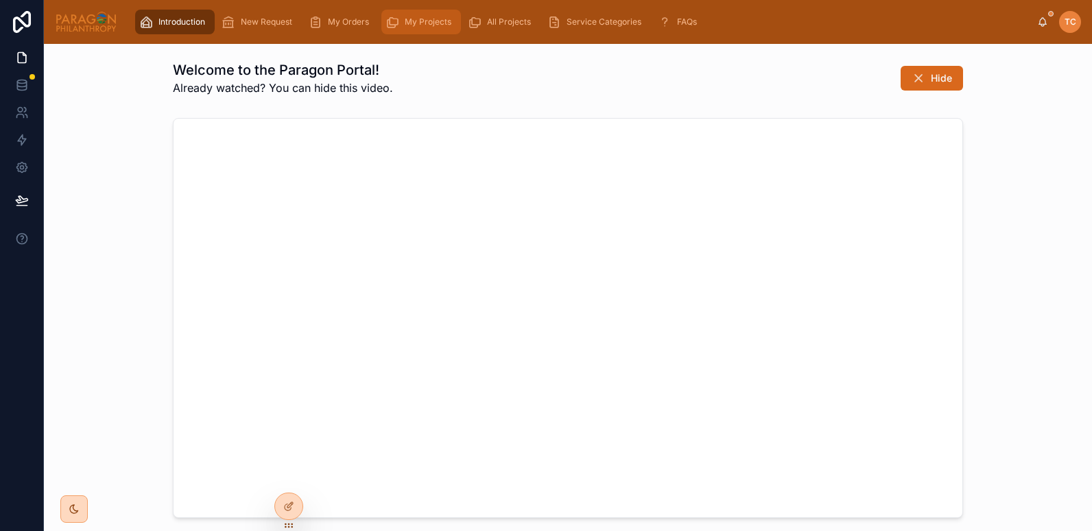
click at [442, 26] on span "My Projects" at bounding box center [428, 21] width 47 height 11
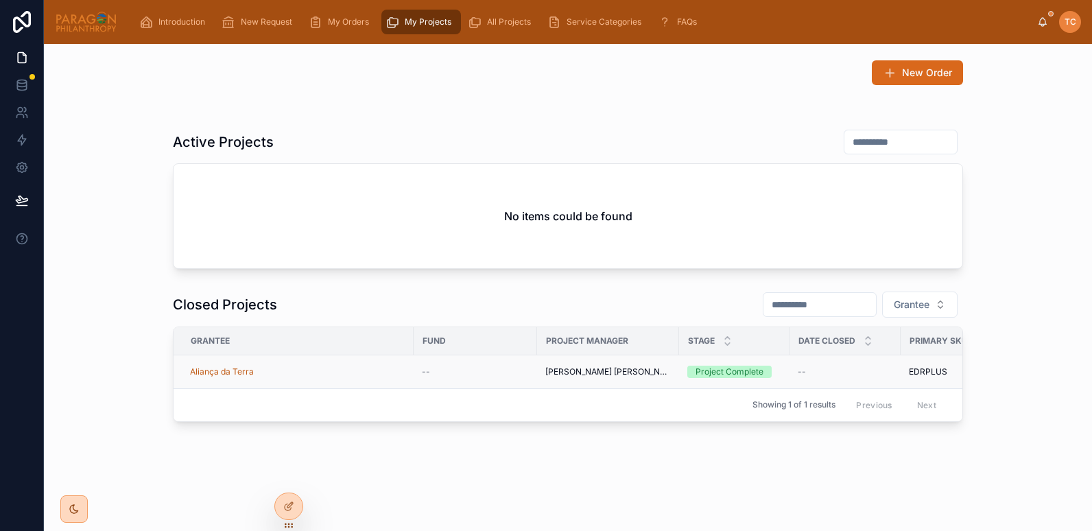
click at [316, 382] on td "Aliança da Terra" at bounding box center [294, 371] width 240 height 33
click at [362, 366] on div "Aliança da Terra" at bounding box center [297, 371] width 215 height 11
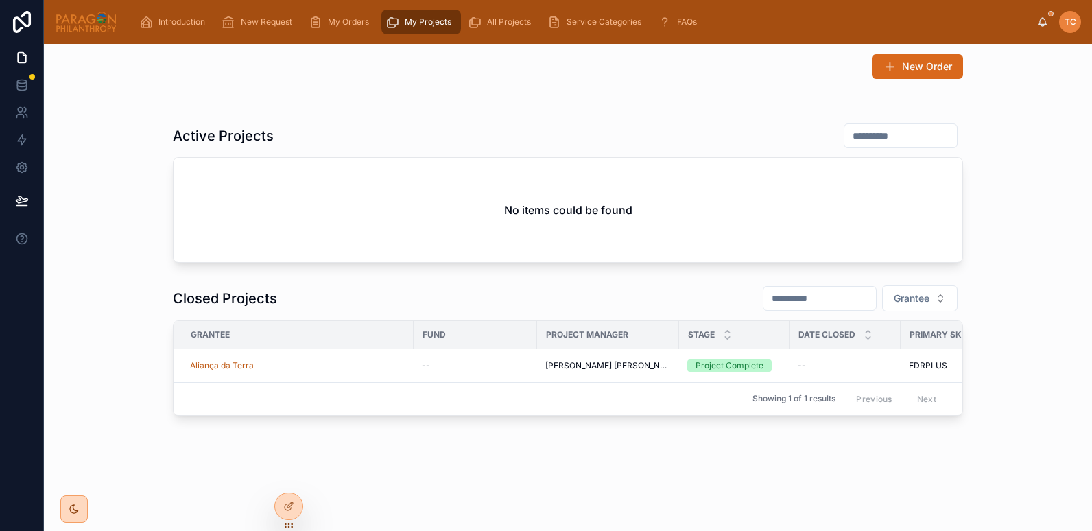
scroll to position [16, 0]
click at [289, 479] on icon at bounding box center [288, 476] width 11 height 11
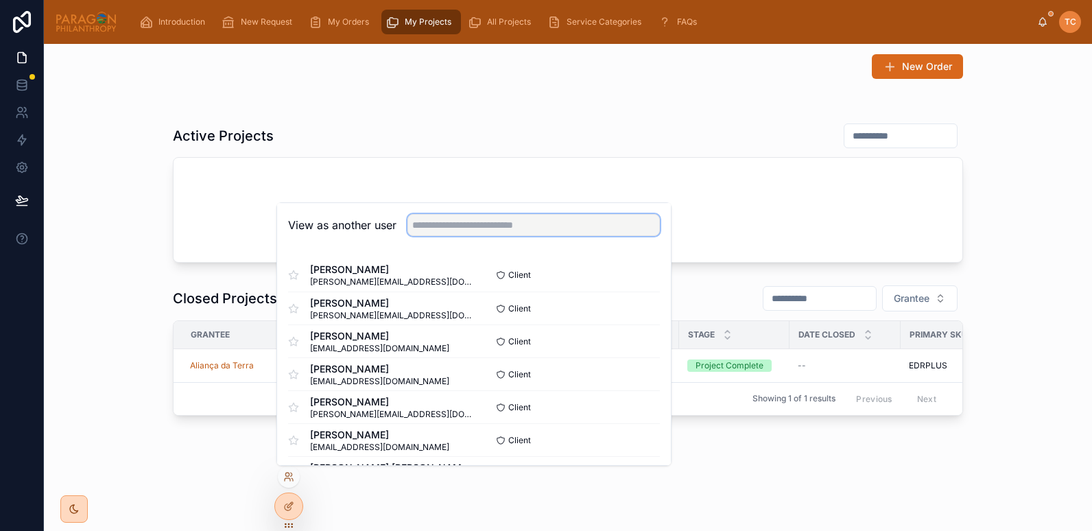
click at [455, 220] on input "text" at bounding box center [534, 225] width 253 height 22
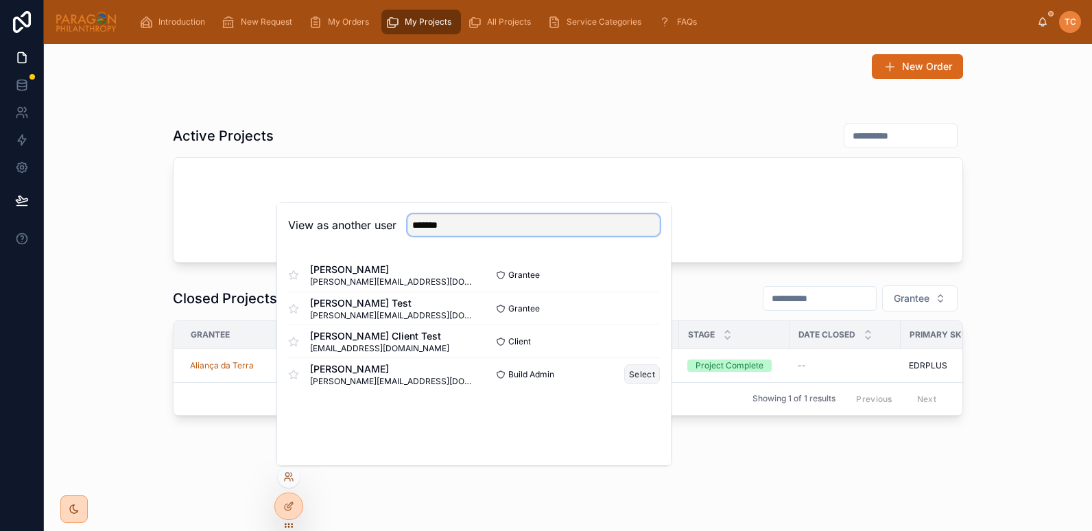
type input "*******"
click at [642, 373] on button "Select" at bounding box center [642, 374] width 36 height 20
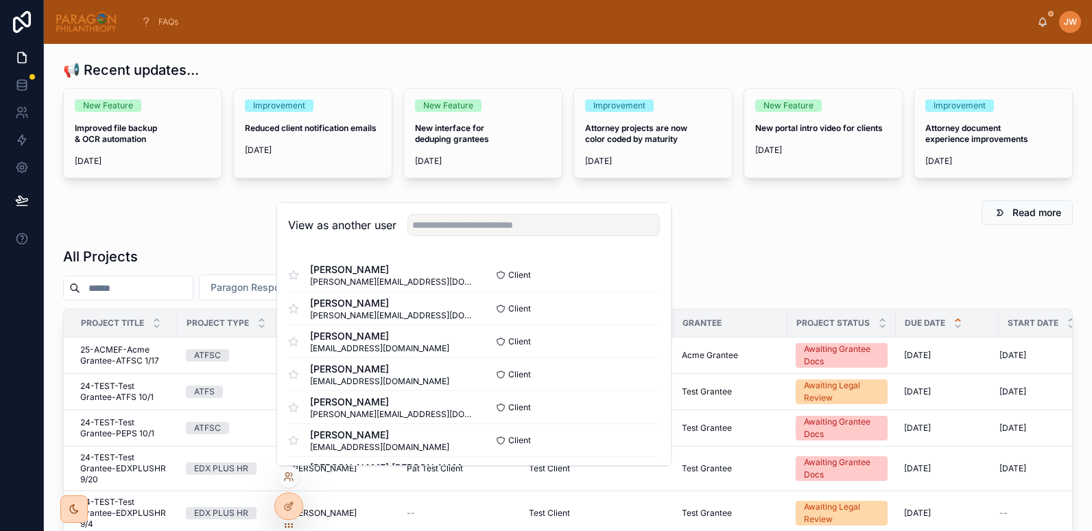
click at [141, 287] on input "text" at bounding box center [136, 288] width 113 height 19
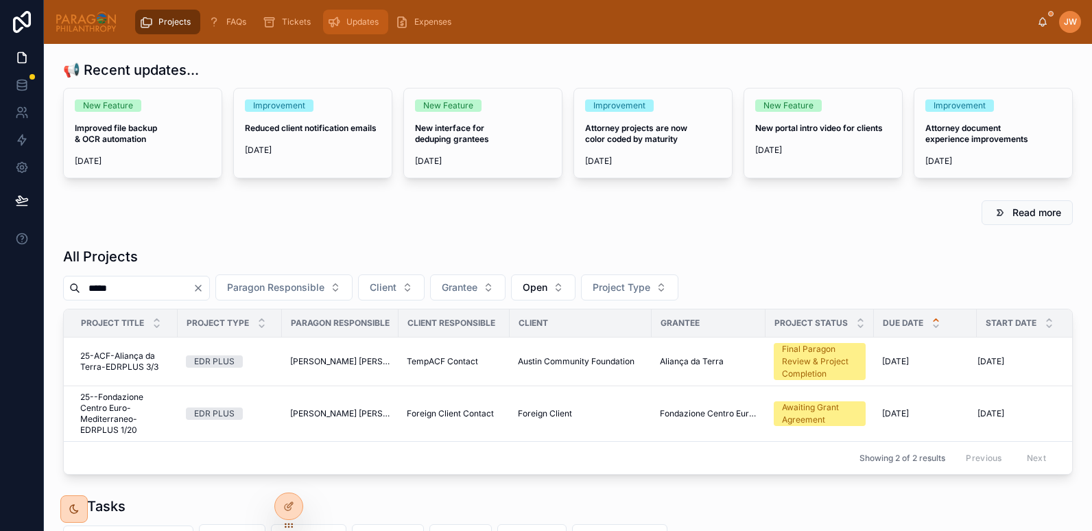
type input "*****"
click at [99, 368] on span "25-ACF-Aliança da Terra-EDRPLUS 3/3" at bounding box center [124, 362] width 89 height 22
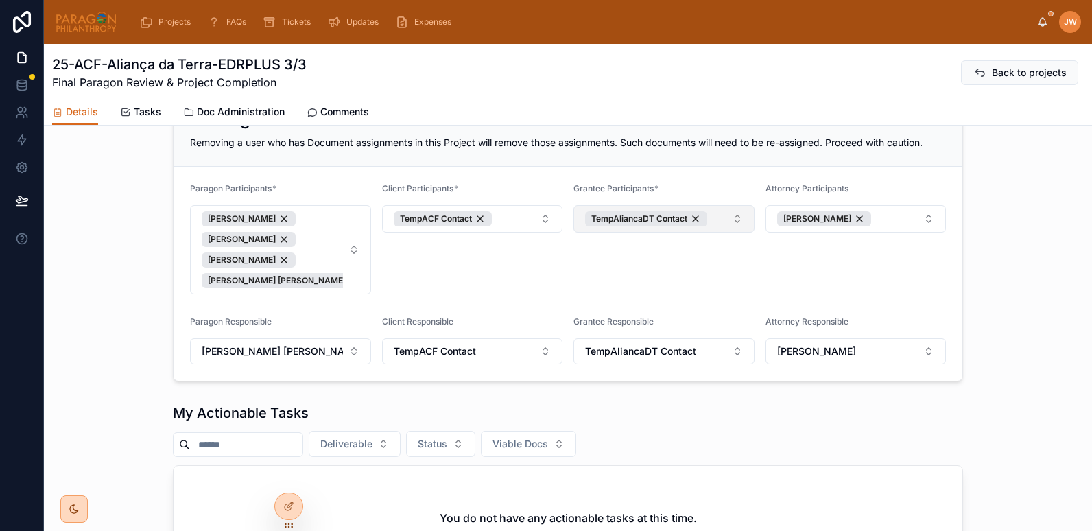
scroll to position [197, 0]
click at [724, 220] on button "TempAliancaDT Contact" at bounding box center [664, 217] width 181 height 27
click at [518, 261] on div "Client Participants * [PERSON_NAME]" at bounding box center [472, 238] width 181 height 111
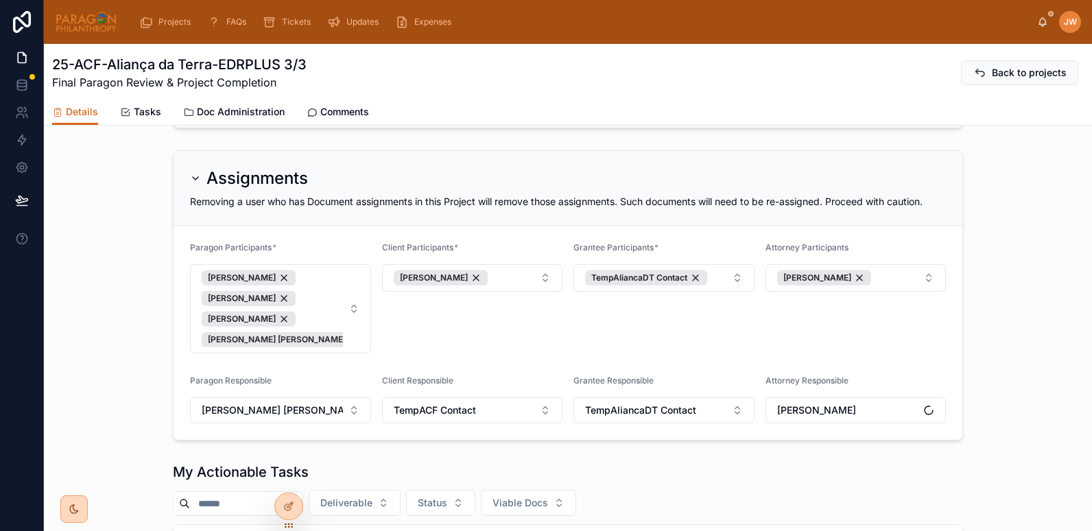
scroll to position [141, 0]
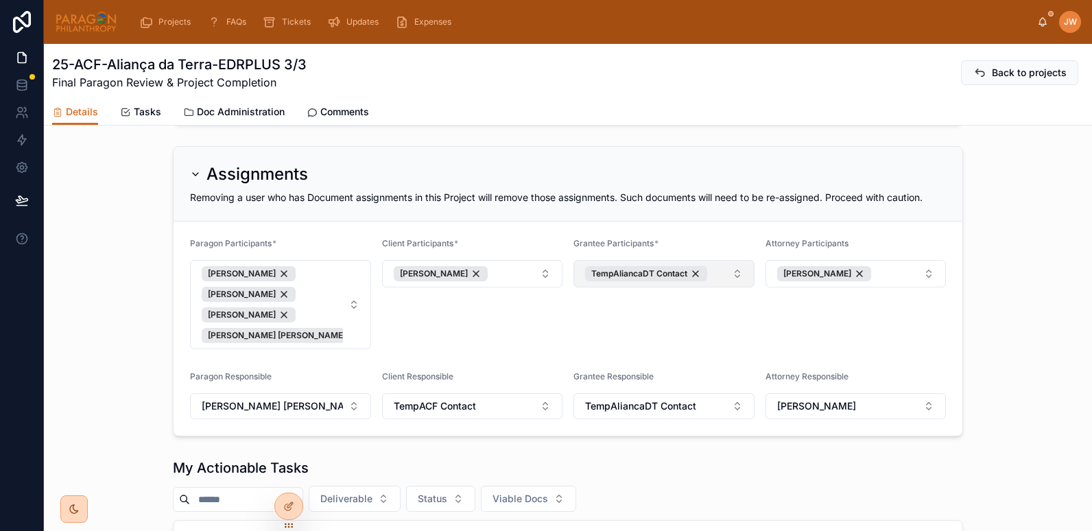
click at [736, 274] on button "TempAliancaDT Contact" at bounding box center [664, 273] width 181 height 27
click at [437, 347] on div "Client Participants * [PERSON_NAME]" at bounding box center [472, 293] width 181 height 111
click at [550, 408] on button "TempACF Contact" at bounding box center [472, 406] width 181 height 26
click at [416, 485] on span "[PERSON_NAME]" at bounding box center [425, 484] width 79 height 14
click at [425, 339] on div "Client Participants * [PERSON_NAME]" at bounding box center [472, 293] width 181 height 111
